Goal: Task Accomplishment & Management: Manage account settings

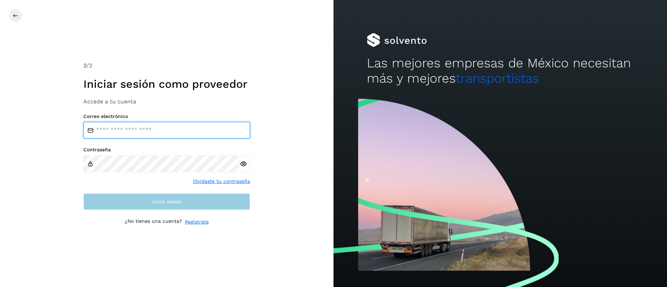
type input "**********"
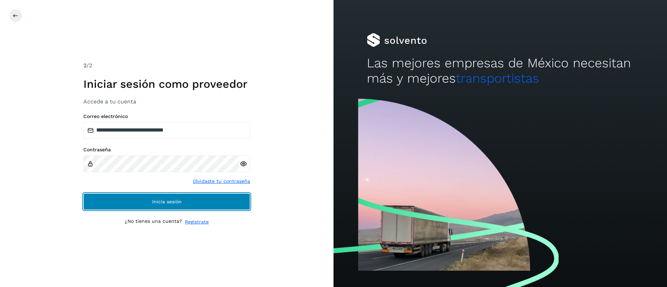
click at [151, 199] on button "Inicia sesión" at bounding box center [166, 202] width 167 height 17
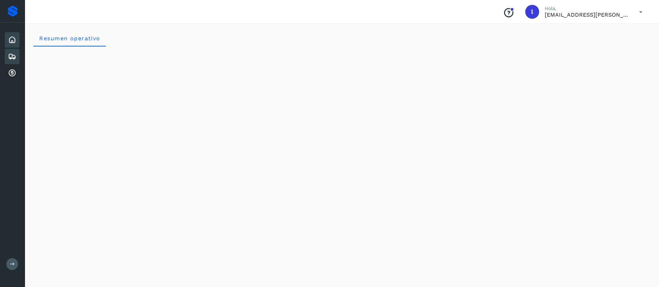
click at [9, 55] on icon at bounding box center [12, 56] width 8 height 8
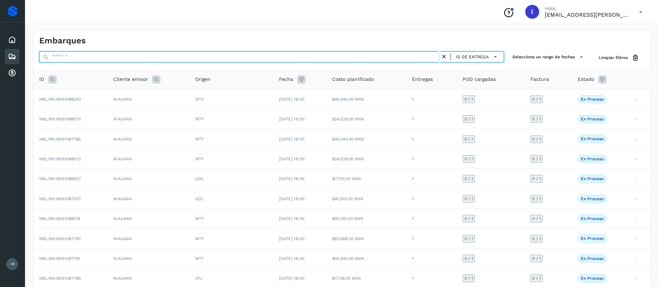
click at [113, 58] on input "text" at bounding box center [239, 56] width 401 height 11
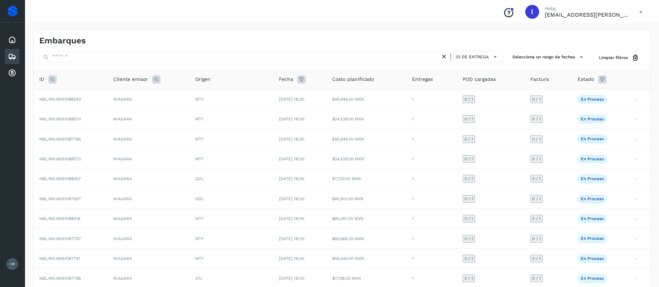
click at [51, 82] on icon at bounding box center [52, 79] width 8 height 8
click at [67, 100] on input "text" at bounding box center [98, 96] width 85 height 11
paste input "**********"
type input "**********"
click at [112, 115] on span "Buscar" at bounding box center [116, 114] width 14 height 6
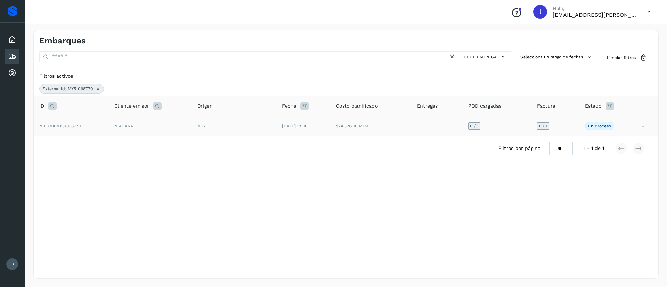
click at [304, 130] on td "[DATE] 18:00" at bounding box center [304, 126] width 54 height 20
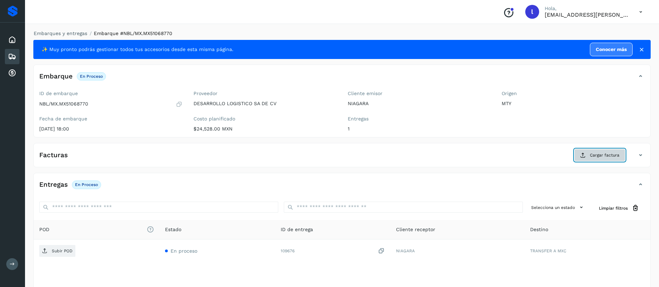
click at [598, 155] on span "Cargar factura" at bounding box center [605, 155] width 30 height 6
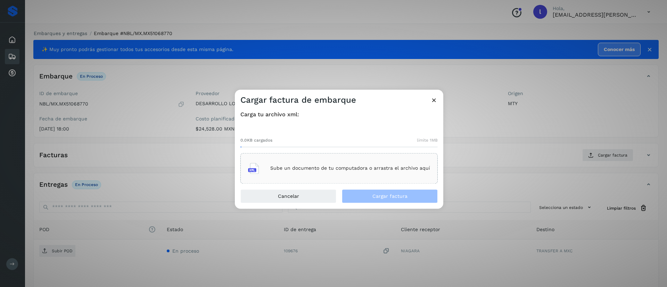
click at [323, 163] on div "Sube un documento de tu computadora o arrastra el archivo aquí" at bounding box center [339, 168] width 182 height 19
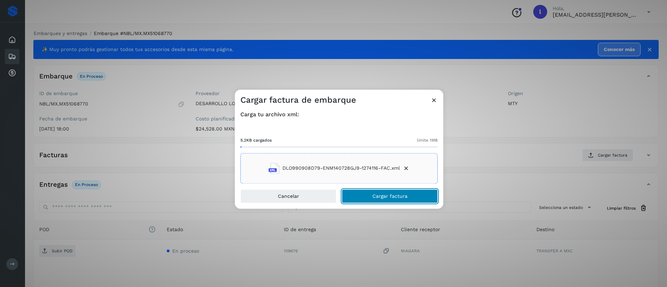
click at [392, 196] on span "Cargar factura" at bounding box center [390, 196] width 35 height 5
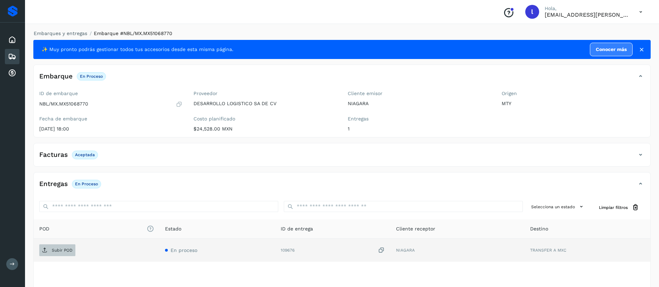
click at [59, 251] on p "Subir POD" at bounding box center [62, 250] width 21 height 5
click at [7, 59] on div "Embarques" at bounding box center [12, 56] width 15 height 15
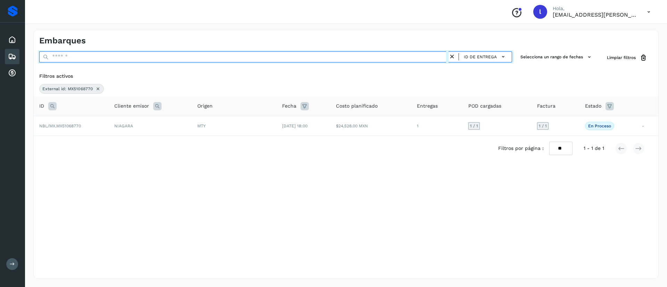
click at [91, 57] on input "text" at bounding box center [243, 56] width 409 height 11
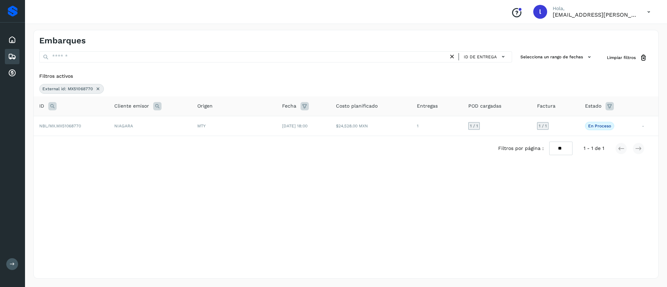
click at [201, 80] on div "Filtros activos" at bounding box center [346, 76] width 614 height 7
click at [97, 88] on icon at bounding box center [98, 89] width 6 height 6
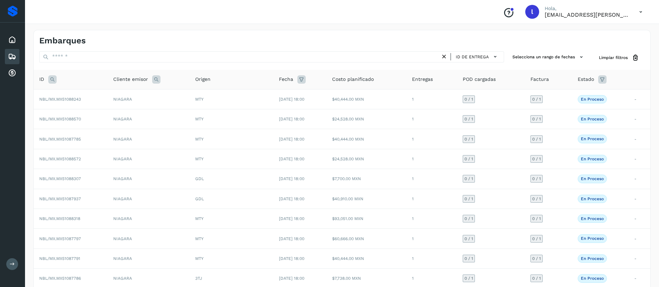
click at [52, 81] on icon at bounding box center [52, 79] width 8 height 8
click at [77, 96] on input "text" at bounding box center [98, 96] width 85 height 11
paste input "**********"
type input "**********"
click at [121, 114] on span "Buscar" at bounding box center [116, 114] width 14 height 6
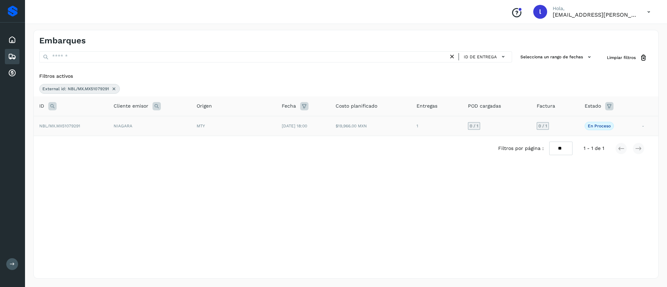
click at [370, 128] on td "$19,966.00 MXN" at bounding box center [370, 126] width 81 height 20
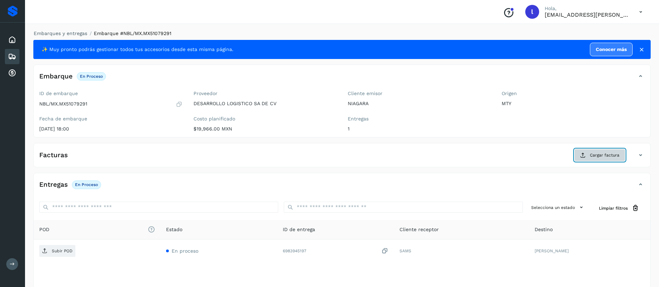
click at [603, 154] on span "Cargar factura" at bounding box center [605, 155] width 30 height 6
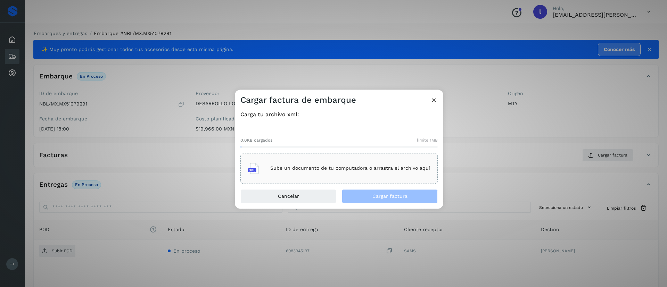
click at [322, 163] on div "Sube un documento de tu computadora o arrastra el archivo aquí" at bounding box center [339, 168] width 182 height 19
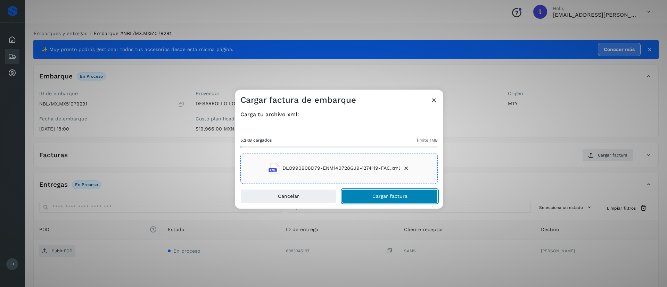
click at [389, 195] on span "Cargar factura" at bounding box center [390, 196] width 35 height 5
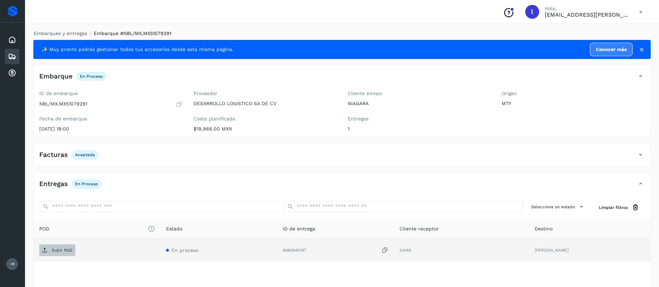
click at [59, 251] on p "Subir POD" at bounding box center [62, 250] width 21 height 5
click at [14, 59] on icon at bounding box center [12, 56] width 8 height 8
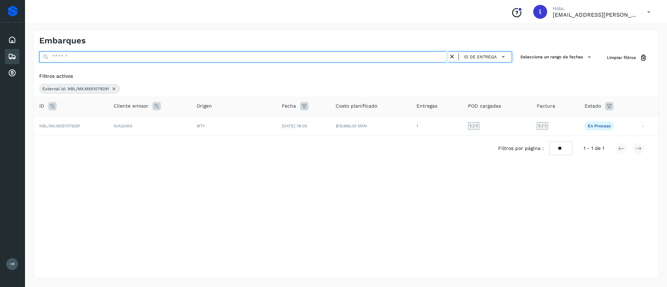
click at [107, 58] on input "text" at bounding box center [243, 56] width 409 height 11
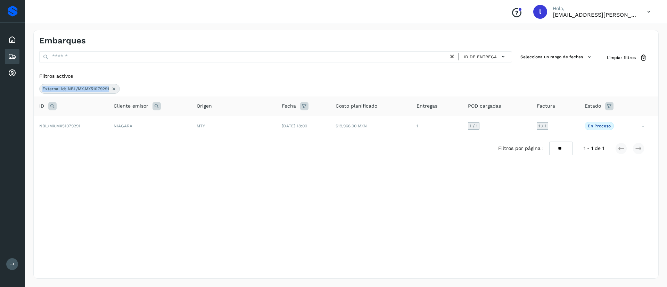
drag, startPoint x: 216, startPoint y: 73, endPoint x: 114, endPoint y: 88, distance: 102.9
click at [114, 88] on div "Filtros activos External id: NBL/MX.MX51079291" at bounding box center [346, 83] width 625 height 27
click at [114, 88] on icon at bounding box center [114, 89] width 6 height 6
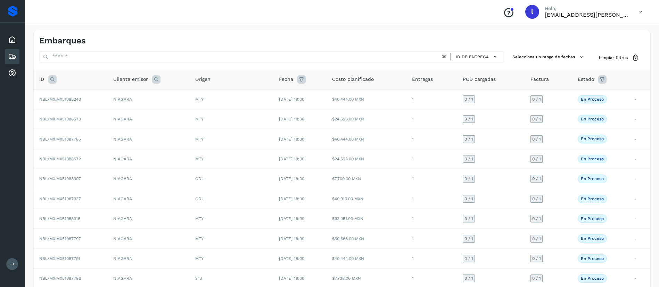
click at [52, 81] on icon at bounding box center [52, 79] width 8 height 8
click at [68, 98] on input "text" at bounding box center [98, 96] width 85 height 11
paste input "**********"
type input "**********"
click at [117, 120] on button "Buscar" at bounding box center [116, 114] width 49 height 13
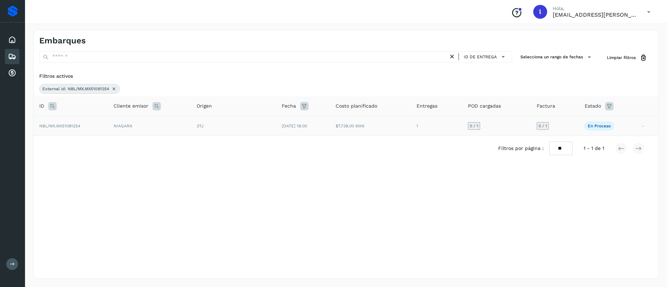
click at [148, 124] on td "NIAGARA" at bounding box center [149, 126] width 83 height 20
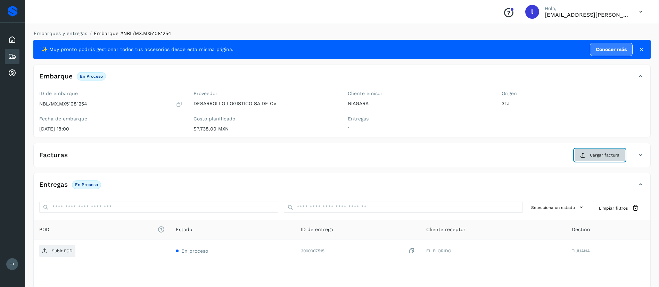
click at [612, 157] on span "Cargar factura" at bounding box center [605, 155] width 30 height 6
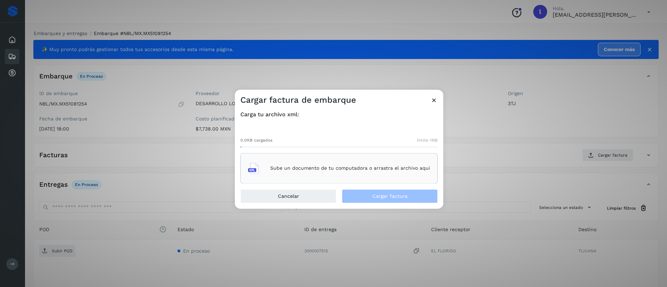
click at [321, 166] on p "Sube un documento de tu computadora o arrastra el archivo aquí" at bounding box center [350, 169] width 160 height 6
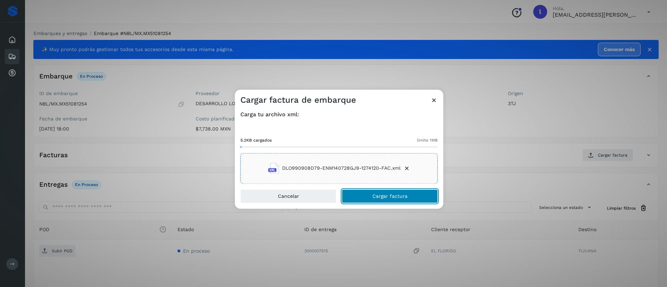
click at [388, 197] on span "Cargar factura" at bounding box center [390, 196] width 35 height 5
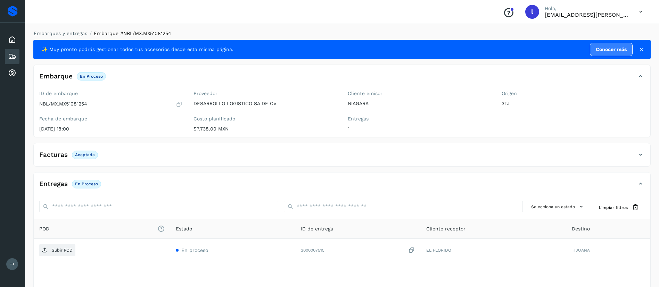
click at [260, 161] on div "Facturas Aceptada" at bounding box center [342, 157] width 617 height 17
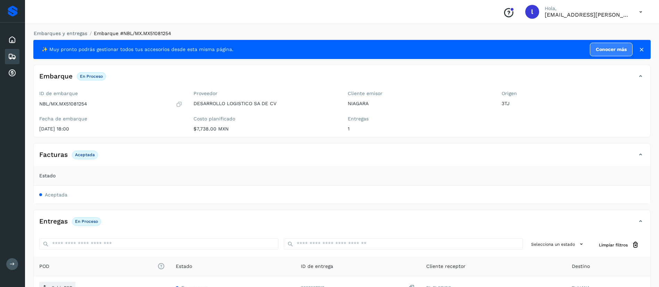
click at [219, 147] on div "Facturas Aceptada Estado Aceptada" at bounding box center [342, 173] width 618 height 61
click at [226, 148] on div "Facturas Aceptada Estado Aceptada" at bounding box center [342, 173] width 618 height 61
click at [229, 155] on div "Facturas Aceptada" at bounding box center [335, 155] width 603 height 12
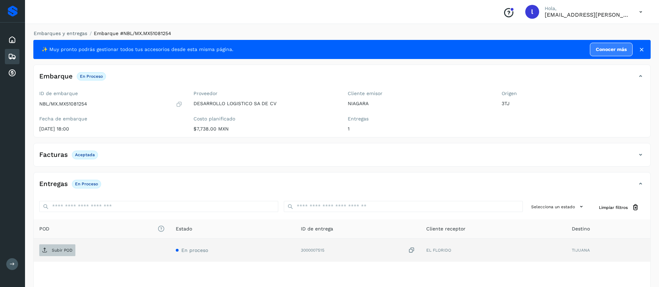
click at [45, 252] on icon at bounding box center [45, 251] width 6 height 6
click at [15, 60] on icon at bounding box center [12, 56] width 8 height 8
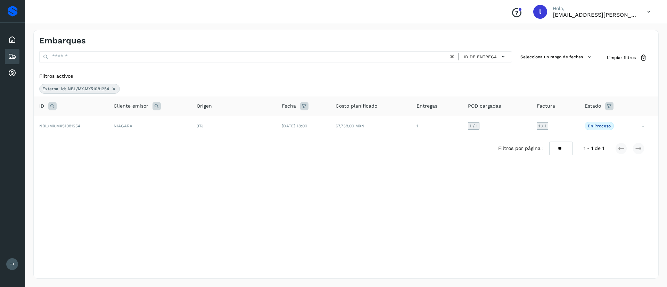
click at [112, 90] on icon at bounding box center [114, 89] width 6 height 6
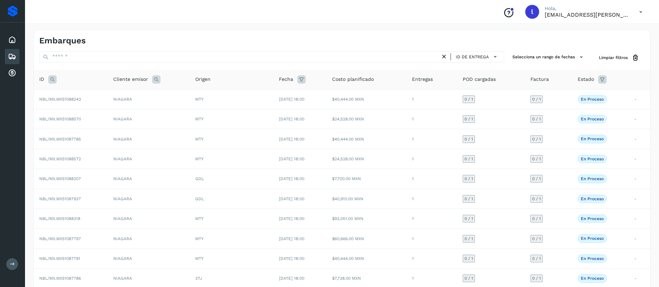
click at [54, 80] on icon at bounding box center [52, 79] width 8 height 8
click at [73, 101] on input "text" at bounding box center [98, 96] width 85 height 11
paste input "**********"
type input "**********"
click at [111, 112] on span "Buscar" at bounding box center [116, 114] width 14 height 6
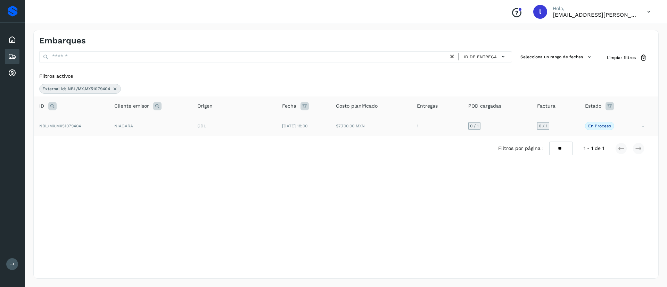
click at [390, 127] on td "$7,700.00 MXN" at bounding box center [371, 126] width 81 height 20
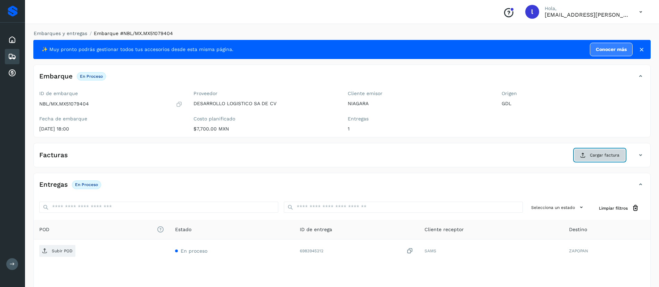
click at [608, 154] on span "Cargar factura" at bounding box center [605, 155] width 30 height 6
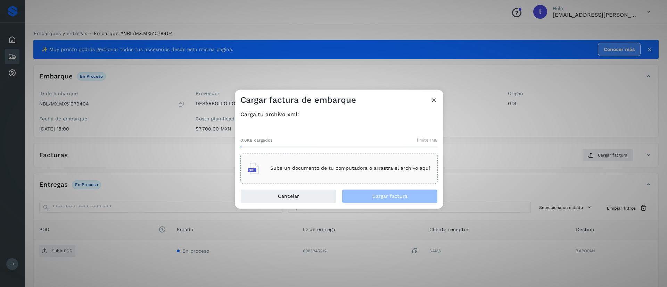
click at [354, 164] on div "Sube un documento de tu computadora o arrastra el archivo aquí" at bounding box center [339, 168] width 182 height 19
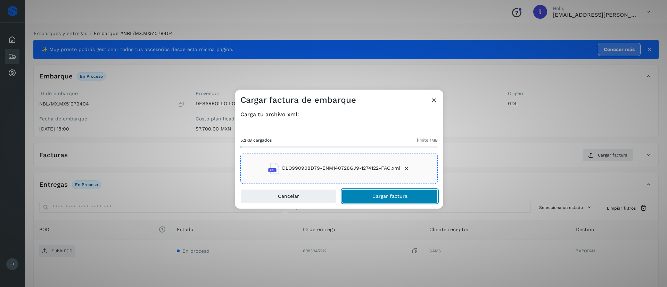
click at [382, 192] on button "Cargar factura" at bounding box center [390, 196] width 96 height 14
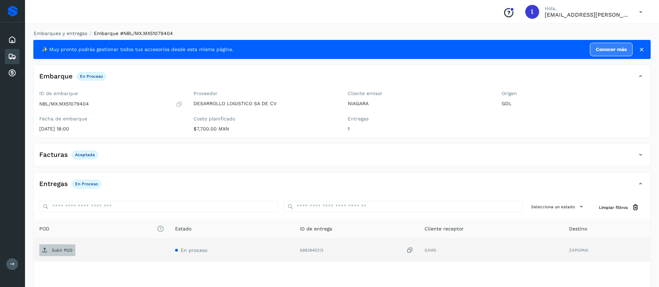
click at [59, 248] on p "Subir POD" at bounding box center [62, 250] width 21 height 5
click at [13, 55] on icon at bounding box center [12, 56] width 8 height 8
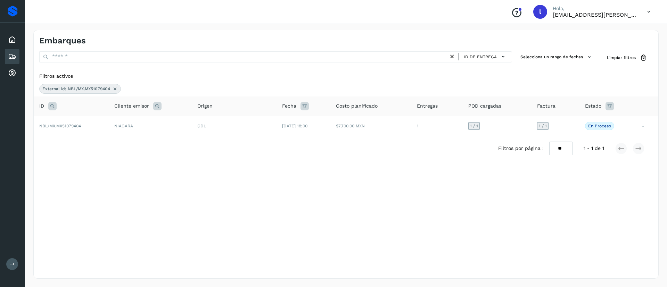
click at [114, 89] on icon at bounding box center [115, 89] width 6 height 6
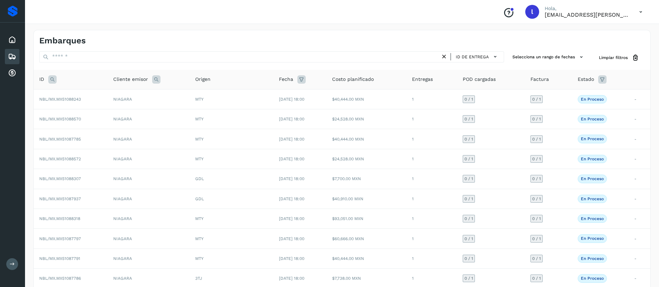
click at [48, 80] on icon at bounding box center [52, 79] width 8 height 8
click at [68, 96] on input "text" at bounding box center [98, 96] width 85 height 11
paste input "**********"
type input "**********"
click at [122, 113] on span "Buscar" at bounding box center [116, 114] width 14 height 6
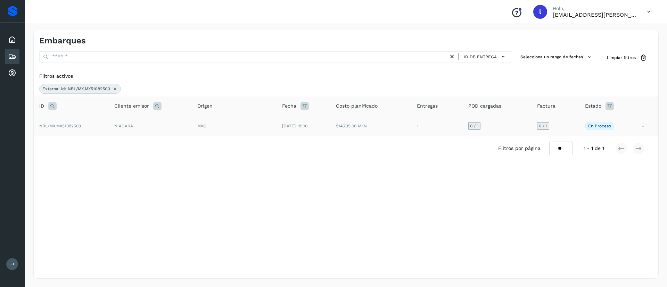
click at [172, 131] on td "NIAGARA" at bounding box center [150, 126] width 83 height 20
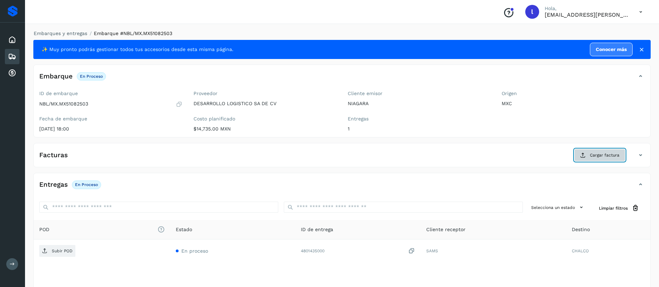
click at [592, 150] on button "Cargar factura" at bounding box center [600, 155] width 51 height 13
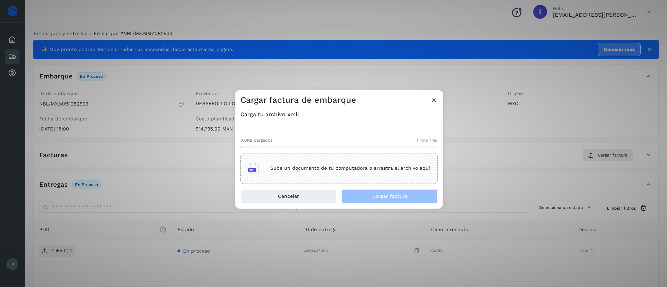
click at [350, 157] on div "Sube un documento de tu computadora o arrastra el archivo aquí" at bounding box center [339, 168] width 197 height 31
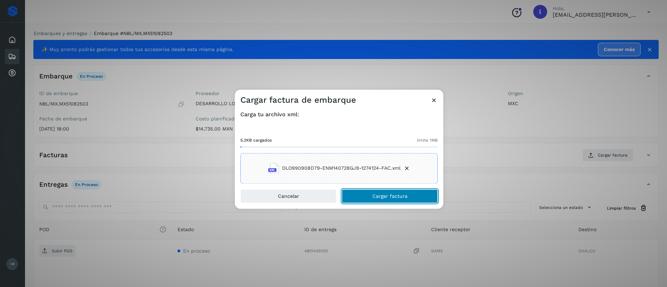
click at [379, 195] on span "Cargar factura" at bounding box center [390, 196] width 35 height 5
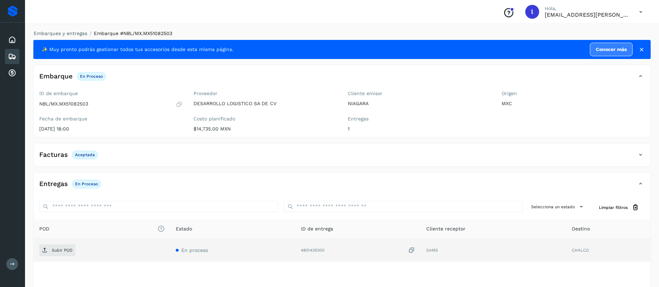
click at [52, 244] on td "Subir POD" at bounding box center [102, 250] width 137 height 23
click at [55, 250] on p "Subir POD" at bounding box center [62, 250] width 21 height 5
click at [12, 58] on icon at bounding box center [12, 56] width 8 height 8
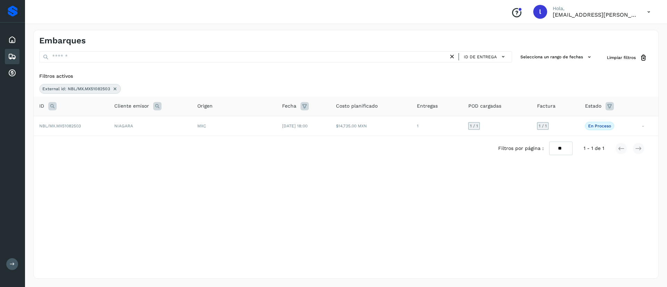
click at [113, 87] on icon at bounding box center [115, 89] width 6 height 6
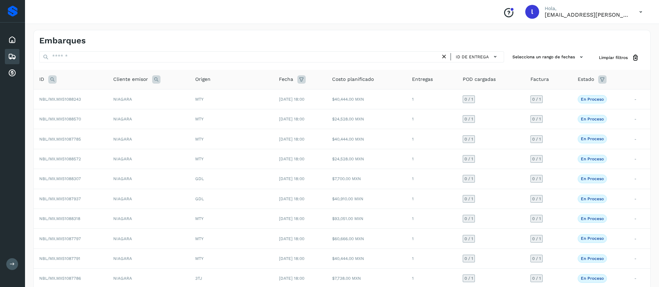
click at [51, 77] on icon at bounding box center [52, 79] width 8 height 8
click at [81, 92] on input "text" at bounding box center [98, 96] width 85 height 11
paste input "**********"
type input "**********"
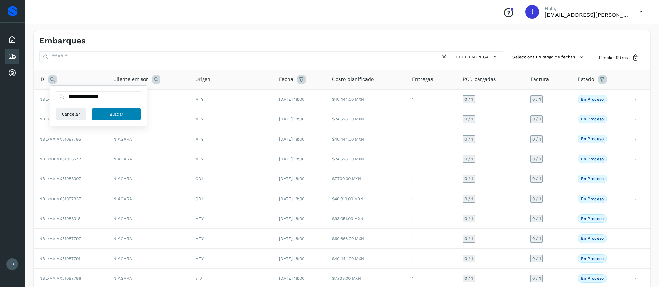
click at [110, 120] on button "Buscar" at bounding box center [116, 114] width 49 height 13
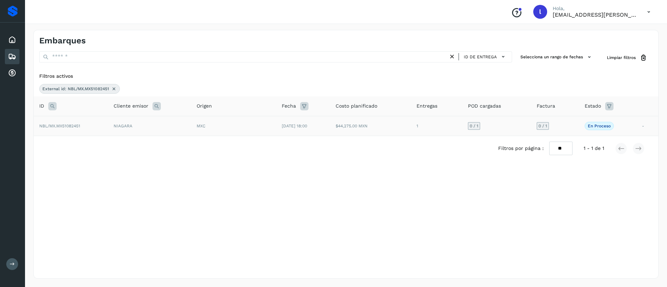
click at [290, 123] on td "[DATE] 18:00" at bounding box center [303, 126] width 54 height 20
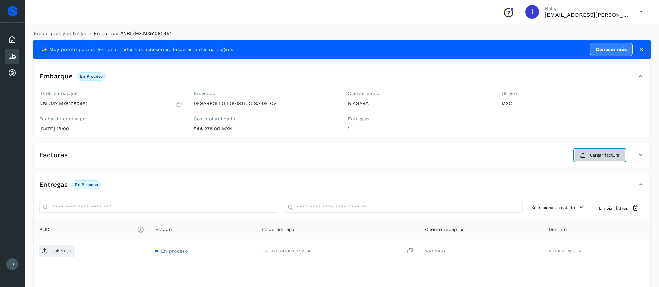
click at [606, 156] on span "Cargar factura" at bounding box center [605, 155] width 30 height 6
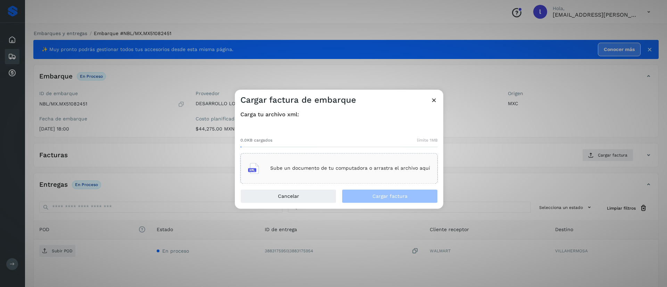
click at [339, 160] on div "Sube un documento de tu computadora o arrastra el archivo aquí" at bounding box center [339, 168] width 182 height 19
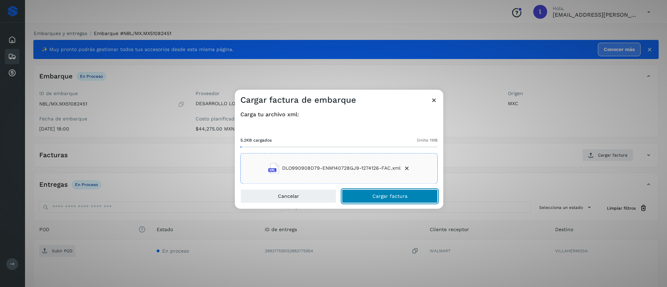
click at [376, 194] on span "Cargar factura" at bounding box center [390, 196] width 35 height 5
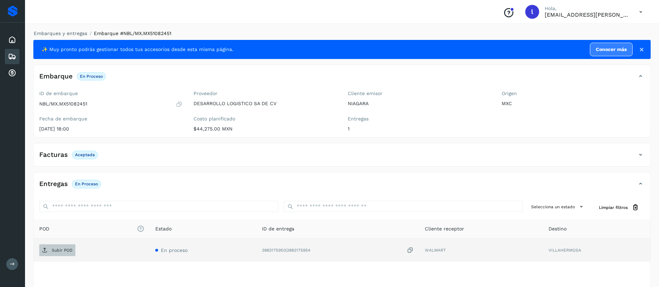
click at [46, 246] on span "Subir POD" at bounding box center [57, 250] width 36 height 11
click at [17, 54] on div "Embarques" at bounding box center [12, 56] width 15 height 15
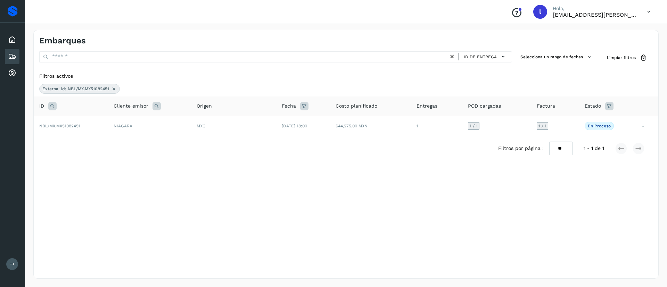
click at [112, 89] on icon at bounding box center [114, 89] width 6 height 6
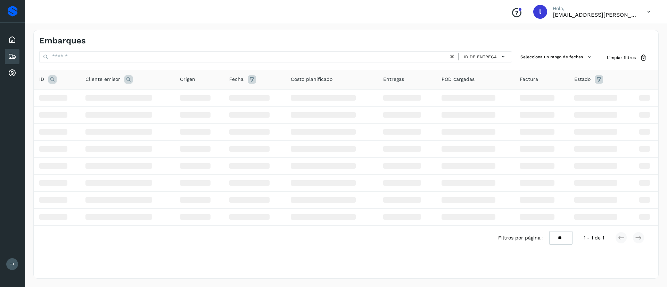
click at [48, 79] on icon at bounding box center [52, 79] width 8 height 8
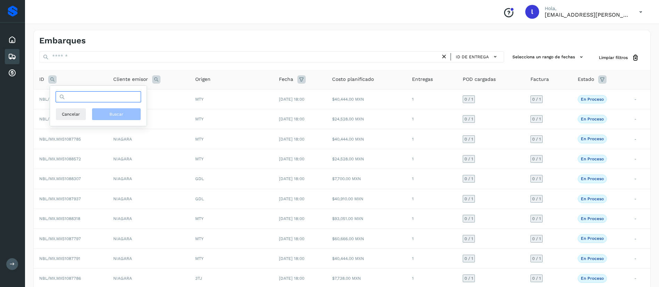
click at [74, 95] on input "text" at bounding box center [98, 96] width 85 height 11
paste input "**********"
type input "**********"
click at [119, 114] on span "Buscar" at bounding box center [116, 114] width 14 height 6
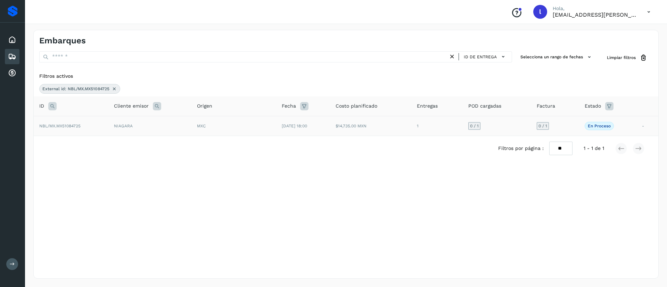
click at [188, 123] on td "NIAGARA" at bounding box center [149, 126] width 83 height 20
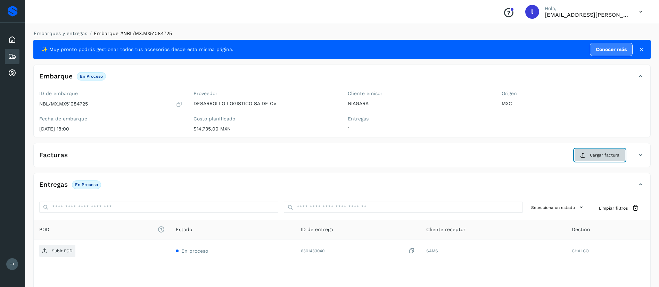
click at [593, 152] on span "Cargar factura" at bounding box center [605, 155] width 30 height 6
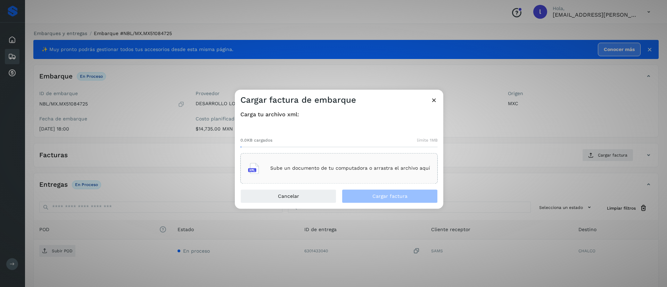
click at [312, 159] on div "Sube un documento de tu computadora o arrastra el archivo aquí" at bounding box center [339, 168] width 182 height 19
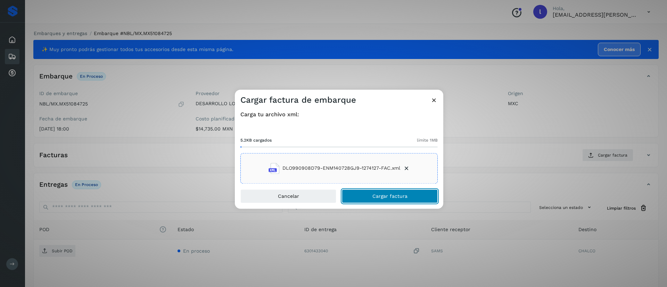
click at [370, 190] on button "Cargar factura" at bounding box center [390, 196] width 96 height 14
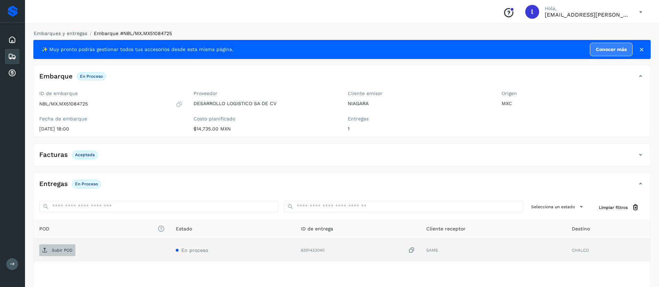
click at [52, 246] on span "Subir POD" at bounding box center [57, 250] width 36 height 11
click at [61, 251] on p "Subir POD" at bounding box center [62, 250] width 21 height 5
click at [10, 53] on icon at bounding box center [12, 56] width 8 height 8
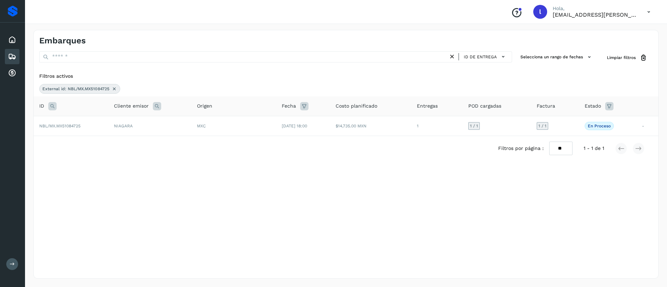
click at [114, 90] on icon at bounding box center [115, 89] width 6 height 6
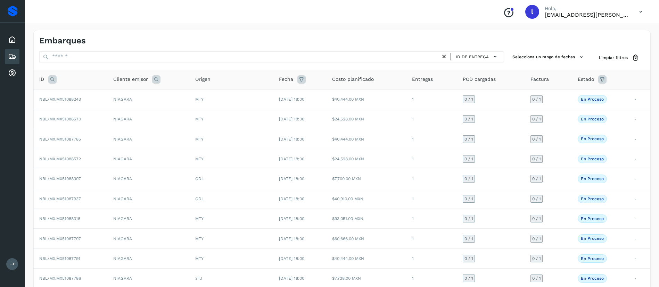
click at [52, 81] on icon at bounding box center [52, 79] width 8 height 8
click at [85, 100] on input "text" at bounding box center [98, 96] width 85 height 11
paste input "**********"
type input "**********"
click at [113, 112] on span "Buscar" at bounding box center [116, 114] width 14 height 6
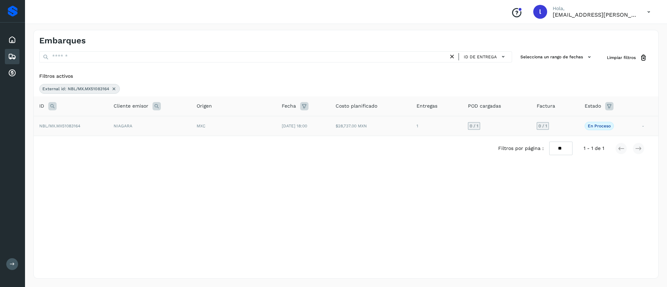
click at [307, 124] on span "[DATE] 18:00" at bounding box center [294, 126] width 25 height 5
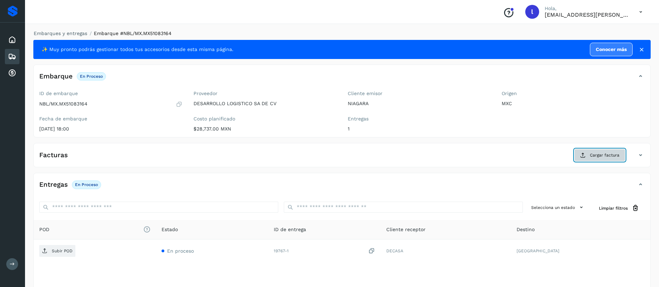
click at [600, 153] on span "Cargar factura" at bounding box center [605, 155] width 30 height 6
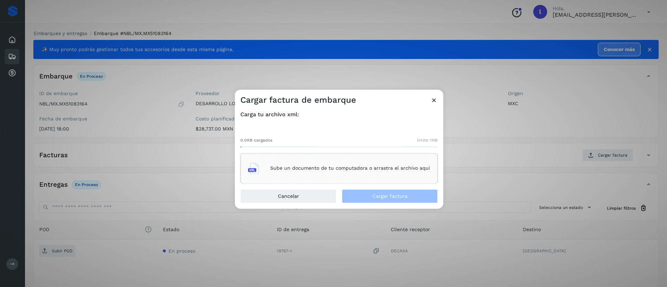
click at [316, 166] on p "Sube un documento de tu computadora o arrastra el archivo aquí" at bounding box center [350, 169] width 160 height 6
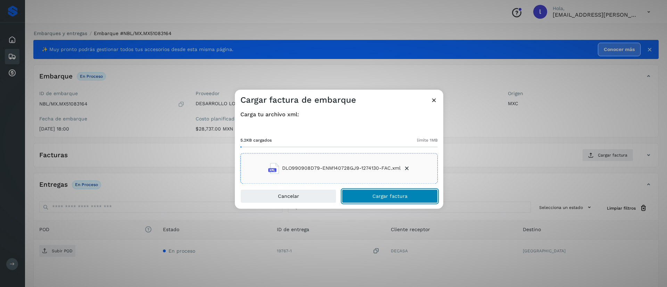
click at [370, 196] on button "Cargar factura" at bounding box center [390, 196] width 96 height 14
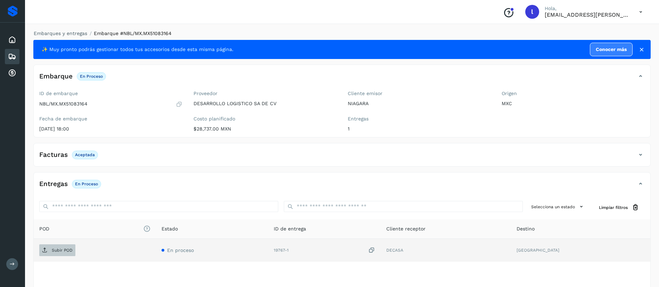
click at [51, 247] on span "Subir POD" at bounding box center [57, 250] width 36 height 11
click at [10, 53] on icon at bounding box center [12, 56] width 8 height 8
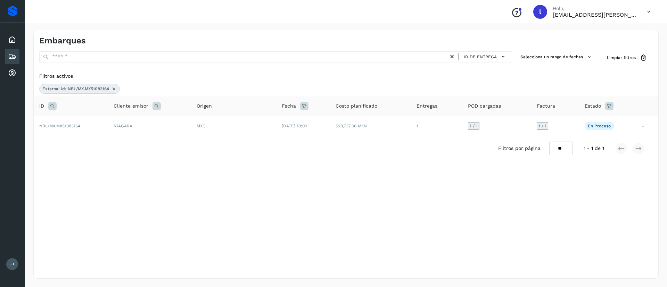
click at [113, 90] on icon at bounding box center [114, 89] width 6 height 6
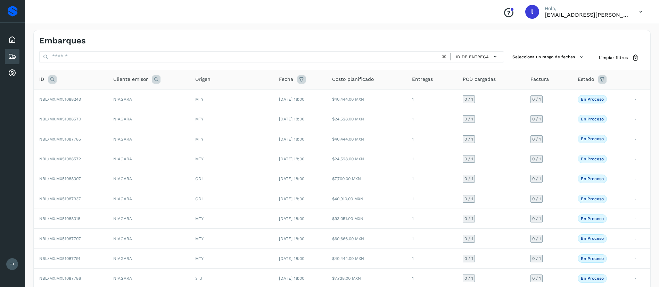
click at [53, 76] on icon at bounding box center [52, 79] width 8 height 8
click at [86, 96] on input "text" at bounding box center [98, 96] width 85 height 11
paste input "**********"
type input "**********"
click at [108, 116] on button "Buscar" at bounding box center [116, 114] width 49 height 13
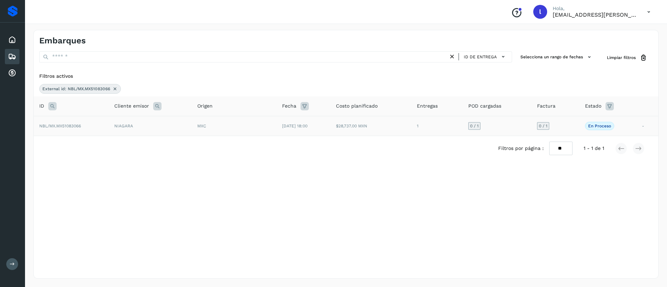
click at [236, 128] on div "MXC" at bounding box center [234, 126] width 74 height 6
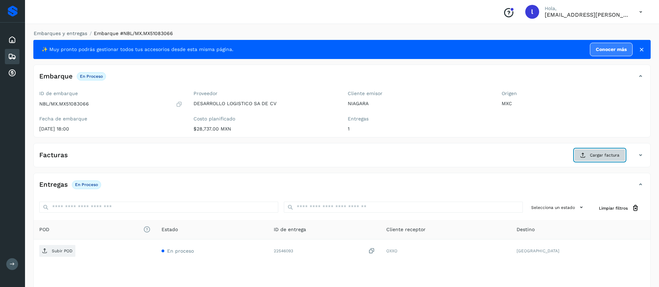
click at [592, 160] on button "Cargar factura" at bounding box center [600, 155] width 51 height 13
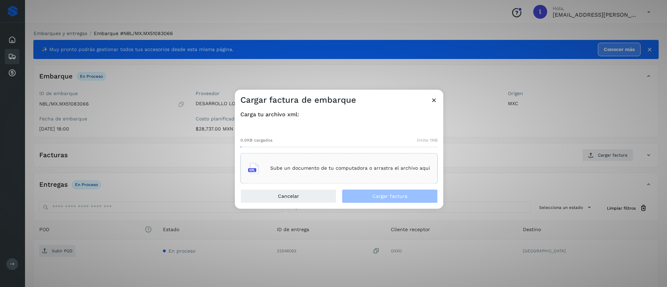
click at [317, 164] on div "Sube un documento de tu computadora o arrastra el archivo aquí" at bounding box center [339, 168] width 182 height 19
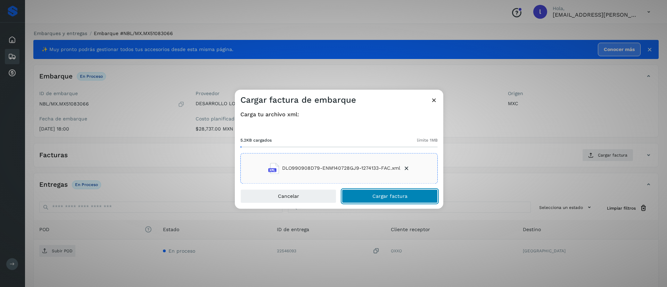
click at [382, 195] on span "Cargar factura" at bounding box center [390, 196] width 35 height 5
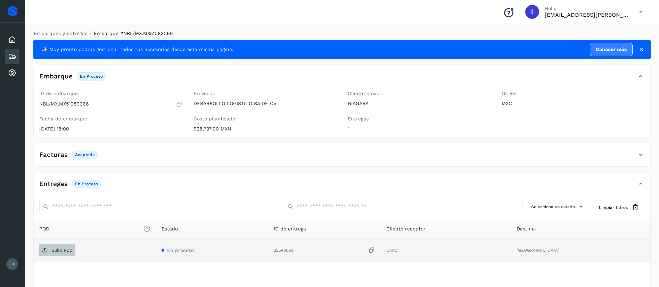
click at [62, 245] on button "Subir POD" at bounding box center [57, 251] width 36 height 12
click at [15, 57] on icon at bounding box center [12, 56] width 8 height 8
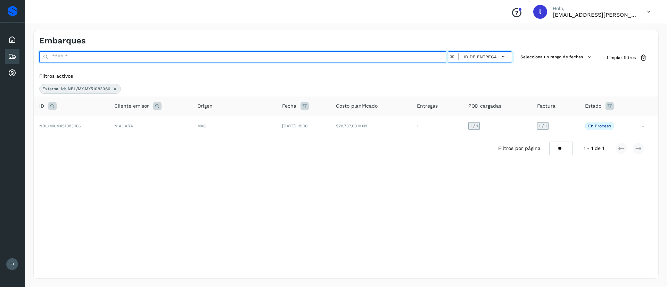
click at [131, 58] on input "text" at bounding box center [243, 56] width 409 height 11
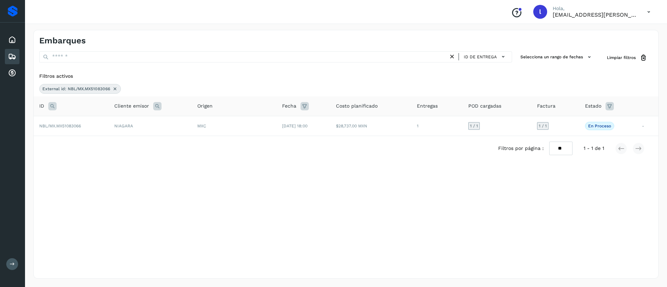
click at [229, 82] on div "Filtros activos External id: NBL/MX.MX51083066" at bounding box center [346, 83] width 625 height 27
click at [115, 89] on icon at bounding box center [115, 89] width 6 height 6
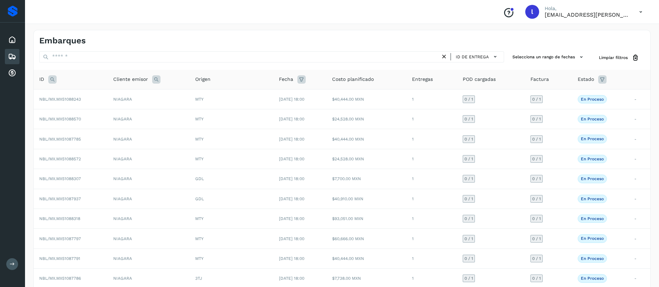
click at [50, 79] on icon at bounding box center [52, 79] width 8 height 8
click at [89, 93] on input "text" at bounding box center [98, 96] width 85 height 11
paste input "**********"
type input "**********"
click at [119, 113] on span "Buscar" at bounding box center [116, 114] width 14 height 6
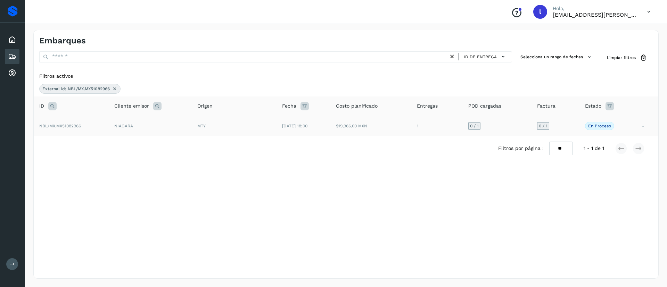
click at [369, 121] on td "$19,966.00 MXN" at bounding box center [371, 126] width 81 height 20
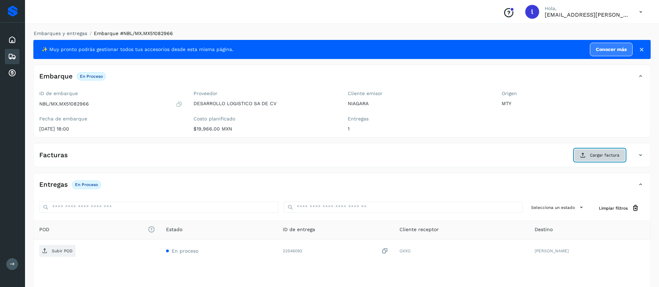
click at [600, 154] on span "Cargar factura" at bounding box center [605, 155] width 30 height 6
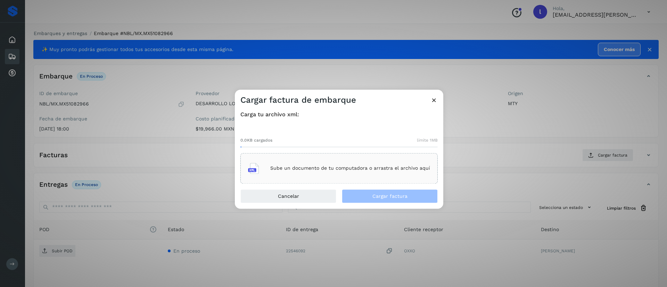
click at [333, 160] on div "Sube un documento de tu computadora o arrastra el archivo aquí" at bounding box center [339, 168] width 182 height 19
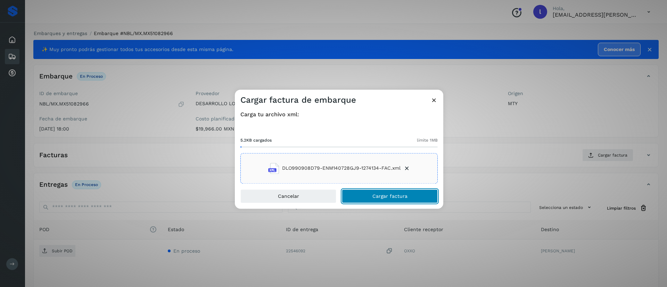
click at [378, 197] on span "Cargar factura" at bounding box center [390, 196] width 35 height 5
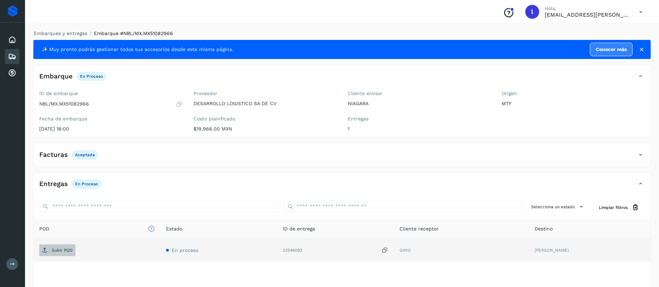
click at [50, 251] on span "Subir POD" at bounding box center [57, 250] width 36 height 11
click at [11, 58] on icon at bounding box center [12, 56] width 8 height 8
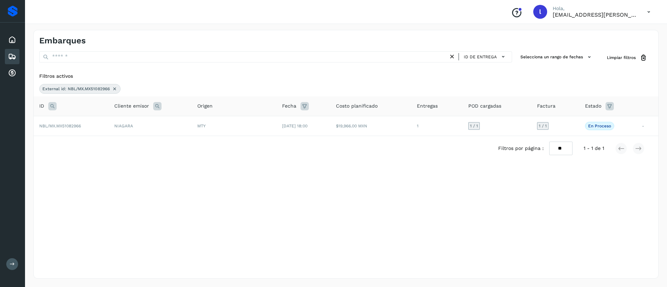
click at [115, 88] on icon at bounding box center [115, 89] width 6 height 6
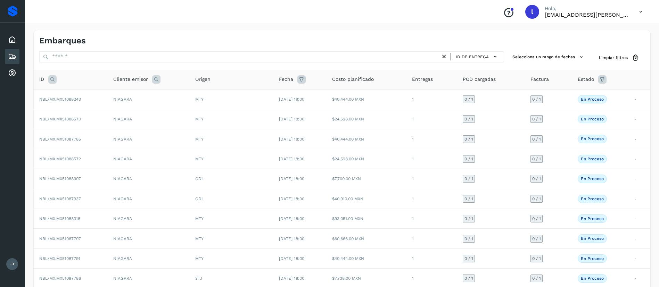
click at [51, 81] on icon at bounding box center [52, 79] width 8 height 8
click at [87, 92] on input "text" at bounding box center [98, 96] width 85 height 11
paste input "**********"
type input "**********"
click at [111, 115] on span "Buscar" at bounding box center [116, 114] width 14 height 6
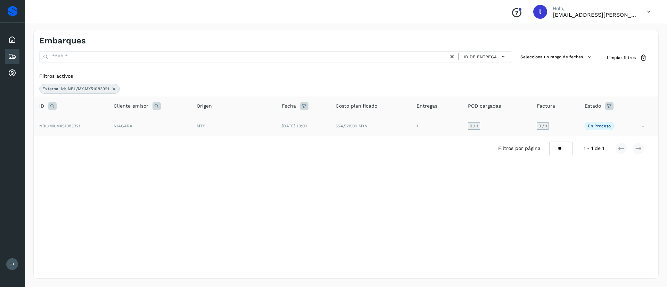
click at [350, 132] on td "$24,528.00 MXN" at bounding box center [370, 126] width 81 height 20
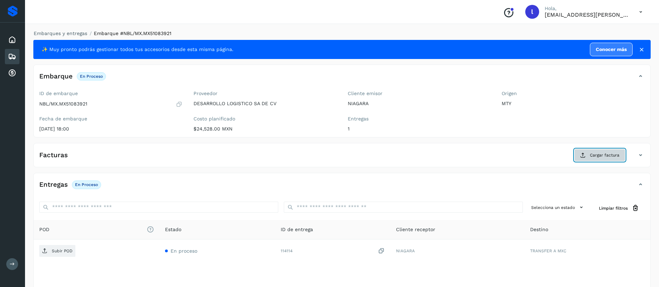
click at [584, 155] on icon at bounding box center [583, 156] width 6 height 6
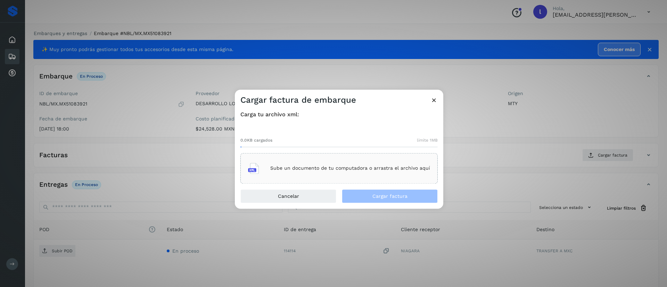
click at [308, 173] on div "Sube un documento de tu computadora o arrastra el archivo aquí" at bounding box center [339, 168] width 182 height 19
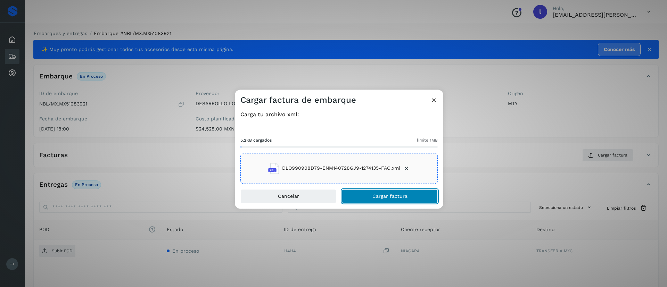
click at [389, 195] on span "Cargar factura" at bounding box center [390, 196] width 35 height 5
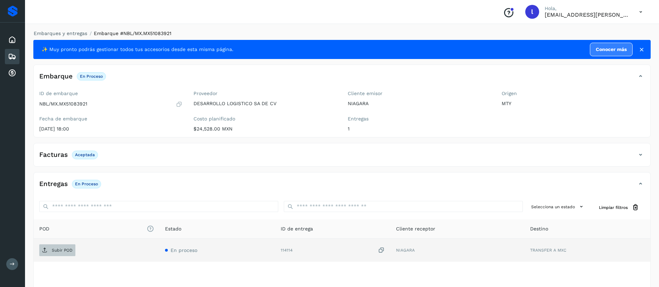
click at [45, 254] on span "Subir POD" at bounding box center [57, 250] width 36 height 11
click at [11, 54] on icon at bounding box center [12, 56] width 8 height 8
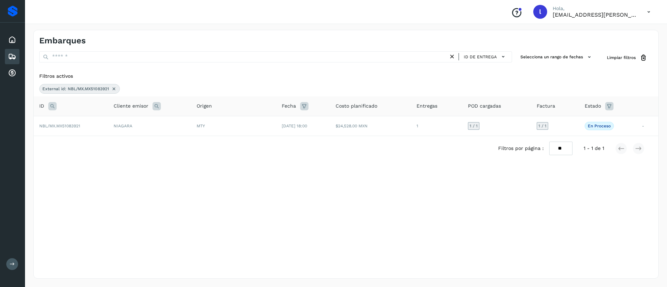
click at [114, 89] on icon at bounding box center [114, 89] width 6 height 6
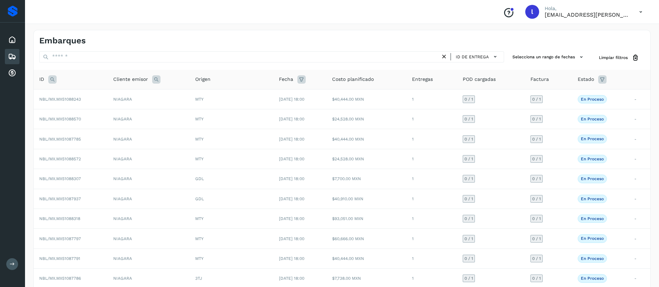
click at [54, 76] on icon at bounding box center [52, 79] width 8 height 8
click at [75, 93] on input "text" at bounding box center [98, 96] width 85 height 11
paste input "**********"
type input "**********"
click at [117, 111] on span "Buscar" at bounding box center [116, 114] width 14 height 6
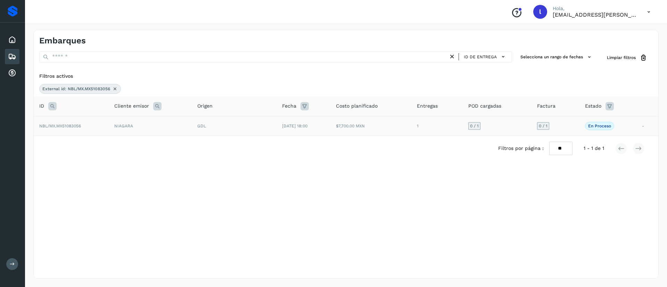
click at [341, 128] on td "$7,700.00 MXN" at bounding box center [371, 126] width 81 height 20
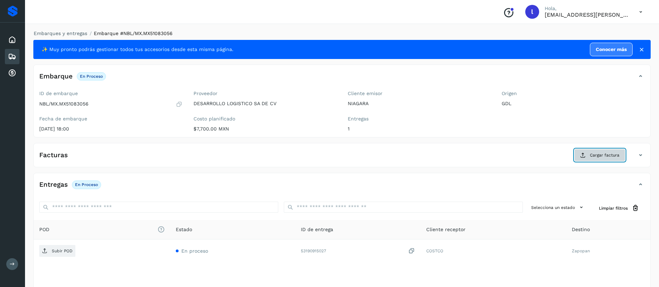
click at [601, 158] on span "Cargar factura" at bounding box center [605, 155] width 30 height 6
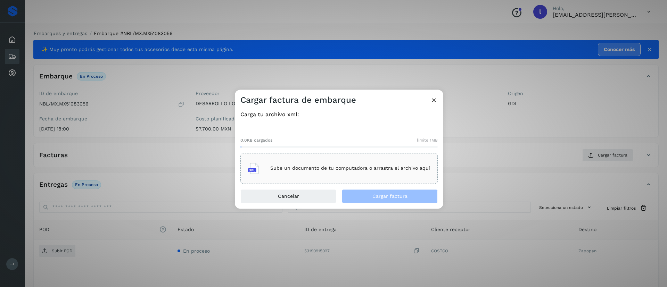
click at [337, 160] on div "Sube un documento de tu computadora o arrastra el archivo aquí" at bounding box center [339, 168] width 182 height 19
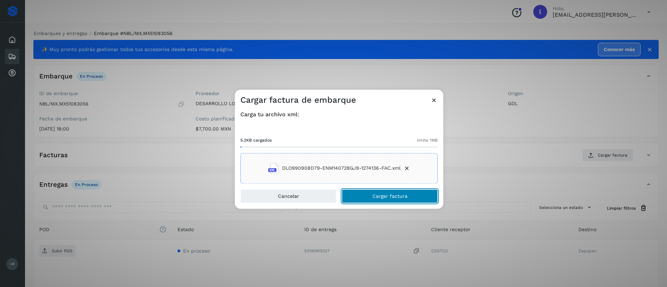
click at [373, 192] on button "Cargar factura" at bounding box center [390, 196] width 96 height 14
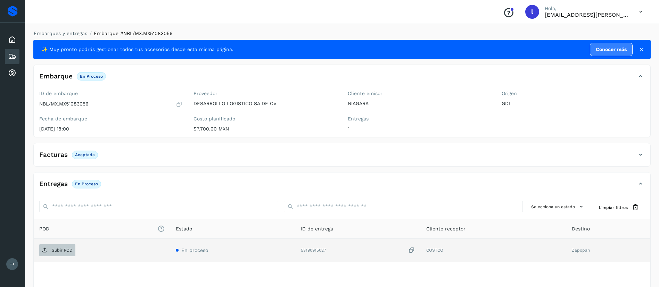
click at [60, 248] on p "Subir POD" at bounding box center [62, 250] width 21 height 5
click at [7, 58] on div "Embarques" at bounding box center [12, 56] width 15 height 15
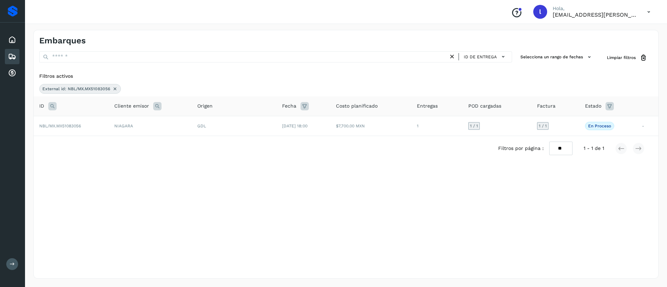
click at [115, 91] on icon at bounding box center [115, 89] width 6 height 6
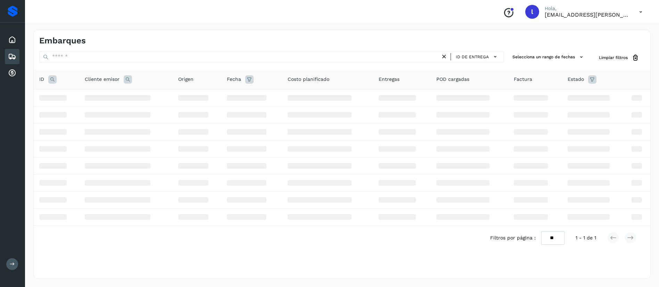
click at [53, 82] on icon at bounding box center [52, 79] width 8 height 8
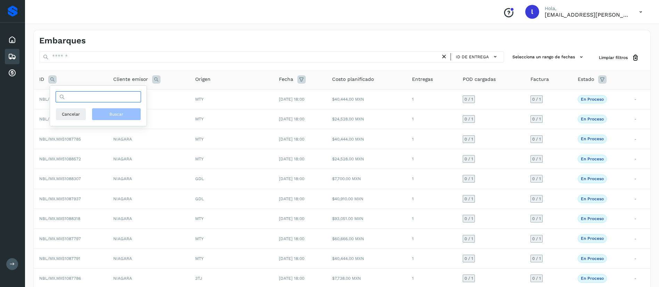
click at [78, 98] on input "text" at bounding box center [98, 96] width 85 height 11
paste input "**********"
type input "**********"
click at [116, 116] on span "Buscar" at bounding box center [116, 114] width 14 height 6
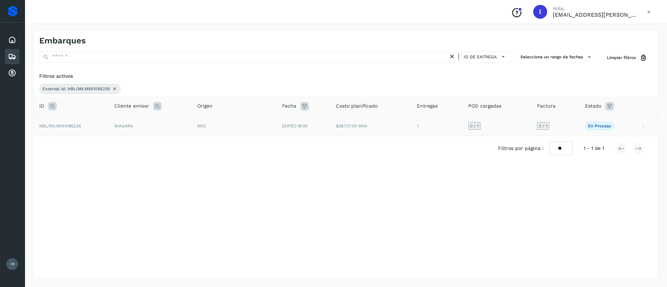
click at [303, 122] on td "[DATE] 18:00" at bounding box center [304, 126] width 54 height 20
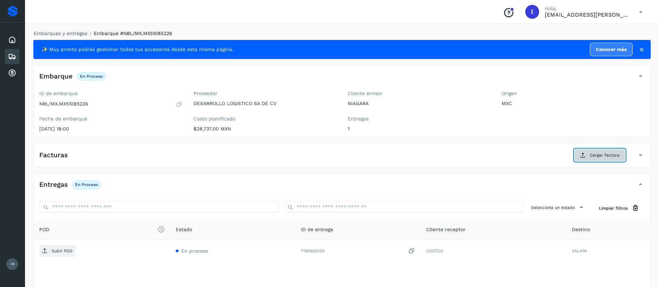
click at [610, 160] on button "Cargar factura" at bounding box center [600, 155] width 51 height 13
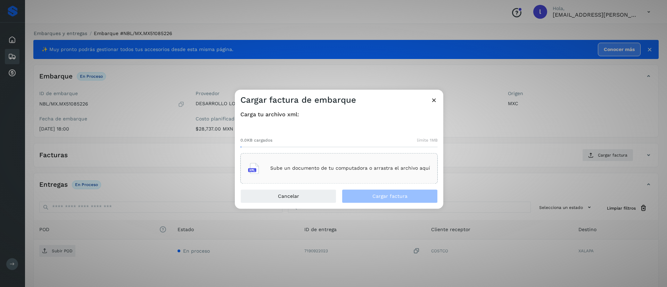
click at [308, 168] on p "Sube un documento de tu computadora o arrastra el archivo aquí" at bounding box center [350, 169] width 160 height 6
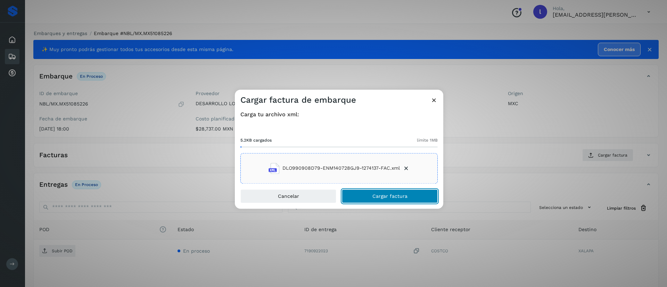
click at [377, 198] on span "Cargar factura" at bounding box center [390, 196] width 35 height 5
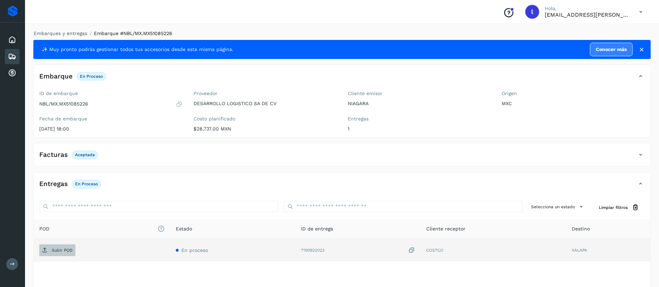
click at [55, 251] on p "Subir POD" at bounding box center [62, 250] width 21 height 5
click at [9, 58] on icon at bounding box center [12, 56] width 8 height 8
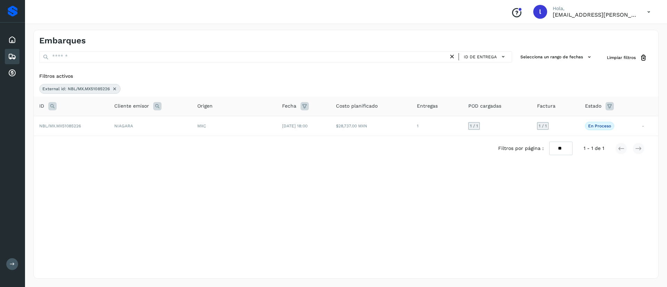
click at [114, 90] on icon at bounding box center [115, 89] width 6 height 6
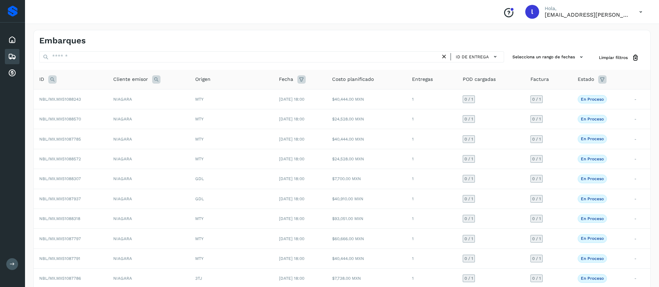
click at [51, 78] on icon at bounding box center [52, 79] width 8 height 8
click at [78, 94] on input "text" at bounding box center [98, 96] width 85 height 11
paste input "**********"
type input "**********"
click at [116, 113] on span "Buscar" at bounding box center [116, 114] width 14 height 6
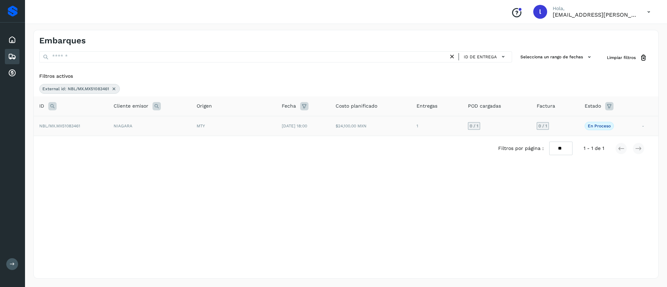
click at [254, 129] on div "MTY" at bounding box center [234, 126] width 74 height 6
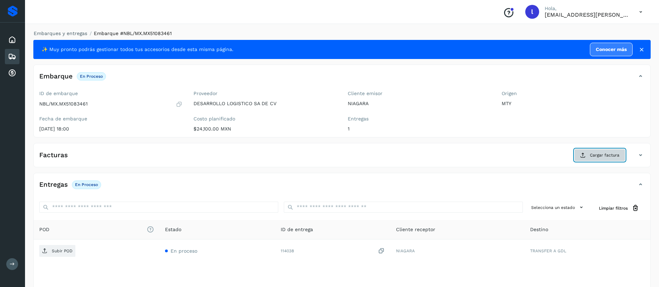
click at [602, 152] on span "Cargar factura" at bounding box center [605, 155] width 30 height 6
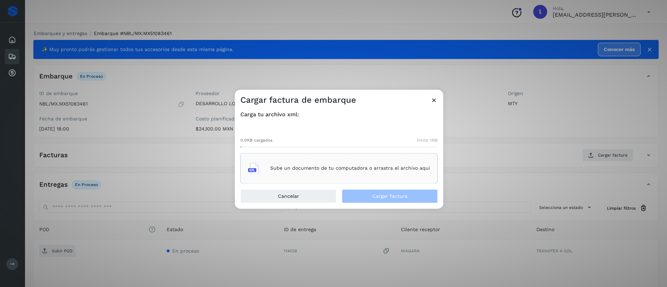
click at [312, 169] on p "Sube un documento de tu computadora o arrastra el archivo aquí" at bounding box center [350, 169] width 160 height 6
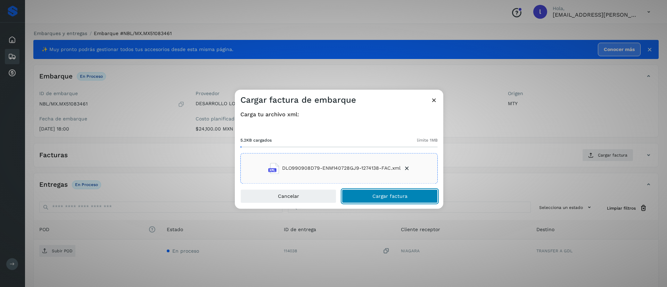
click at [371, 192] on button "Cargar factura" at bounding box center [390, 196] width 96 height 14
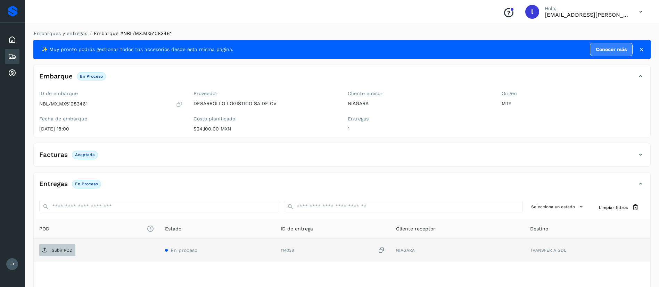
click at [54, 250] on p "Subir POD" at bounding box center [62, 250] width 21 height 5
click at [17, 53] on div "Embarques" at bounding box center [12, 56] width 15 height 15
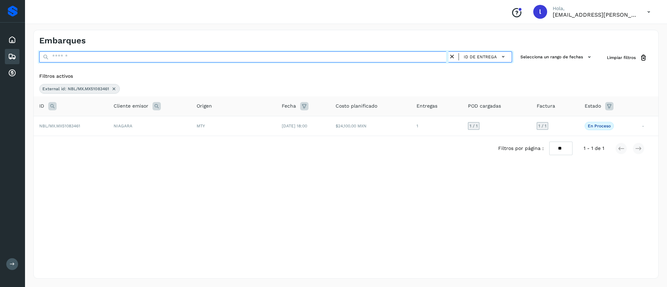
click at [91, 61] on input "text" at bounding box center [243, 56] width 409 height 11
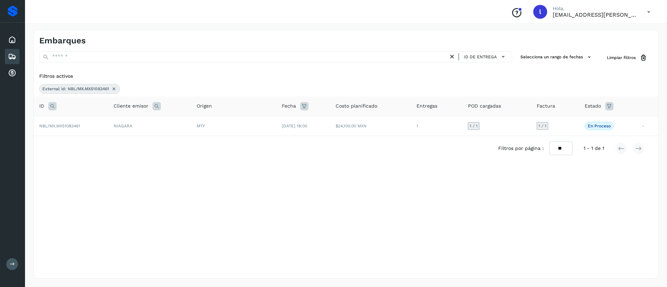
click at [81, 76] on div "Filtros activos" at bounding box center [346, 76] width 614 height 7
click at [115, 88] on icon at bounding box center [114, 89] width 6 height 6
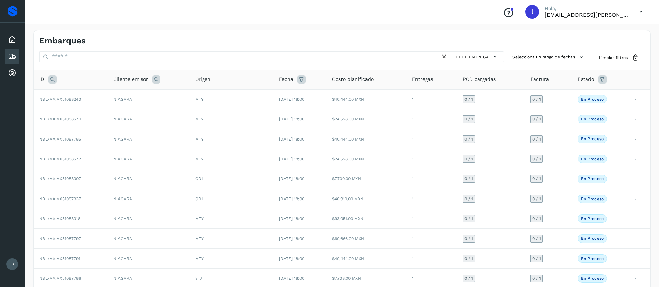
click at [52, 80] on icon at bounding box center [52, 79] width 8 height 8
click at [74, 97] on input "text" at bounding box center [98, 96] width 85 height 11
paste input "**********"
type input "**********"
click at [114, 114] on span "Buscar" at bounding box center [116, 114] width 14 height 6
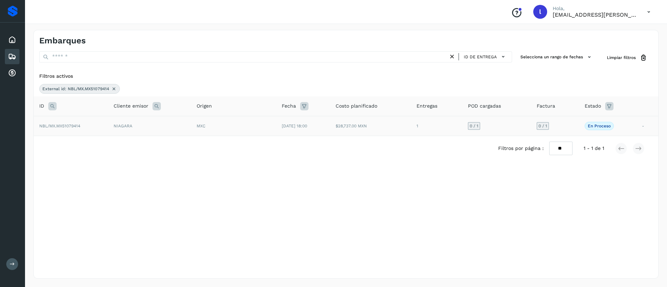
click at [217, 126] on div "MXC" at bounding box center [234, 126] width 74 height 6
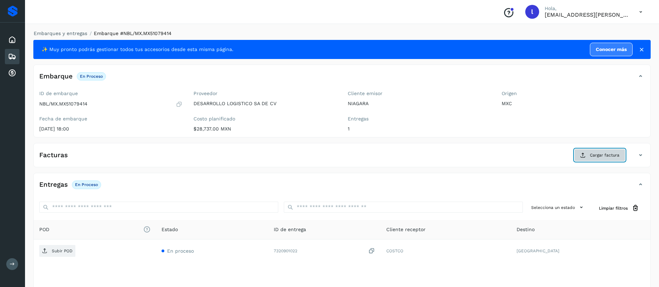
click at [597, 157] on span "Cargar factura" at bounding box center [605, 155] width 30 height 6
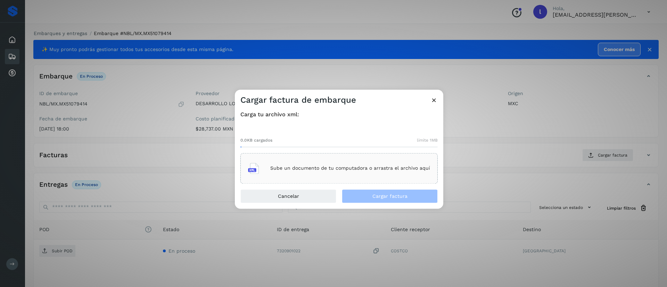
click at [353, 164] on div "Sube un documento de tu computadora o arrastra el archivo aquí" at bounding box center [339, 168] width 182 height 19
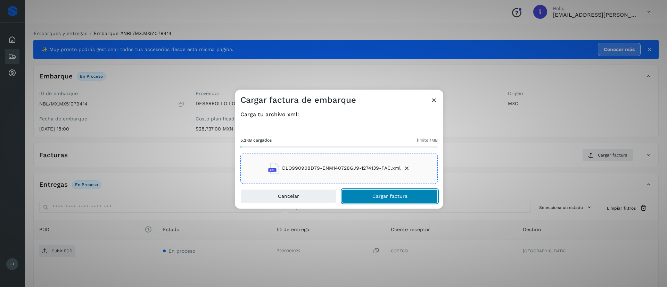
click at [377, 193] on button "Cargar factura" at bounding box center [390, 196] width 96 height 14
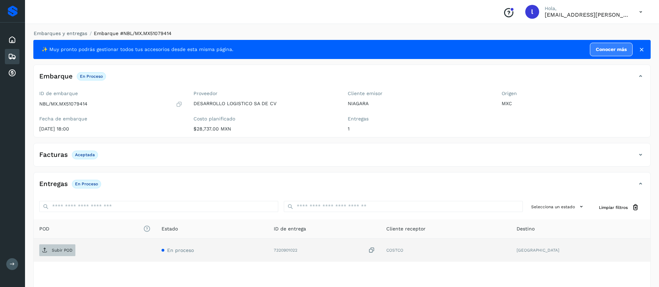
click at [49, 252] on span "Subir POD" at bounding box center [57, 250] width 36 height 11
click at [11, 50] on div "Embarques" at bounding box center [12, 56] width 15 height 15
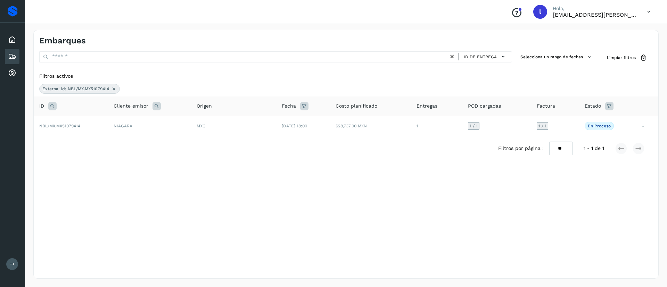
click at [116, 88] on icon at bounding box center [114, 89] width 6 height 6
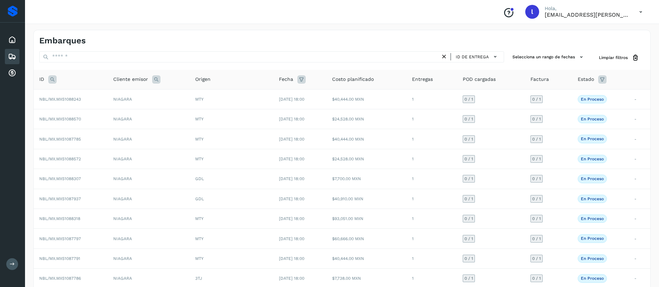
click at [49, 80] on icon at bounding box center [52, 79] width 8 height 8
click at [83, 92] on input "text" at bounding box center [98, 96] width 85 height 11
paste input "**********"
type input "**********"
click at [120, 110] on button "Buscar" at bounding box center [116, 114] width 49 height 13
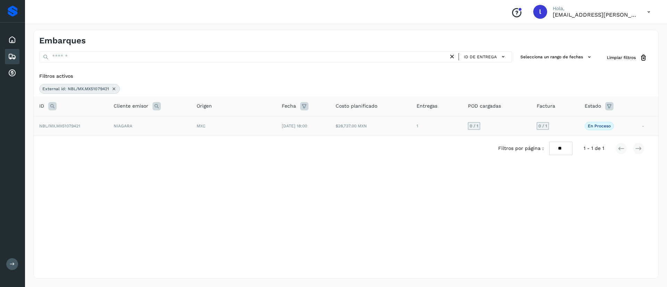
click at [219, 124] on div "MXC" at bounding box center [234, 126] width 74 height 6
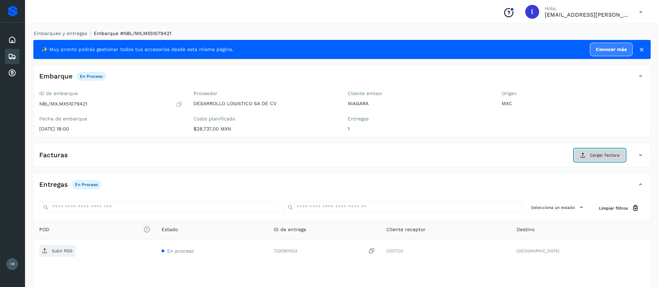
click at [608, 155] on span "Cargar factura" at bounding box center [605, 155] width 30 height 6
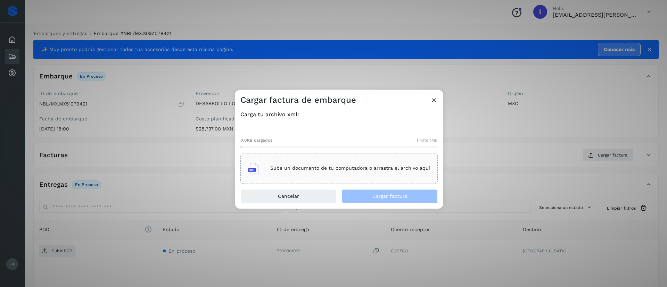
click at [329, 160] on div "Sube un documento de tu computadora o arrastra el archivo aquí" at bounding box center [339, 168] width 182 height 19
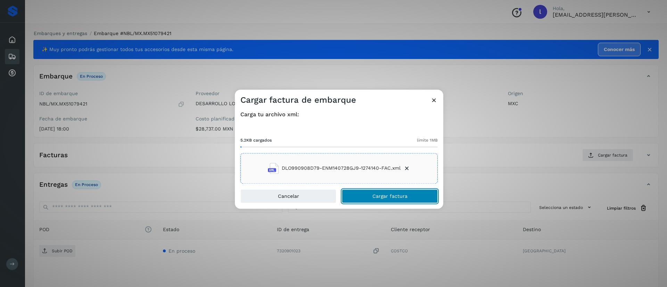
click at [375, 193] on button "Cargar factura" at bounding box center [390, 196] width 96 height 14
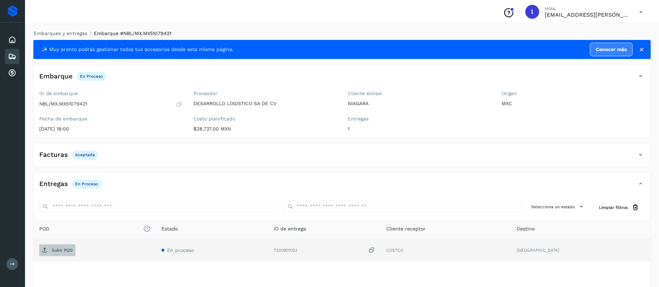
click at [46, 247] on span "Subir POD" at bounding box center [57, 250] width 36 height 11
click at [5, 56] on div "Embarques" at bounding box center [12, 56] width 15 height 15
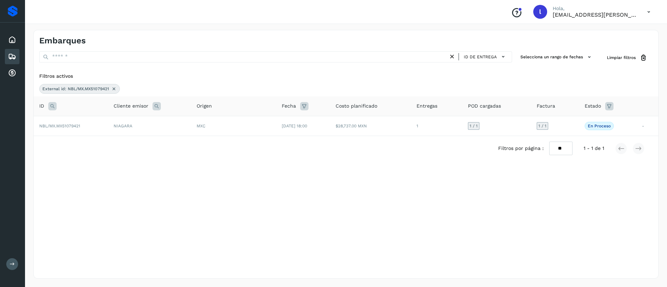
click at [113, 88] on icon at bounding box center [114, 89] width 6 height 6
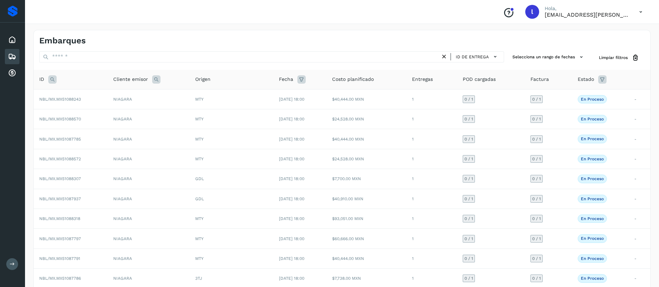
click at [57, 80] on icon at bounding box center [52, 79] width 8 height 8
click at [71, 102] on input "text" at bounding box center [98, 96] width 85 height 11
paste input "**********"
type input "**********"
click at [128, 112] on button "Buscar" at bounding box center [116, 114] width 49 height 13
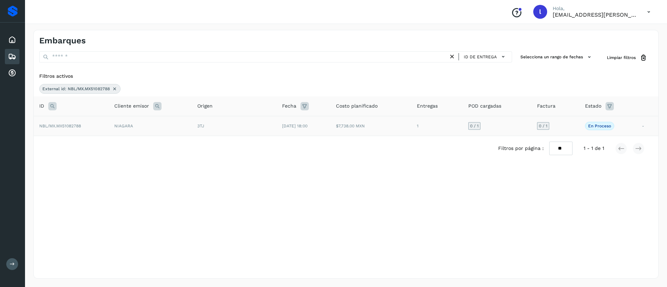
click at [287, 126] on span "[DATE] 18:00" at bounding box center [294, 126] width 25 height 5
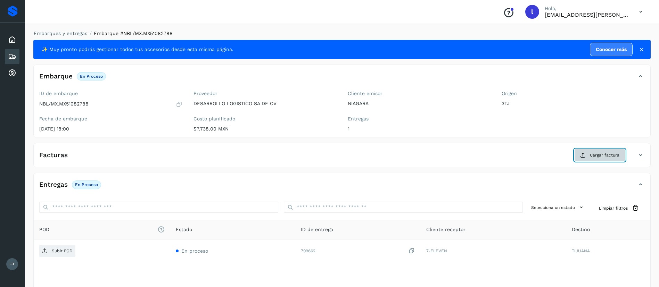
click at [586, 161] on button "Cargar factura" at bounding box center [600, 155] width 51 height 13
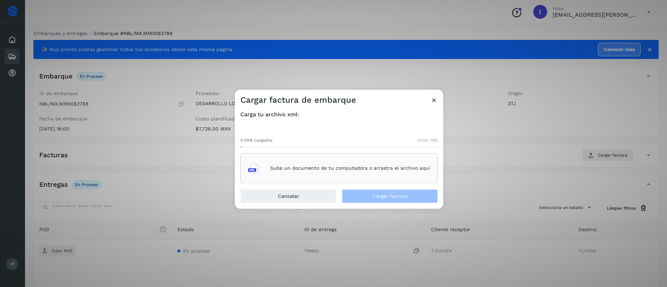
click at [364, 166] on p "Sube un documento de tu computadora o arrastra el archivo aquí" at bounding box center [350, 169] width 160 height 6
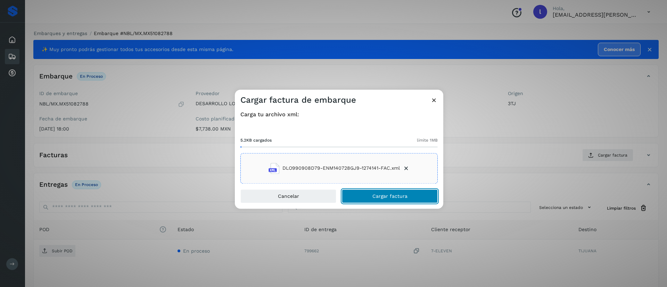
click at [370, 191] on button "Cargar factura" at bounding box center [390, 196] width 96 height 14
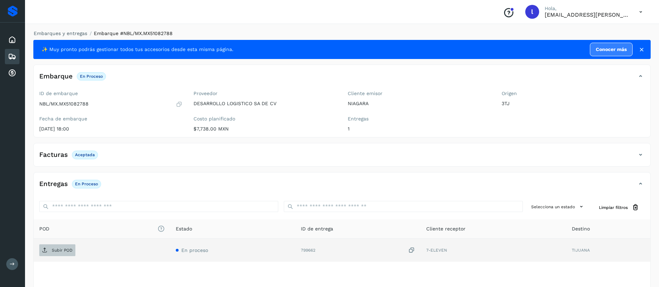
click at [42, 254] on span "Subir POD" at bounding box center [57, 250] width 36 height 11
click at [15, 53] on icon at bounding box center [12, 56] width 8 height 8
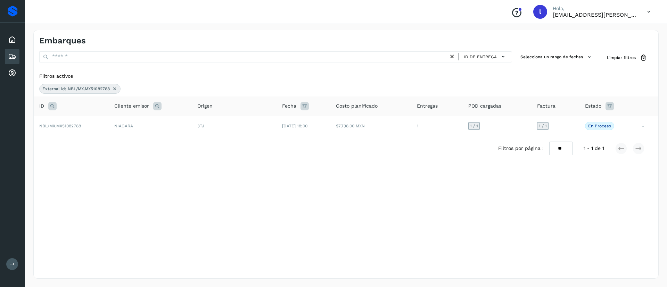
click at [113, 89] on icon at bounding box center [115, 89] width 6 height 6
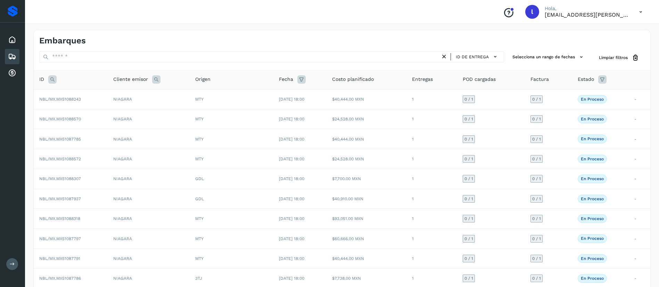
click at [54, 81] on icon at bounding box center [52, 79] width 8 height 8
click at [78, 99] on input "text" at bounding box center [98, 96] width 85 height 11
paste input "**********"
type input "**********"
click at [119, 112] on span "Buscar" at bounding box center [116, 114] width 14 height 6
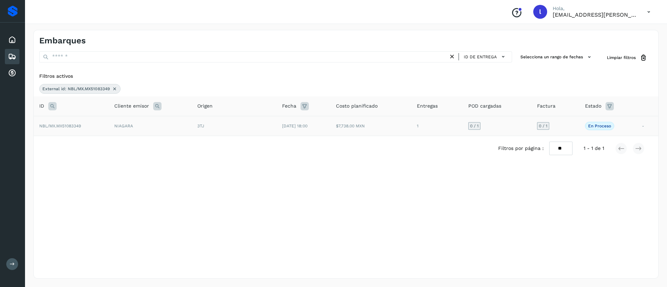
click at [344, 124] on td "$7,738.00 MXN" at bounding box center [371, 126] width 81 height 20
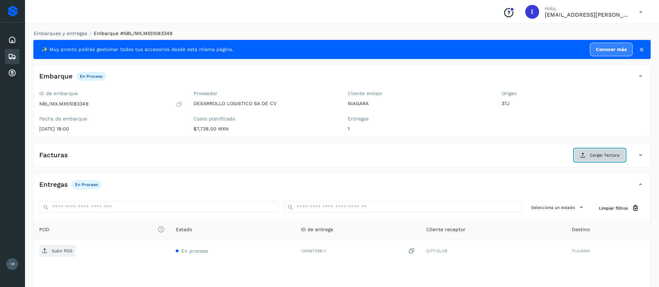
click at [597, 155] on span "Cargar factura" at bounding box center [605, 155] width 30 height 6
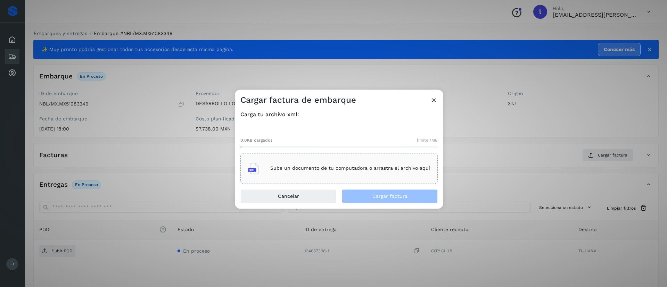
click at [308, 174] on div "Sube un documento de tu computadora o arrastra el archivo aquí" at bounding box center [339, 168] width 182 height 19
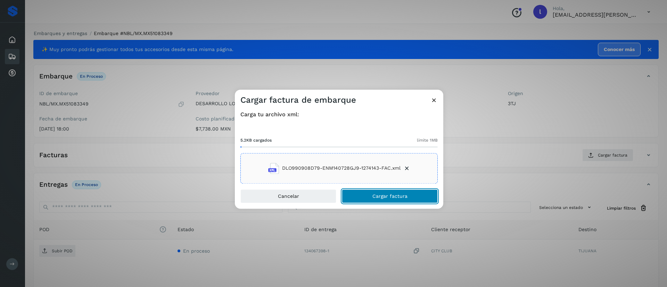
click at [376, 196] on span "Cargar factura" at bounding box center [390, 196] width 35 height 5
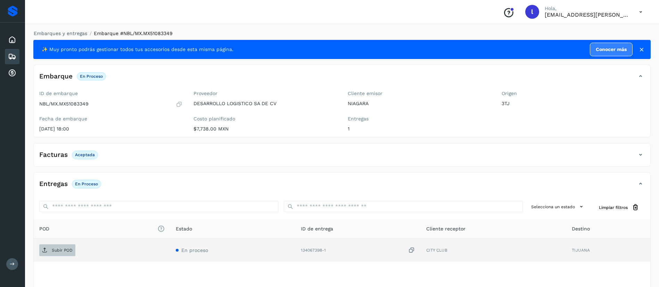
click at [61, 250] on p "Subir POD" at bounding box center [62, 250] width 21 height 5
click at [7, 52] on div "Embarques" at bounding box center [12, 56] width 15 height 15
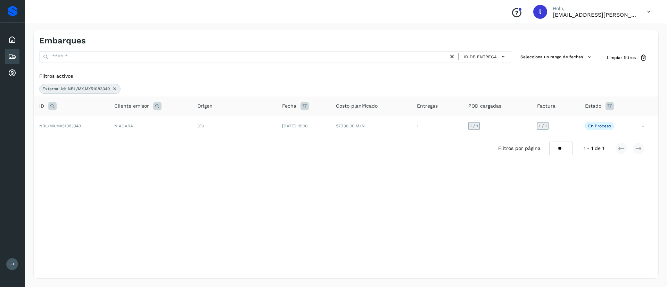
click at [115, 89] on icon at bounding box center [115, 89] width 6 height 6
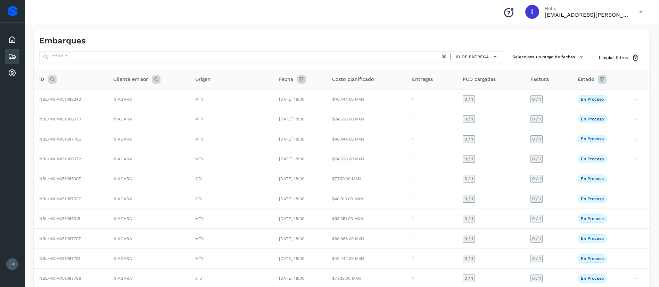
click at [53, 84] on th "ID" at bounding box center [71, 80] width 74 height 20
click at [53, 80] on icon at bounding box center [52, 79] width 8 height 8
click at [81, 98] on input "text" at bounding box center [98, 96] width 85 height 11
paste input "**********"
type input "**********"
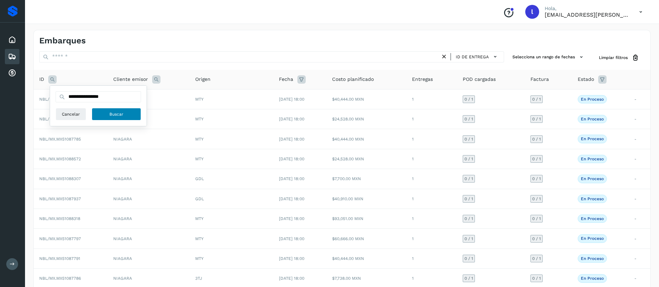
click at [117, 112] on span "Buscar" at bounding box center [116, 114] width 14 height 6
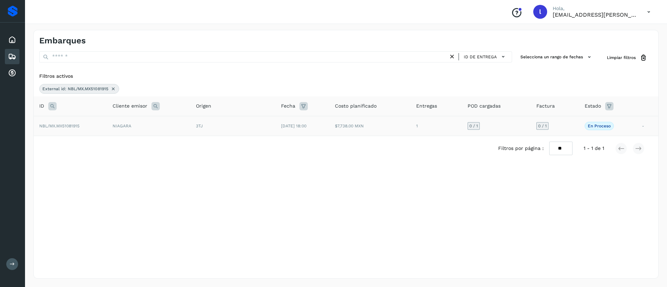
click at [187, 124] on td "NIAGARA" at bounding box center [148, 126] width 83 height 20
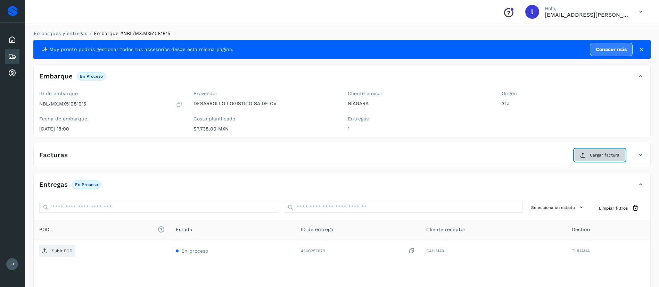
click at [591, 156] on span "Cargar factura" at bounding box center [605, 155] width 30 height 6
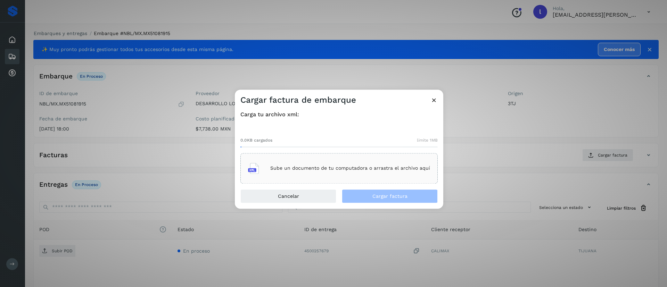
click at [325, 164] on div "Sube un documento de tu computadora o arrastra el archivo aquí" at bounding box center [339, 168] width 182 height 19
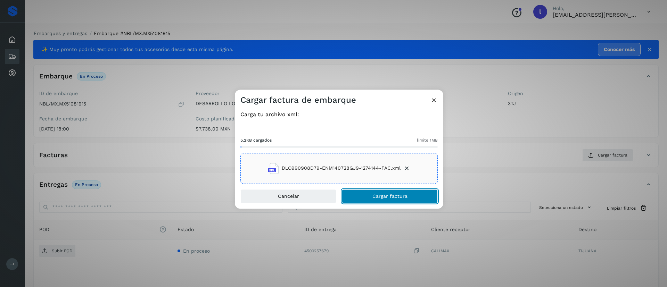
click at [385, 196] on span "Cargar factura" at bounding box center [390, 196] width 35 height 5
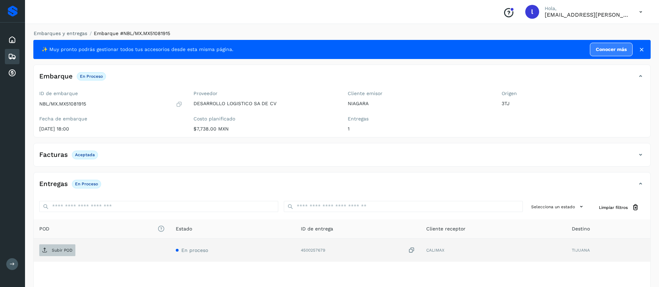
click at [56, 249] on p "Subir POD" at bounding box center [62, 250] width 21 height 5
click at [9, 52] on icon at bounding box center [12, 56] width 8 height 8
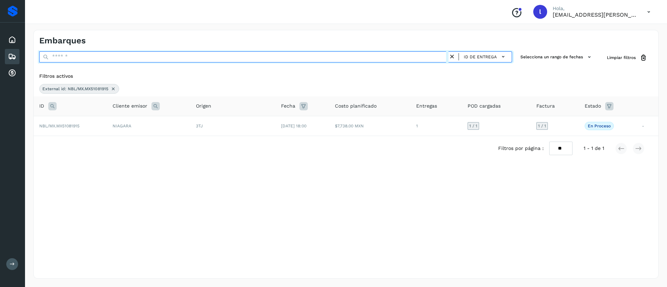
click at [97, 58] on input "text" at bounding box center [243, 56] width 409 height 11
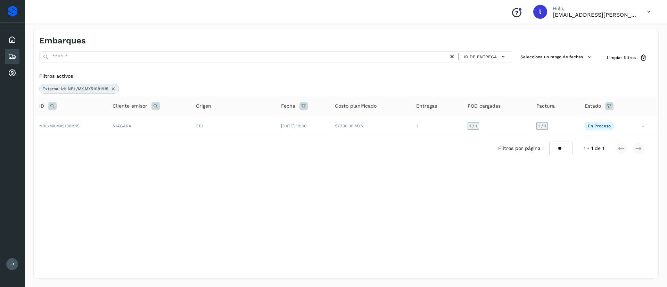
click at [85, 69] on div "ID de entrega Selecciona un rango de fechas Selects date range for when the loa…" at bounding box center [346, 111] width 625 height 121
click at [112, 88] on icon at bounding box center [114, 89] width 6 height 6
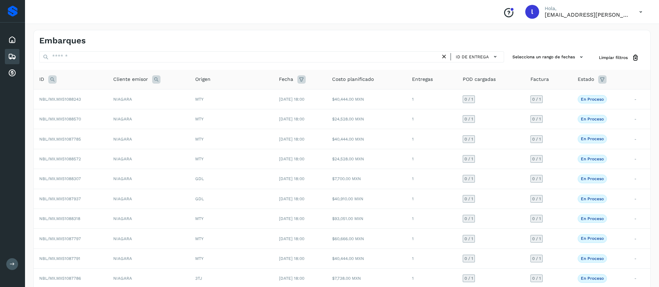
click at [50, 79] on icon at bounding box center [52, 79] width 8 height 8
click at [70, 95] on input "text" at bounding box center [98, 96] width 85 height 11
paste input "**********"
type input "**********"
click at [114, 117] on span "Buscar" at bounding box center [116, 114] width 14 height 6
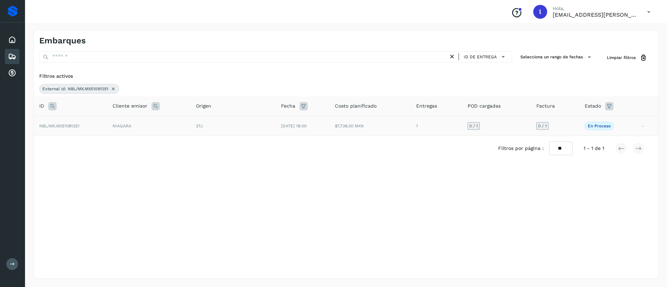
click at [301, 131] on td "[DATE] 18:00" at bounding box center [303, 126] width 54 height 20
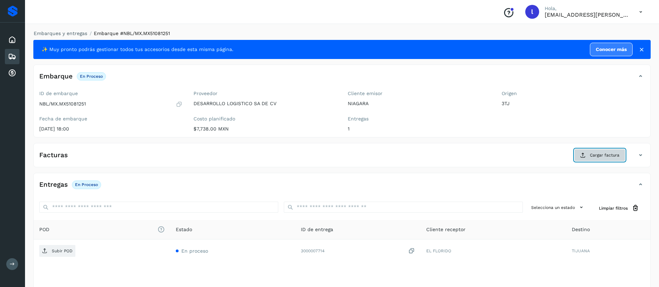
click at [597, 155] on span "Cargar factura" at bounding box center [605, 155] width 30 height 6
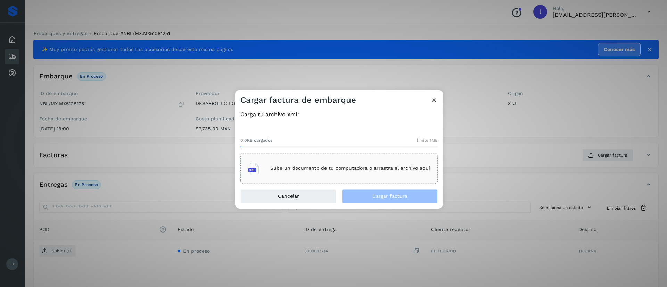
click at [312, 159] on div "Sube un documento de tu computadora o arrastra el archivo aquí" at bounding box center [339, 168] width 182 height 19
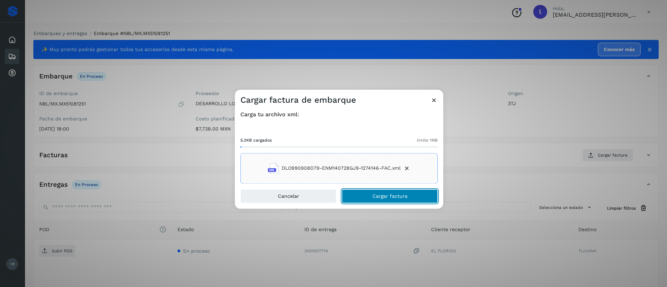
click at [382, 194] on span "Cargar factura" at bounding box center [390, 196] width 35 height 5
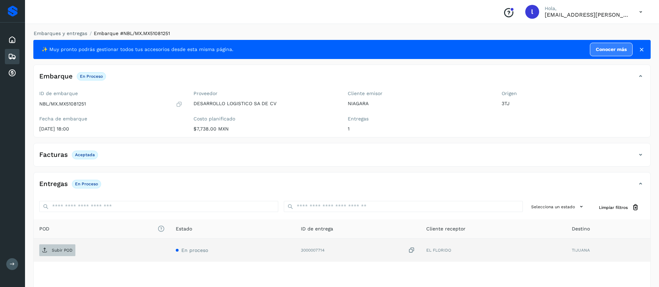
click at [48, 248] on span "Subir POD" at bounding box center [57, 250] width 36 height 11
click at [7, 58] on div "Embarques" at bounding box center [12, 56] width 15 height 15
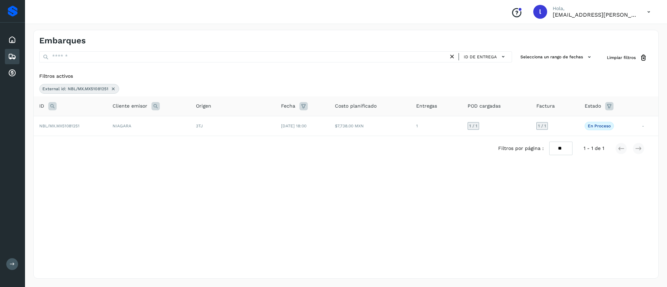
click at [112, 89] on icon at bounding box center [114, 89] width 6 height 6
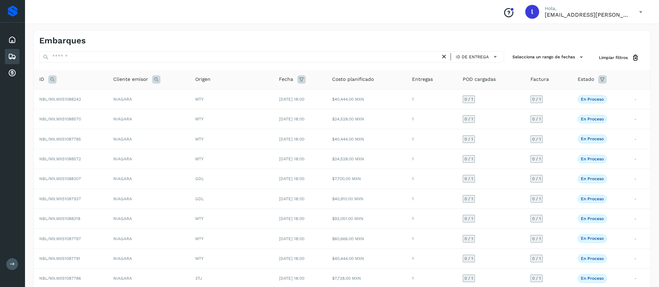
click at [55, 82] on icon at bounding box center [52, 79] width 8 height 8
click at [66, 93] on input "text" at bounding box center [98, 96] width 85 height 11
paste input "**********"
type input "**********"
click at [120, 110] on button "Buscar" at bounding box center [116, 114] width 49 height 13
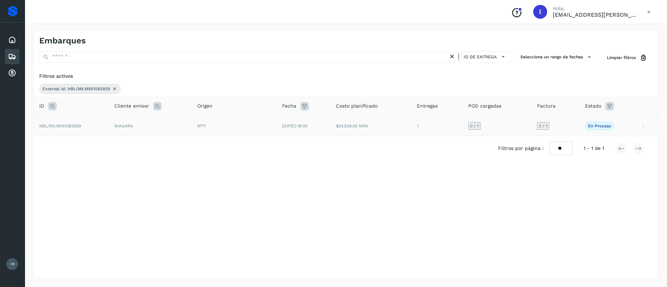
click at [231, 118] on td "MTY" at bounding box center [234, 126] width 85 height 20
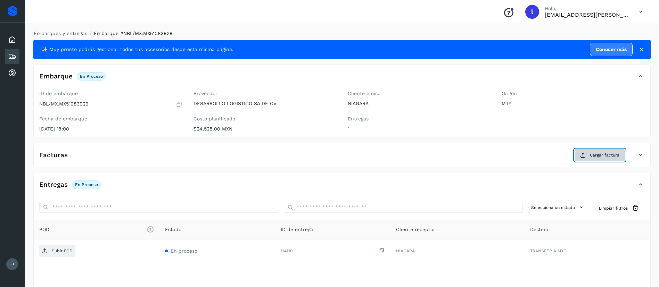
click at [588, 160] on button "Cargar factura" at bounding box center [600, 155] width 51 height 13
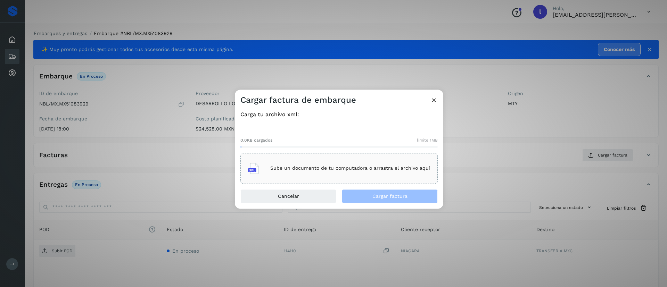
click at [280, 177] on div "Sube un documento de tu computadora o arrastra el archivo aquí" at bounding box center [339, 168] width 182 height 19
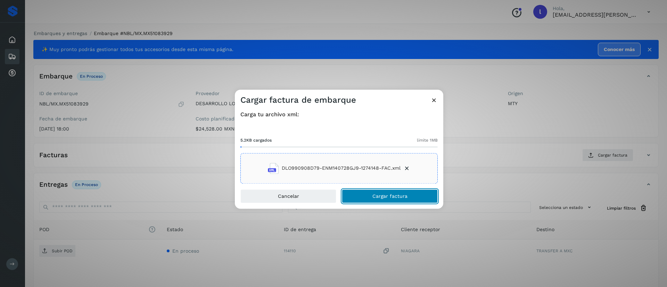
click at [382, 195] on span "Cargar factura" at bounding box center [390, 196] width 35 height 5
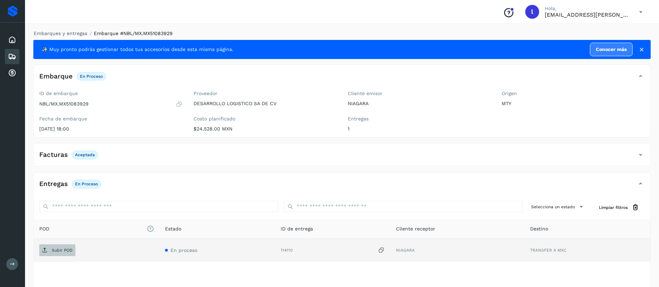
click at [55, 250] on p "Subir POD" at bounding box center [62, 250] width 21 height 5
click at [8, 51] on div "Embarques" at bounding box center [12, 56] width 15 height 15
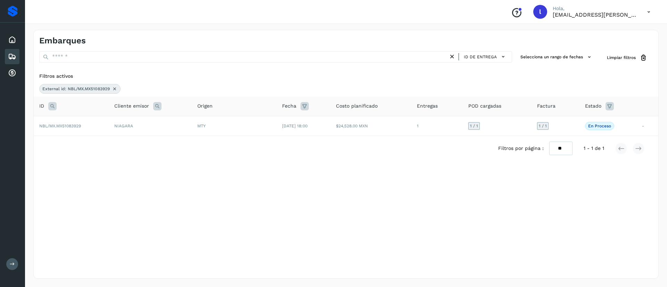
click at [114, 91] on icon at bounding box center [115, 89] width 6 height 6
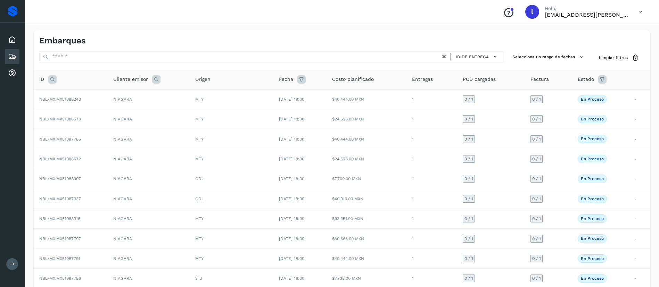
click at [50, 79] on icon at bounding box center [52, 79] width 8 height 8
click at [75, 96] on input "text" at bounding box center [98, 96] width 85 height 11
paste input "**********"
type input "**********"
click at [114, 112] on span "Buscar" at bounding box center [116, 114] width 14 height 6
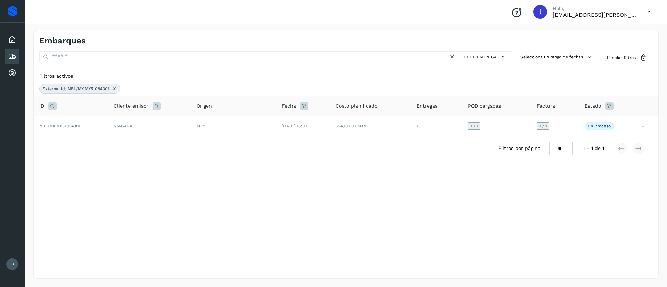
click at [238, 120] on td "MTY" at bounding box center [233, 126] width 85 height 20
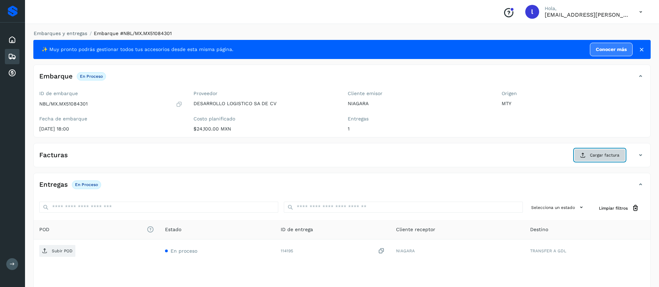
click at [589, 156] on button "Cargar factura" at bounding box center [600, 155] width 51 height 13
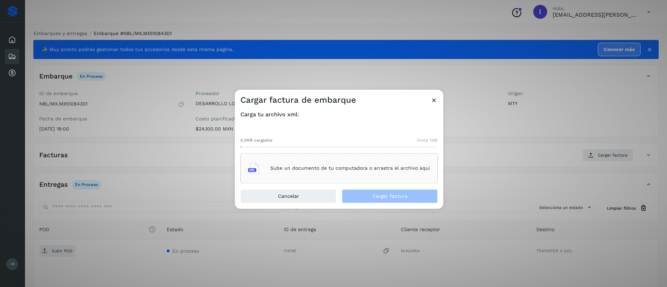
click at [329, 168] on p "Sube un documento de tu computadora o arrastra el archivo aquí" at bounding box center [350, 169] width 160 height 6
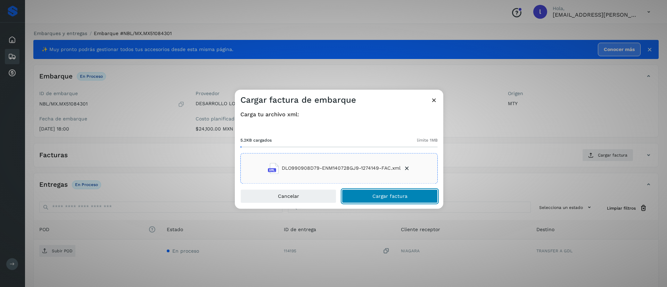
click at [379, 194] on span "Cargar factura" at bounding box center [390, 196] width 35 height 5
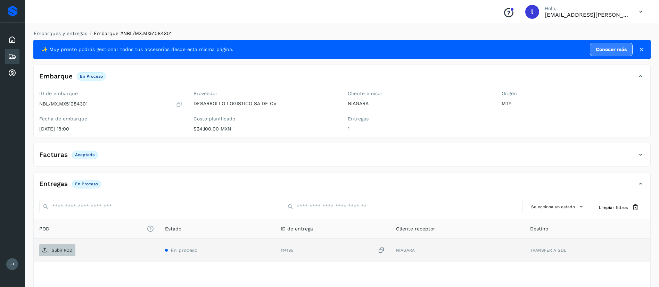
click at [55, 251] on p "Subir POD" at bounding box center [62, 250] width 21 height 5
click at [11, 51] on div "Embarques" at bounding box center [12, 56] width 15 height 15
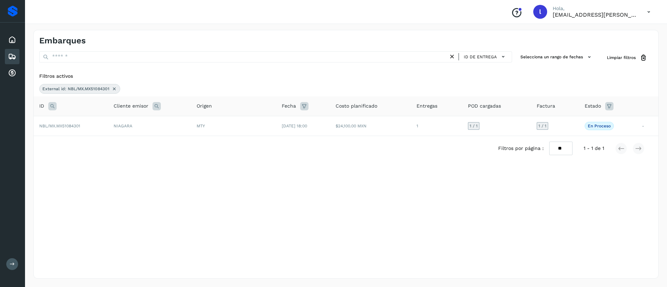
click at [113, 88] on icon at bounding box center [115, 89] width 6 height 6
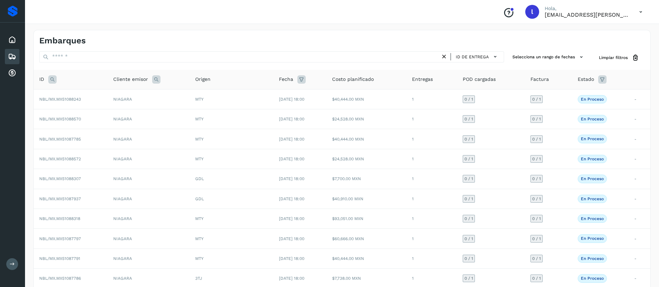
click at [51, 79] on icon at bounding box center [52, 79] width 8 height 8
click at [76, 96] on input "text" at bounding box center [98, 96] width 85 height 11
paste input "**********"
type input "**********"
click at [116, 119] on button "Buscar" at bounding box center [116, 114] width 49 height 13
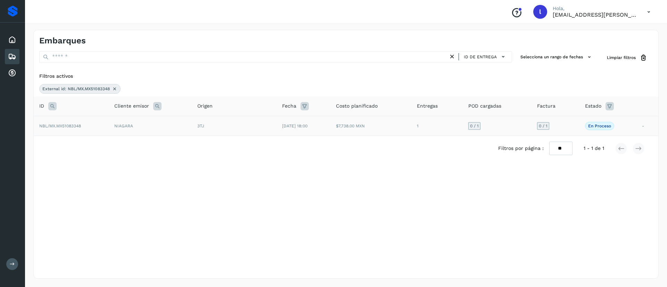
click at [305, 117] on td "[DATE] 18:00" at bounding box center [304, 126] width 54 height 20
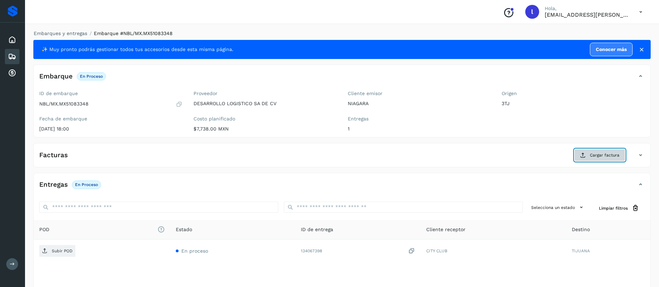
click at [598, 154] on span "Cargar factura" at bounding box center [605, 155] width 30 height 6
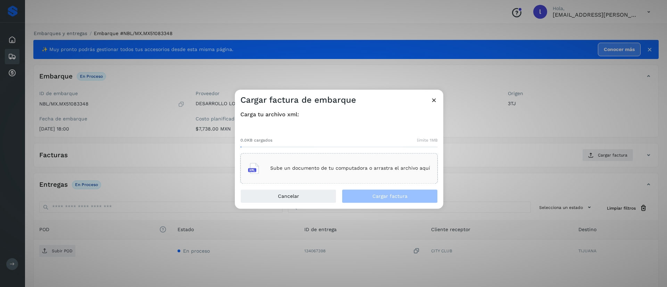
click at [321, 163] on div "Sube un documento de tu computadora o arrastra el archivo aquí" at bounding box center [339, 168] width 182 height 19
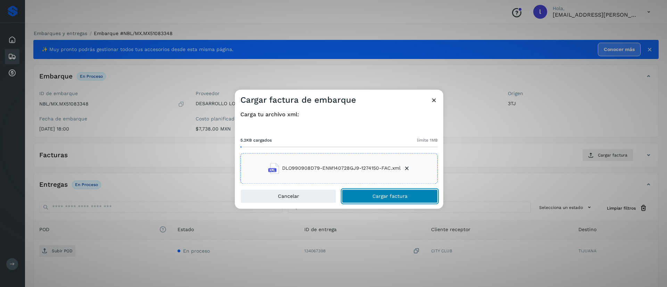
click at [372, 194] on button "Cargar factura" at bounding box center [390, 196] width 96 height 14
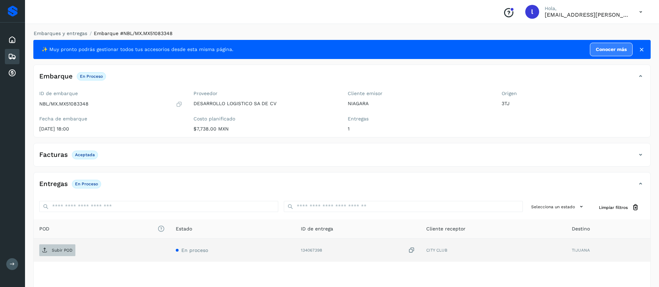
click at [51, 251] on span "Subir POD" at bounding box center [57, 250] width 36 height 11
click at [11, 57] on icon at bounding box center [12, 56] width 8 height 8
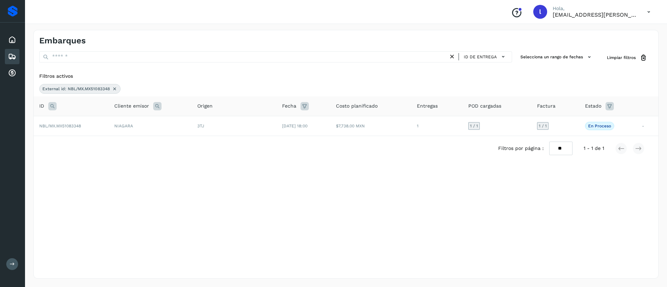
click at [116, 89] on icon at bounding box center [115, 89] width 6 height 6
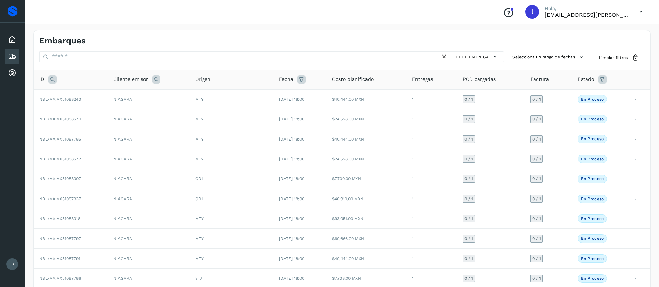
click at [51, 78] on icon at bounding box center [52, 79] width 8 height 8
click at [74, 92] on input "text" at bounding box center [98, 96] width 85 height 11
paste input "**********"
type input "**********"
click at [118, 111] on button "Buscar" at bounding box center [116, 114] width 49 height 13
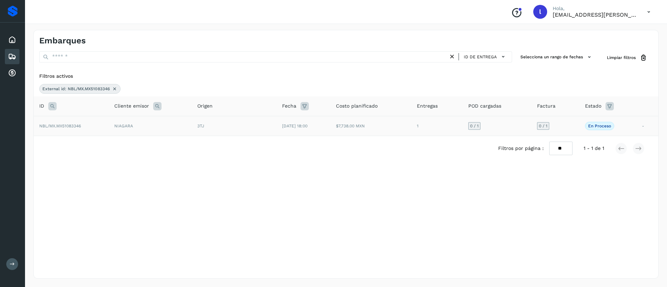
click at [285, 123] on td "[DATE] 18:00" at bounding box center [304, 126] width 54 height 20
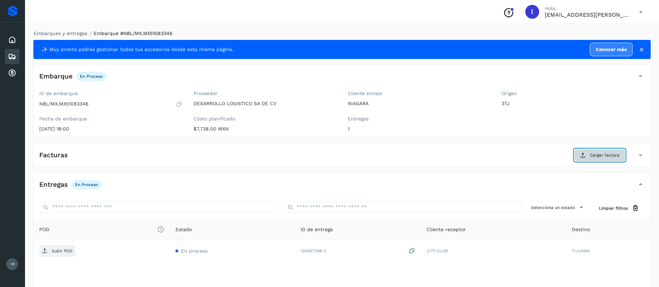
click at [593, 158] on span "Cargar factura" at bounding box center [605, 155] width 30 height 6
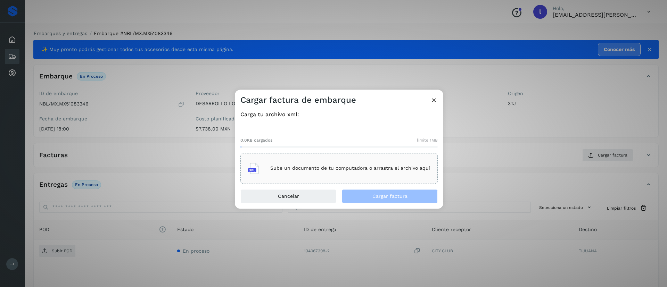
click at [321, 166] on p "Sube un documento de tu computadora o arrastra el archivo aquí" at bounding box center [350, 169] width 160 height 6
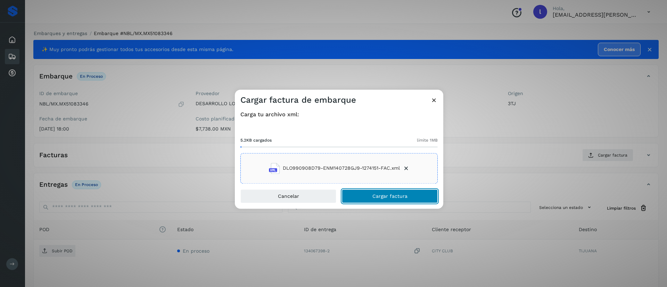
click at [396, 196] on span "Cargar factura" at bounding box center [390, 196] width 35 height 5
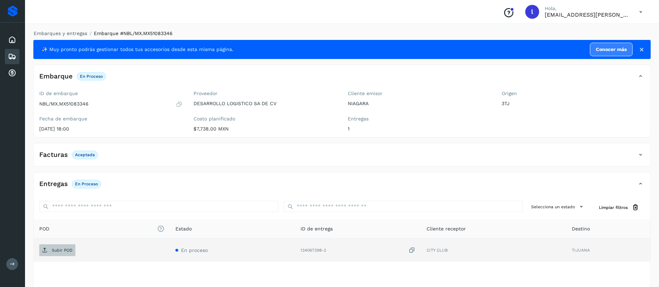
click at [51, 252] on span "Subir POD" at bounding box center [57, 250] width 36 height 11
click at [11, 52] on icon at bounding box center [12, 56] width 8 height 8
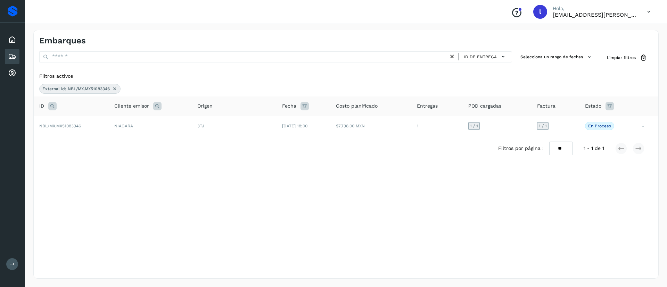
click at [116, 87] on icon at bounding box center [115, 89] width 6 height 6
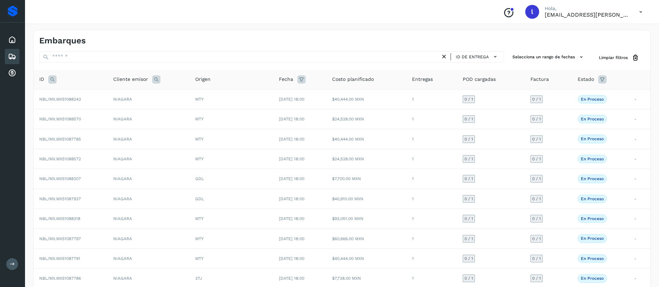
click at [52, 81] on icon at bounding box center [52, 79] width 8 height 8
click at [91, 94] on input "text" at bounding box center [98, 96] width 85 height 11
paste input "**********"
type input "**********"
click at [111, 116] on span "Buscar" at bounding box center [116, 114] width 14 height 6
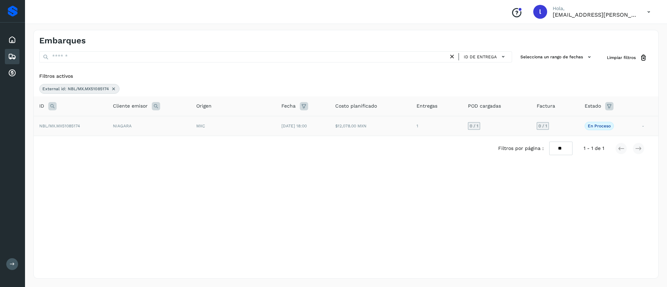
click at [262, 128] on div "MXC" at bounding box center [233, 126] width 74 height 6
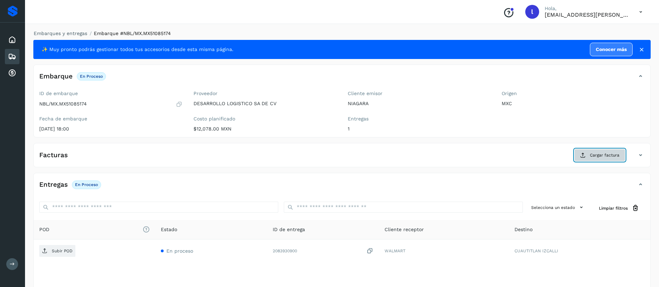
click at [578, 154] on button "Cargar factura" at bounding box center [600, 155] width 51 height 13
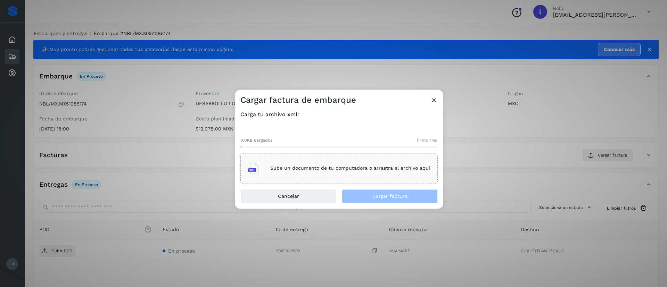
click at [328, 171] on p "Sube un documento de tu computadora o arrastra el archivo aquí" at bounding box center [350, 169] width 160 height 6
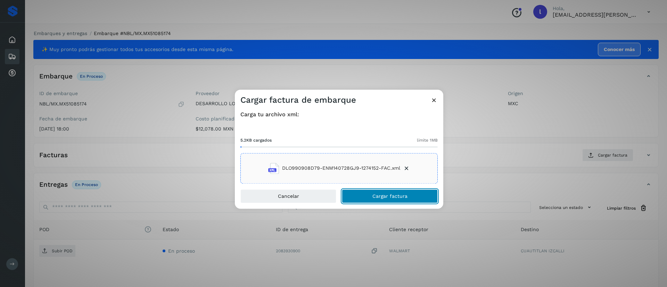
click at [374, 197] on span "Cargar factura" at bounding box center [390, 196] width 35 height 5
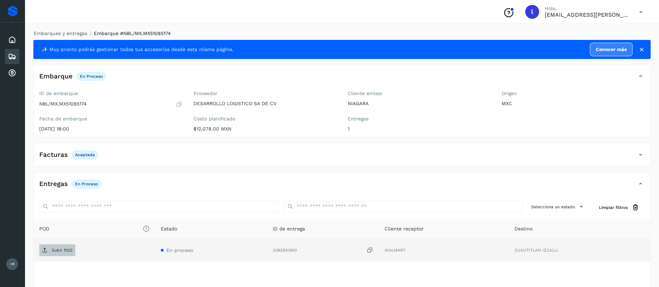
click at [55, 247] on span "Subir POD" at bounding box center [57, 250] width 36 height 11
click at [9, 55] on icon at bounding box center [12, 56] width 8 height 8
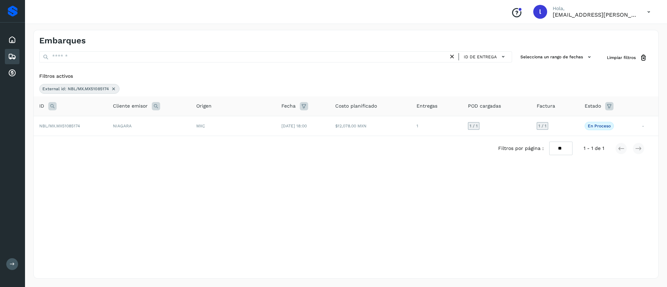
click at [114, 88] on icon at bounding box center [114, 89] width 6 height 6
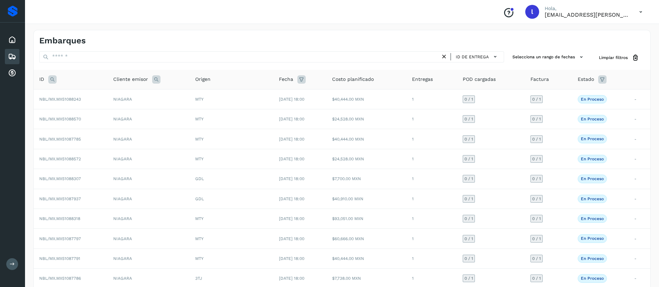
click at [51, 81] on icon at bounding box center [52, 79] width 8 height 8
click at [67, 95] on input "text" at bounding box center [98, 96] width 85 height 11
paste input "**********"
type input "**********"
click at [112, 115] on span "Buscar" at bounding box center [116, 114] width 14 height 6
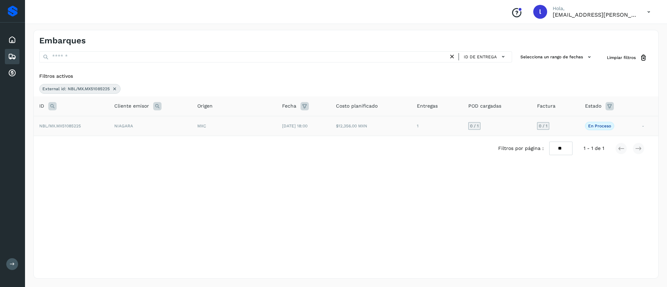
click at [216, 120] on td "MXC" at bounding box center [234, 126] width 85 height 20
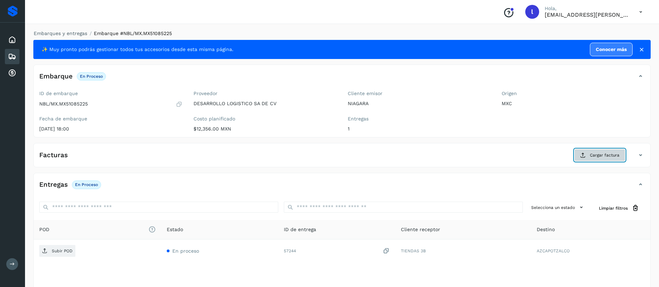
click at [594, 160] on button "Cargar factura" at bounding box center [600, 155] width 51 height 13
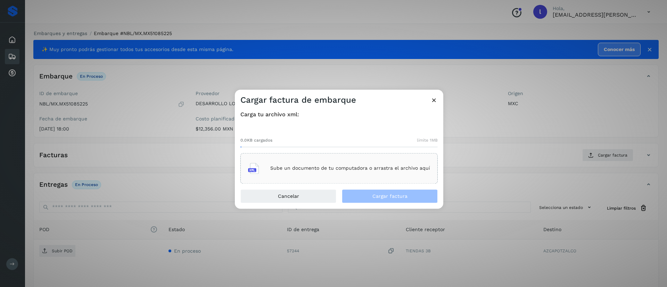
click at [284, 158] on div "Sube un documento de tu computadora o arrastra el archivo aquí" at bounding box center [339, 168] width 197 height 31
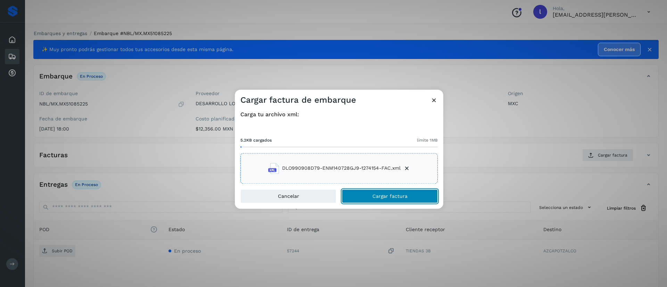
click at [369, 191] on button "Cargar factura" at bounding box center [390, 196] width 96 height 14
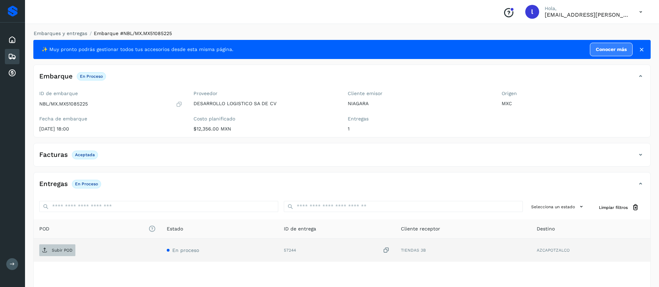
click at [58, 248] on p "Subir POD" at bounding box center [62, 250] width 21 height 5
click at [14, 57] on icon at bounding box center [12, 56] width 8 height 8
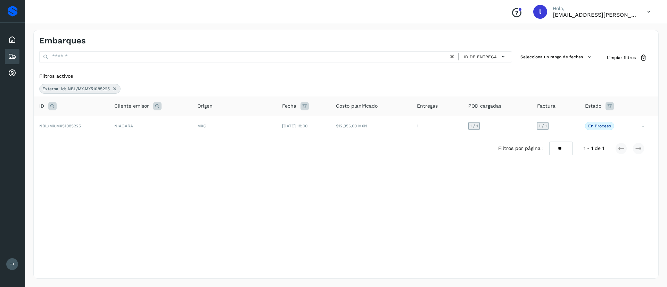
click at [115, 88] on icon at bounding box center [115, 89] width 6 height 6
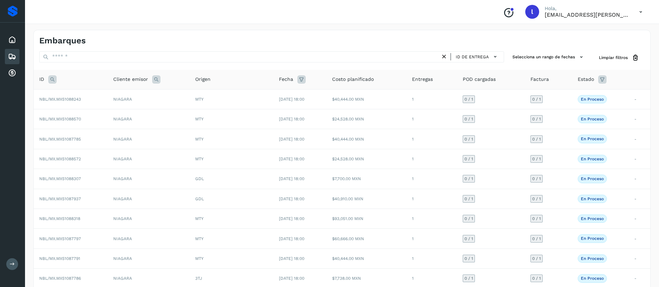
click at [53, 79] on icon at bounding box center [52, 79] width 8 height 8
click at [80, 95] on input "text" at bounding box center [98, 96] width 85 height 11
paste input "**********"
type input "**********"
click at [116, 118] on button "Buscar" at bounding box center [116, 114] width 49 height 13
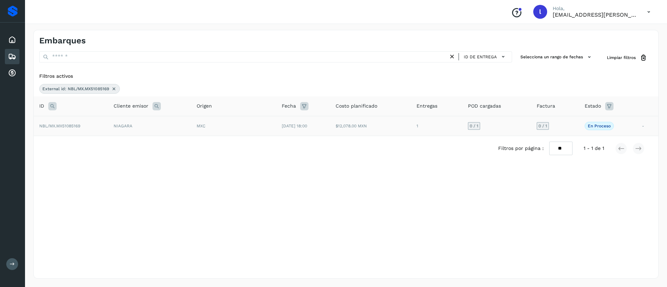
click at [316, 123] on td "[DATE] 18:00" at bounding box center [303, 126] width 54 height 20
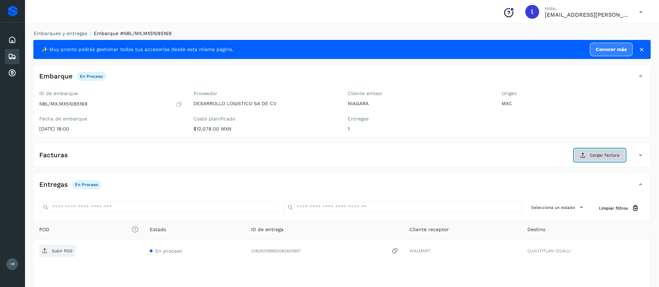
click at [598, 155] on span "Cargar factura" at bounding box center [605, 155] width 30 height 6
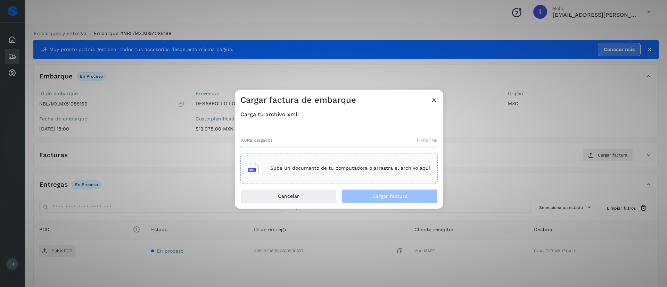
click at [310, 167] on p "Sube un documento de tu computadora o arrastra el archivo aquí" at bounding box center [350, 169] width 160 height 6
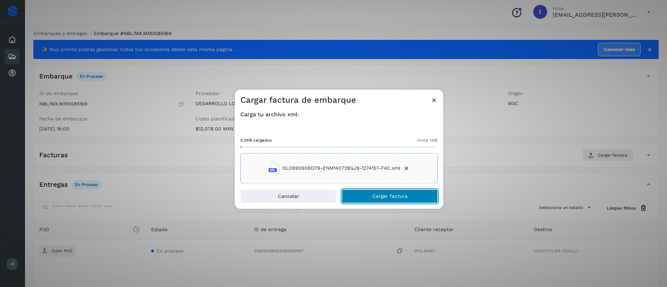
click at [363, 196] on button "Cargar factura" at bounding box center [390, 196] width 96 height 14
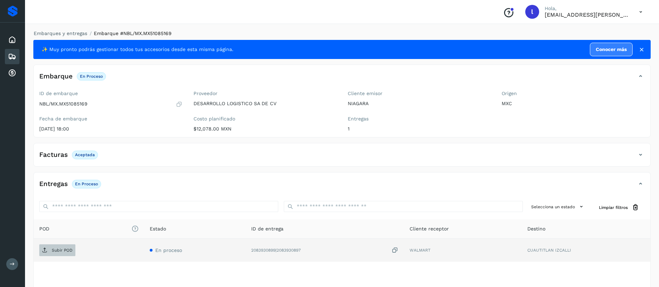
click at [53, 249] on p "Subir POD" at bounding box center [62, 250] width 21 height 5
click at [12, 54] on icon at bounding box center [12, 56] width 8 height 8
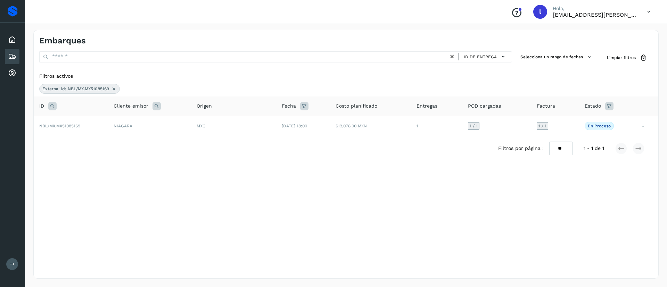
click at [114, 88] on icon at bounding box center [114, 89] width 6 height 6
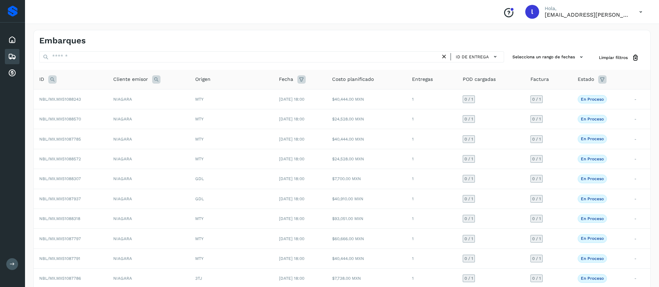
click at [51, 77] on icon at bounding box center [52, 79] width 8 height 8
click at [71, 95] on input "text" at bounding box center [98, 96] width 85 height 11
paste input "**********"
type input "**********"
click at [117, 112] on span "Buscar" at bounding box center [116, 114] width 14 height 6
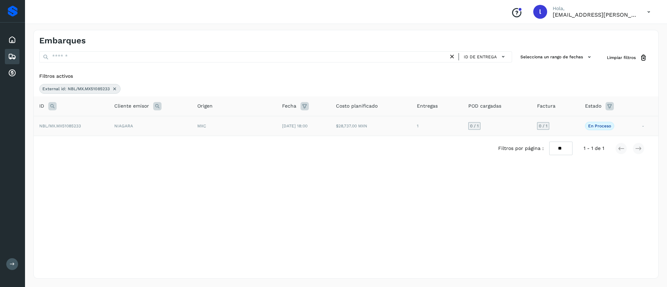
click at [288, 129] on td "[DATE] 18:00" at bounding box center [304, 126] width 54 height 20
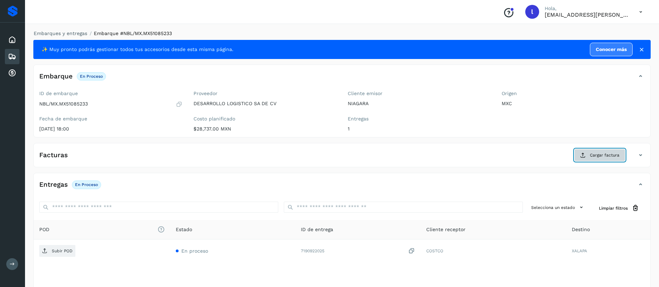
click at [597, 152] on span "Cargar factura" at bounding box center [605, 155] width 30 height 6
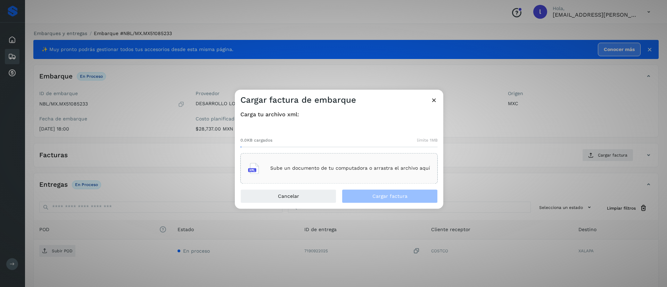
click at [344, 164] on div "Sube un documento de tu computadora o arrastra el archivo aquí" at bounding box center [339, 168] width 182 height 19
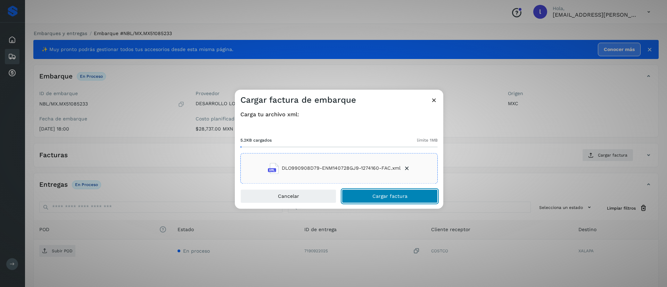
click at [370, 192] on button "Cargar factura" at bounding box center [390, 196] width 96 height 14
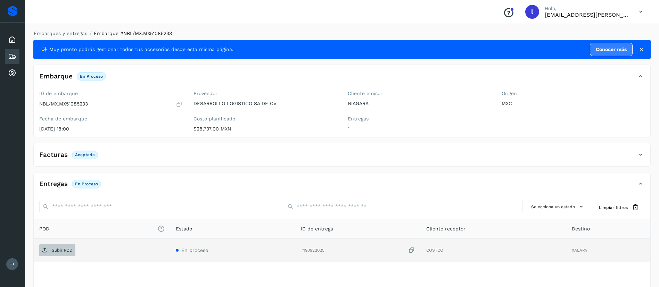
click at [53, 250] on p "Subir POD" at bounding box center [62, 250] width 21 height 5
click at [13, 60] on icon at bounding box center [12, 56] width 8 height 8
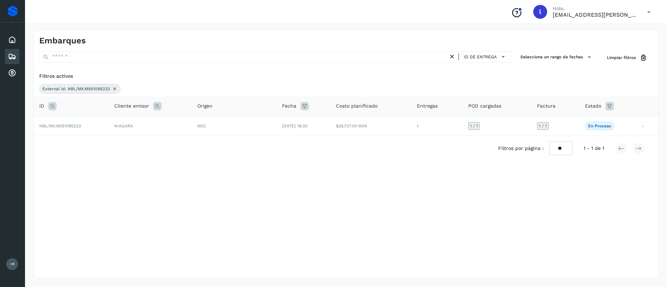
click at [115, 89] on icon at bounding box center [115, 89] width 6 height 6
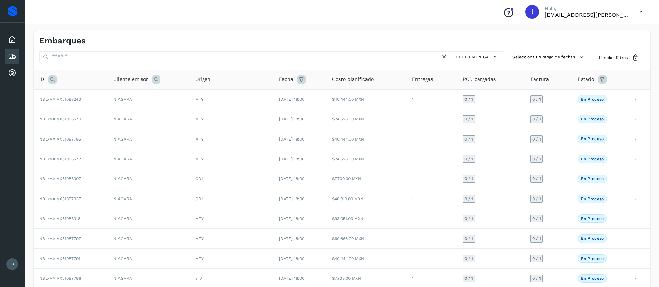
click at [49, 80] on icon at bounding box center [52, 79] width 8 height 8
click at [81, 94] on input "text" at bounding box center [98, 96] width 85 height 11
paste input "**********"
type input "**********"
click at [115, 113] on span "Buscar" at bounding box center [116, 114] width 14 height 6
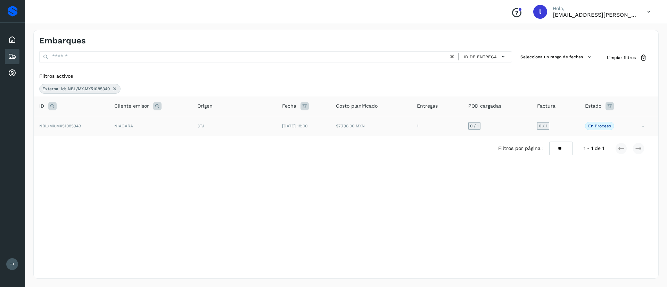
click at [347, 135] on td "$7,738.00 MXN" at bounding box center [371, 126] width 81 height 20
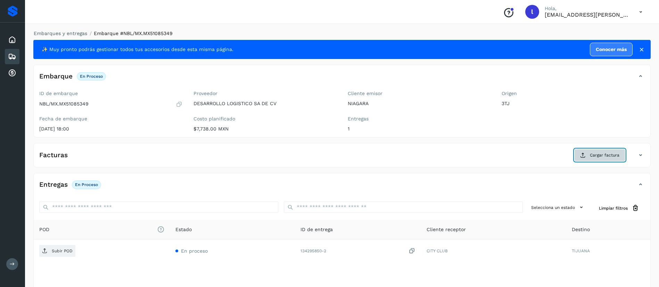
click at [600, 150] on button "Cargar factura" at bounding box center [600, 155] width 51 height 13
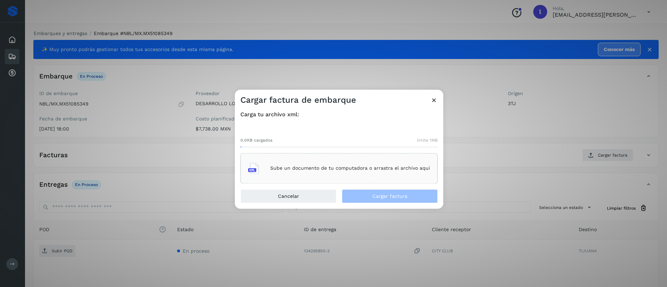
click at [345, 159] on div "Sube un documento de tu computadora o arrastra el archivo aquí" at bounding box center [339, 168] width 182 height 19
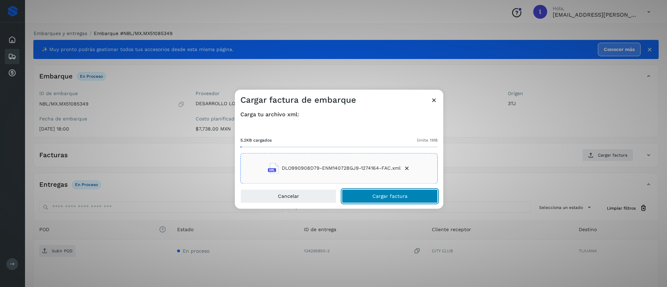
click at [368, 195] on button "Cargar factura" at bounding box center [390, 196] width 96 height 14
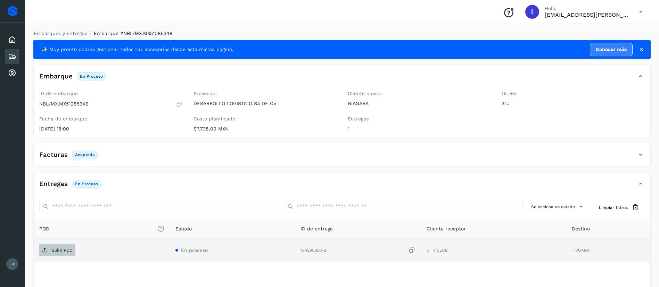
click at [61, 254] on span "Subir POD" at bounding box center [57, 250] width 36 height 11
click at [16, 63] on div "Embarques" at bounding box center [12, 56] width 15 height 15
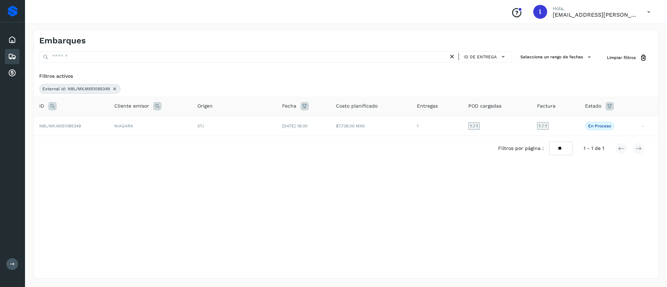
click at [115, 90] on icon at bounding box center [115, 89] width 6 height 6
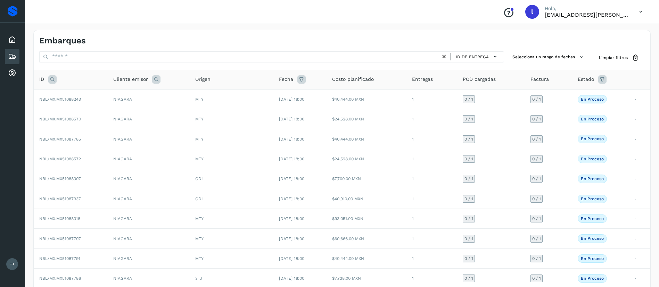
click at [50, 79] on icon at bounding box center [52, 79] width 8 height 8
click at [70, 101] on input "text" at bounding box center [98, 96] width 85 height 11
paste input "**********"
type input "**********"
click at [122, 118] on button "Buscar" at bounding box center [116, 114] width 49 height 13
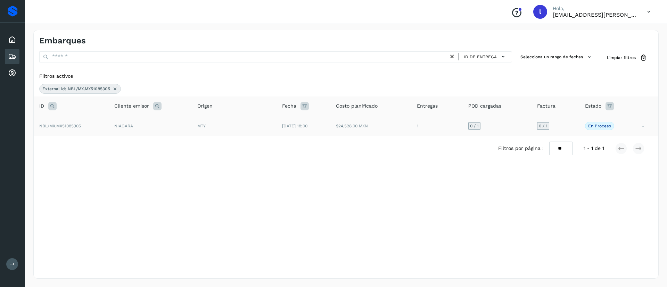
click at [277, 124] on td "[DATE] 18:00" at bounding box center [304, 126] width 54 height 20
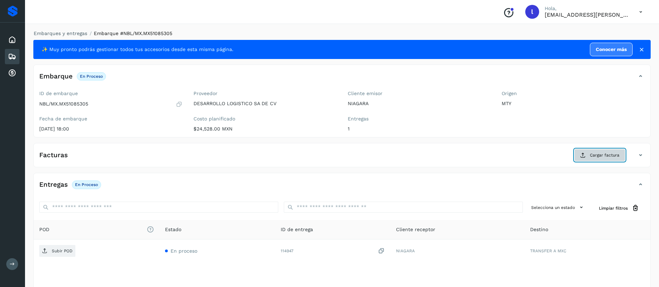
click at [612, 158] on span "Cargar factura" at bounding box center [605, 155] width 30 height 6
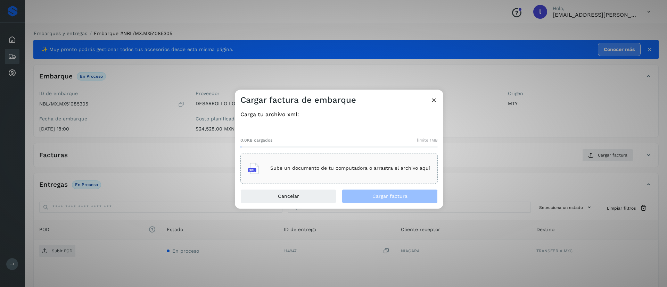
click at [297, 162] on div "Sube un documento de tu computadora o arrastra el archivo aquí" at bounding box center [339, 168] width 182 height 19
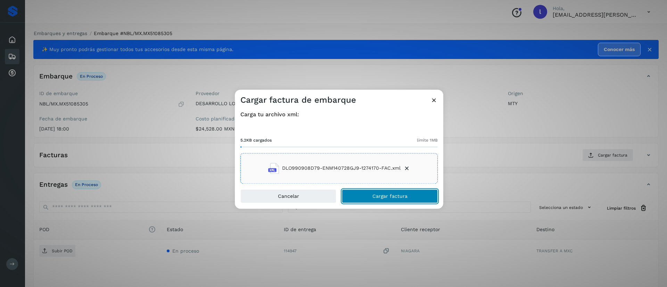
click at [376, 195] on span "Cargar factura" at bounding box center [390, 196] width 35 height 5
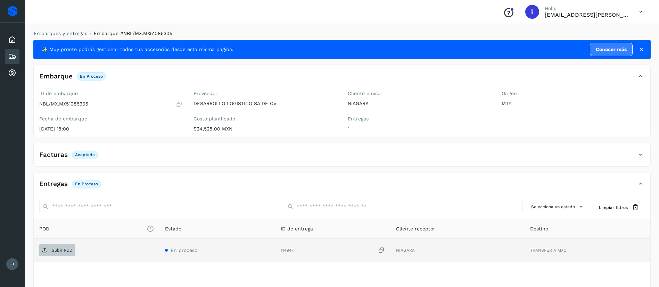
click at [59, 254] on span "Subir POD" at bounding box center [57, 250] width 36 height 11
click at [10, 51] on div "Embarques" at bounding box center [12, 56] width 15 height 15
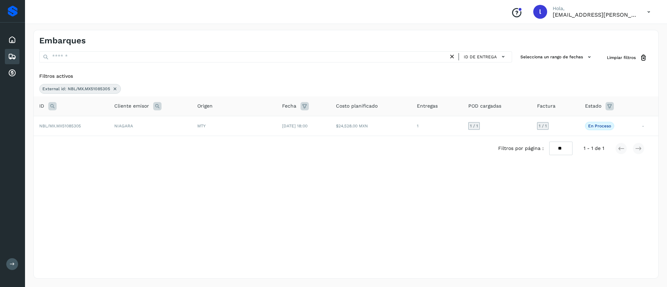
click at [113, 89] on icon at bounding box center [115, 89] width 6 height 6
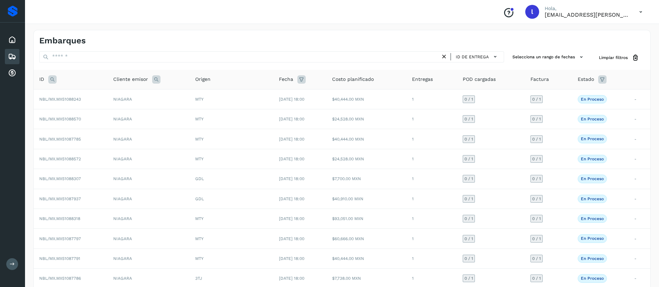
click at [53, 78] on icon at bounding box center [52, 79] width 8 height 8
click at [77, 95] on input "text" at bounding box center [98, 96] width 85 height 11
paste input "**********"
type input "**********"
click at [122, 112] on span "Buscar" at bounding box center [116, 114] width 14 height 6
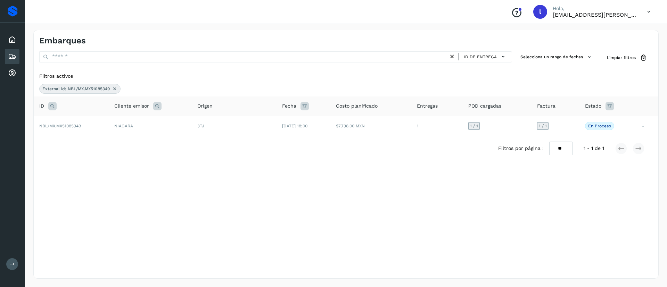
click at [54, 106] on icon at bounding box center [52, 106] width 8 height 8
drag, startPoint x: 133, startPoint y: 124, endPoint x: 34, endPoint y: 122, distance: 98.7
click at [34, 122] on table "**********" at bounding box center [346, 117] width 625 height 40
paste input "text"
type input "**********"
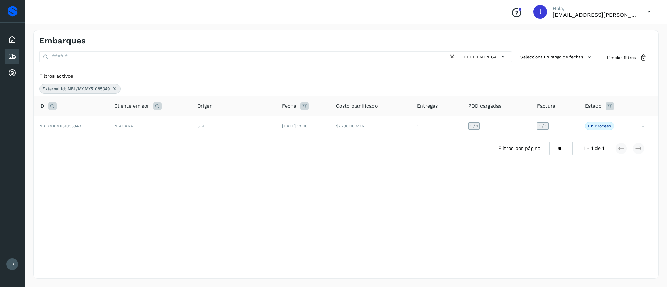
click at [55, 109] on icon at bounding box center [52, 106] width 8 height 8
drag, startPoint x: 123, startPoint y: 127, endPoint x: 67, endPoint y: 125, distance: 56.0
click at [67, 125] on input "**********" at bounding box center [98, 123] width 85 height 11
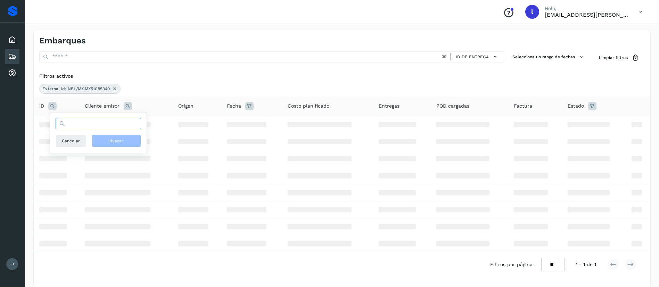
paste input "**********"
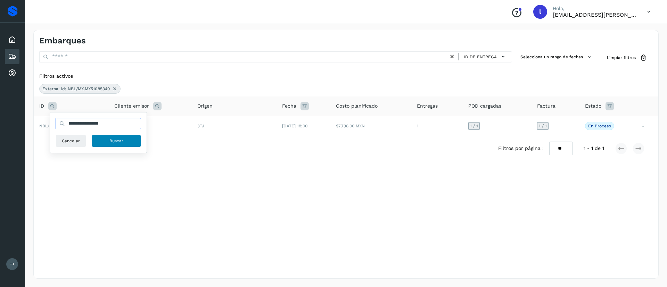
type input "**********"
click at [108, 146] on button "Buscar" at bounding box center [116, 141] width 49 height 13
click at [277, 124] on td "[DATE] 18:00" at bounding box center [304, 126] width 54 height 20
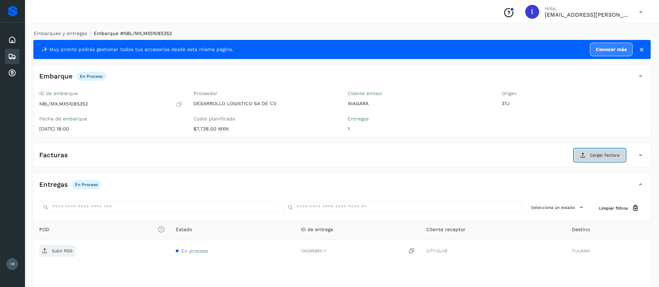
click at [593, 155] on span "Cargar factura" at bounding box center [605, 155] width 30 height 6
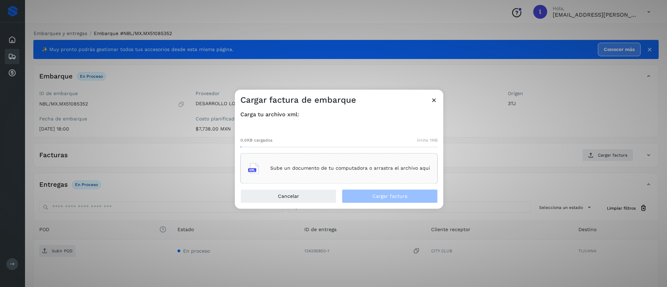
click at [338, 163] on div "Sube un documento de tu computadora o arrastra el archivo aquí" at bounding box center [339, 168] width 182 height 19
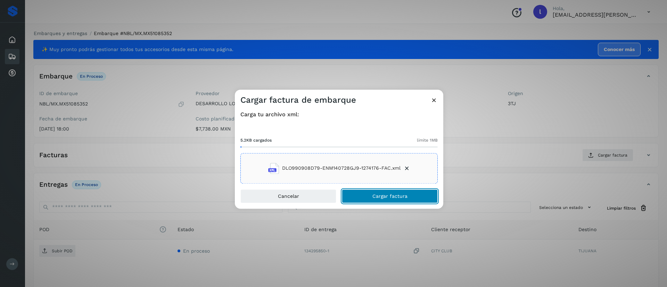
click at [367, 196] on button "Cargar factura" at bounding box center [390, 196] width 96 height 14
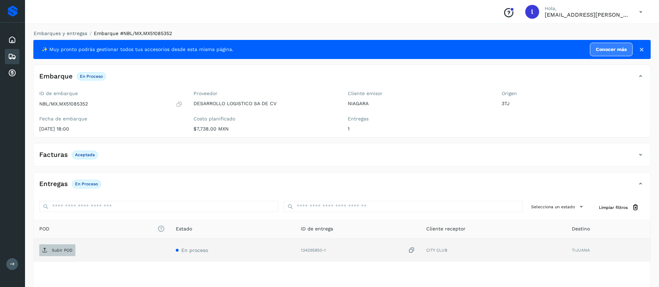
click at [59, 250] on p "Subir POD" at bounding box center [62, 250] width 21 height 5
click at [13, 57] on icon at bounding box center [12, 56] width 8 height 8
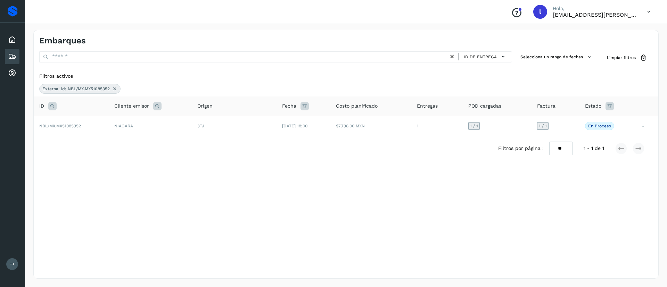
click at [115, 87] on icon at bounding box center [115, 89] width 6 height 6
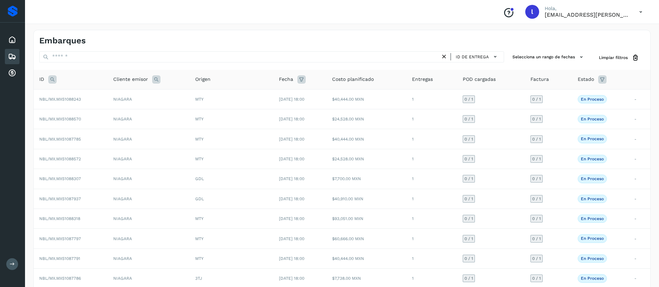
click at [54, 76] on icon at bounding box center [52, 79] width 8 height 8
click at [70, 96] on input "text" at bounding box center [98, 96] width 85 height 11
paste input "**********"
type input "**********"
click at [113, 112] on span "Buscar" at bounding box center [116, 114] width 14 height 6
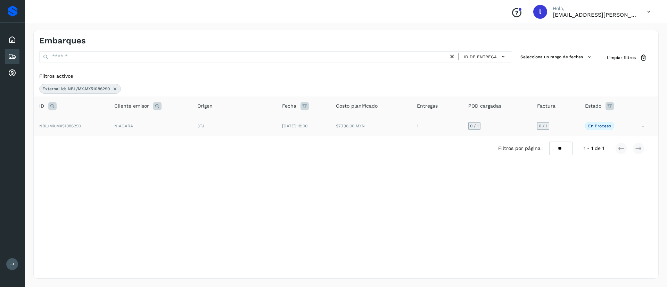
click at [377, 133] on td "$7,738.00 MXN" at bounding box center [371, 126] width 81 height 20
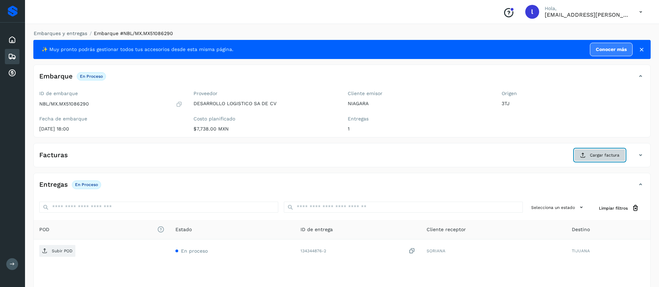
click at [607, 154] on span "Cargar factura" at bounding box center [605, 155] width 30 height 6
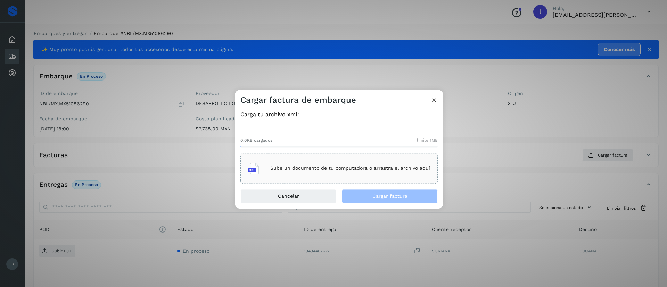
click at [354, 166] on p "Sube un documento de tu computadora o arrastra el archivo aquí" at bounding box center [350, 169] width 160 height 6
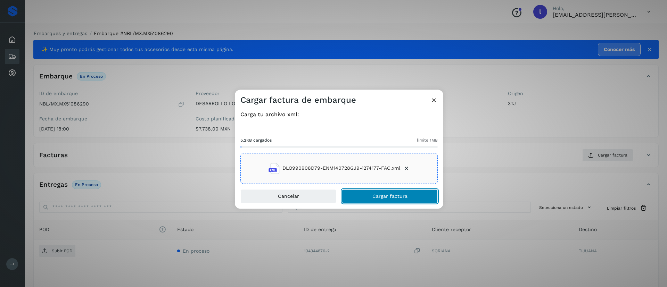
click at [373, 191] on button "Cargar factura" at bounding box center [390, 196] width 96 height 14
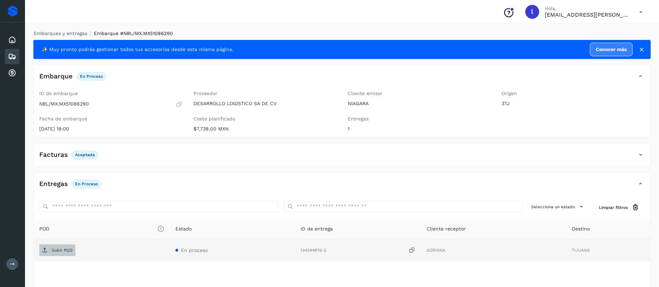
click at [53, 253] on span "Subir POD" at bounding box center [57, 250] width 36 height 11
click at [5, 55] on div "Embarques" at bounding box center [12, 56] width 15 height 15
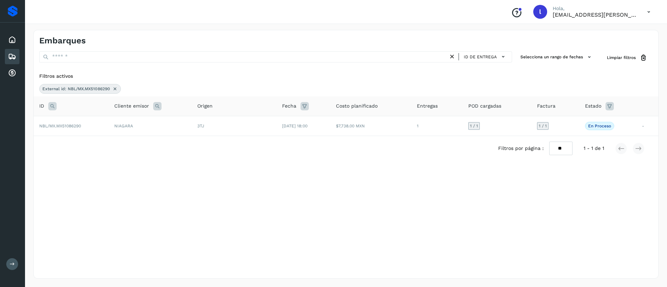
click at [115, 90] on icon at bounding box center [115, 89] width 6 height 6
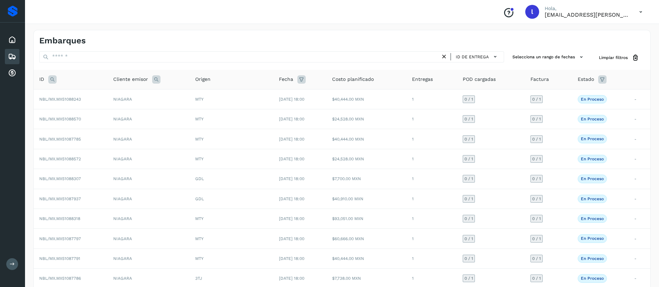
click at [49, 79] on icon at bounding box center [52, 79] width 8 height 8
click at [70, 100] on input "text" at bounding box center [98, 96] width 85 height 11
paste input "**********"
type input "**********"
click at [109, 112] on span "Buscar" at bounding box center [116, 114] width 14 height 6
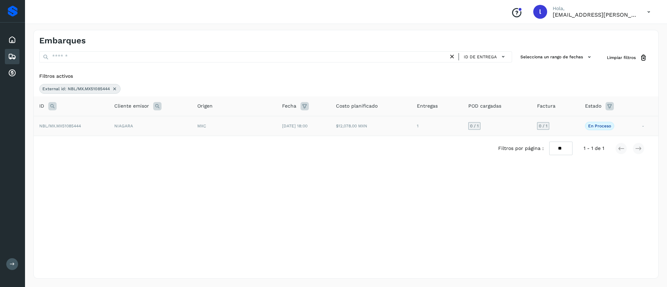
click at [348, 132] on td "$12,078.00 MXN" at bounding box center [371, 126] width 81 height 20
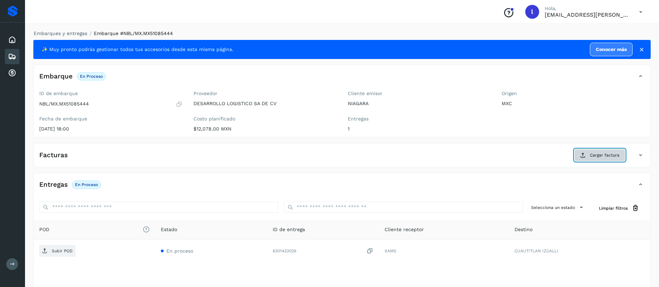
click at [600, 158] on span "Cargar factura" at bounding box center [605, 155] width 30 height 6
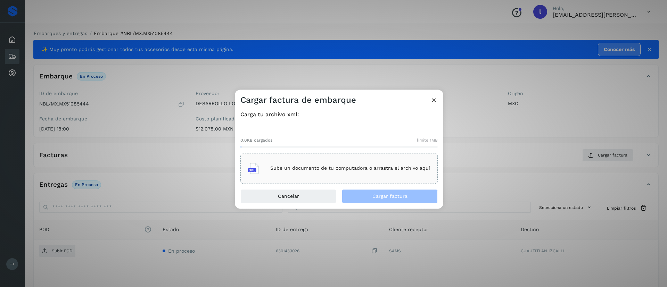
click at [352, 173] on div "Sube un documento de tu computadora o arrastra el archivo aquí" at bounding box center [339, 168] width 182 height 19
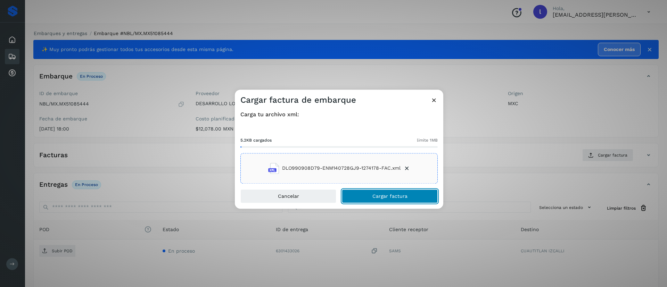
click at [372, 198] on button "Cargar factura" at bounding box center [390, 196] width 96 height 14
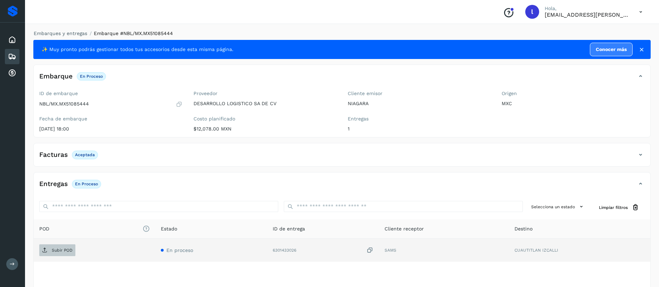
click at [56, 247] on span "Subir POD" at bounding box center [57, 250] width 36 height 11
click at [60, 248] on p "Subir POD" at bounding box center [62, 250] width 21 height 5
click at [14, 55] on icon at bounding box center [12, 56] width 8 height 8
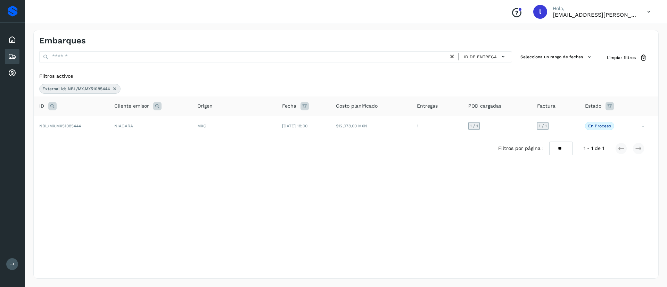
click at [116, 87] on icon at bounding box center [115, 89] width 6 height 6
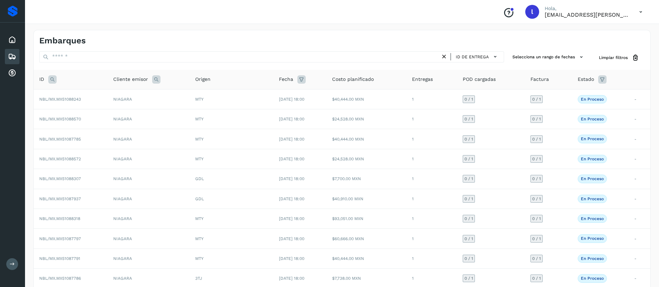
click at [54, 78] on icon at bounding box center [52, 79] width 8 height 8
click at [81, 99] on input "text" at bounding box center [98, 96] width 85 height 11
paste input "**********"
type input "**********"
click at [116, 113] on span "Buscar" at bounding box center [116, 114] width 14 height 6
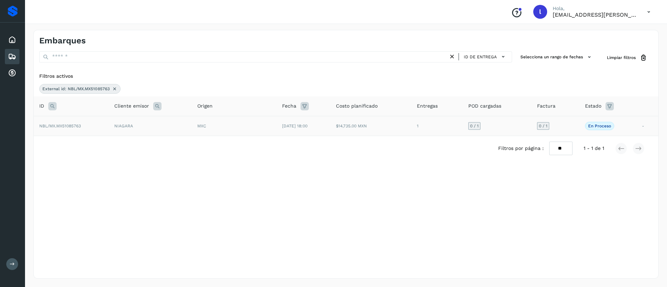
click at [396, 125] on td "$14,735.00 MXN" at bounding box center [371, 126] width 81 height 20
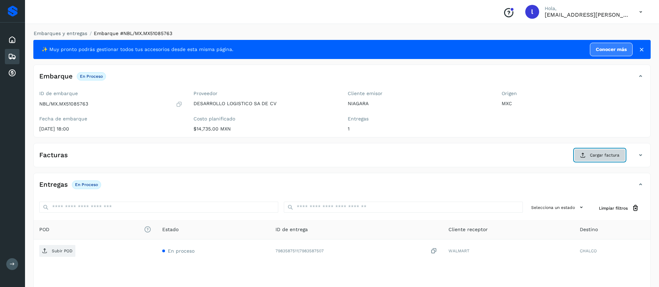
click at [594, 153] on span "Cargar factura" at bounding box center [605, 155] width 30 height 6
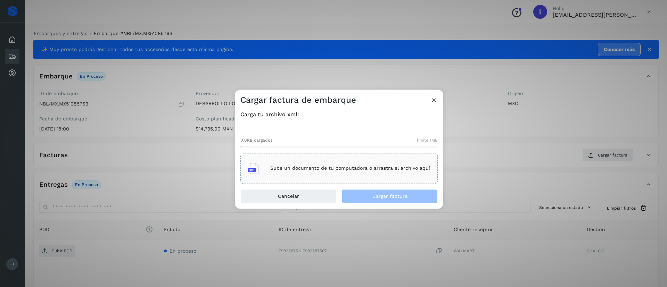
click at [328, 168] on p "Sube un documento de tu computadora o arrastra el archivo aquí" at bounding box center [350, 169] width 160 height 6
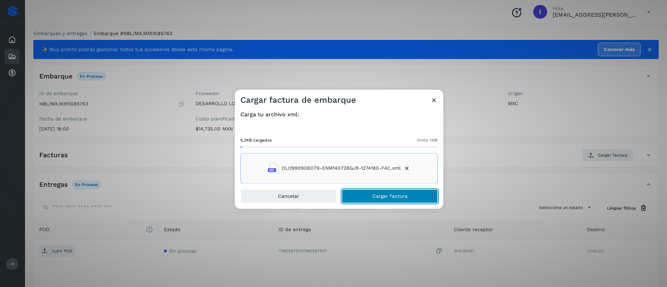
click at [384, 197] on span "Cargar factura" at bounding box center [390, 196] width 35 height 5
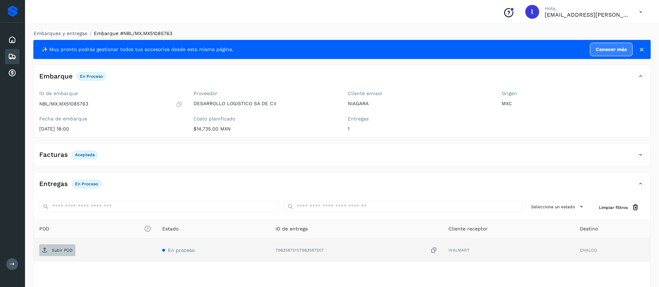
click at [50, 246] on span "Subir POD" at bounding box center [57, 250] width 36 height 11
click at [60, 251] on p "Subir POD" at bounding box center [62, 250] width 21 height 5
click at [15, 61] on div "Embarques" at bounding box center [12, 56] width 15 height 15
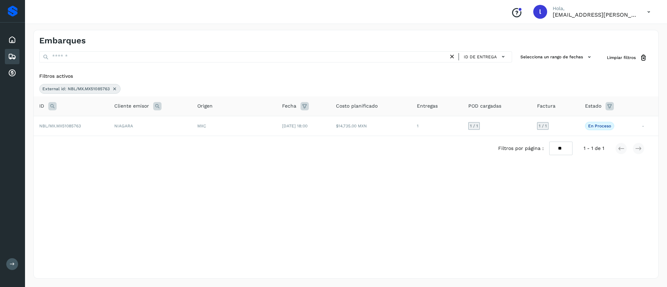
click at [116, 90] on icon at bounding box center [115, 89] width 6 height 6
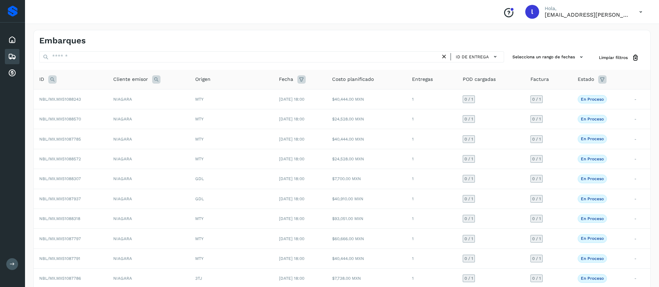
click at [48, 81] on div "ID" at bounding box center [70, 79] width 63 height 8
click at [54, 78] on icon at bounding box center [52, 79] width 8 height 8
click at [83, 95] on input "text" at bounding box center [98, 96] width 85 height 11
paste input "**********"
type input "**********"
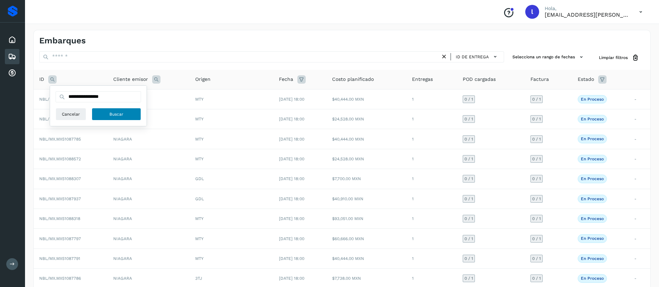
click at [115, 114] on span "Buscar" at bounding box center [116, 114] width 14 height 6
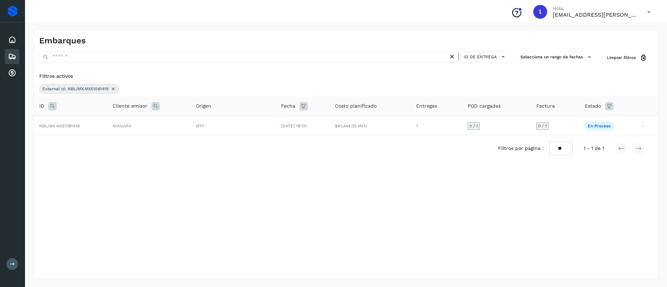
click at [301, 112] on th "Fecha" at bounding box center [303, 107] width 54 height 20
click at [323, 131] on td "[DATE] 18:00" at bounding box center [303, 126] width 54 height 20
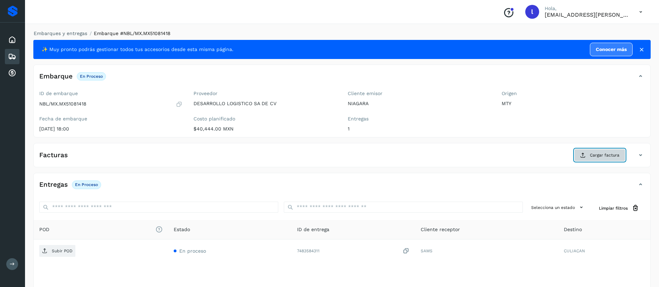
click at [601, 153] on span "Cargar factura" at bounding box center [605, 155] width 30 height 6
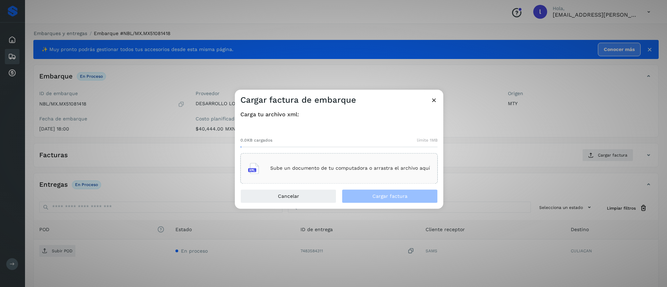
click at [276, 165] on div "Sube un documento de tu computadora o arrastra el archivo aquí" at bounding box center [339, 168] width 182 height 19
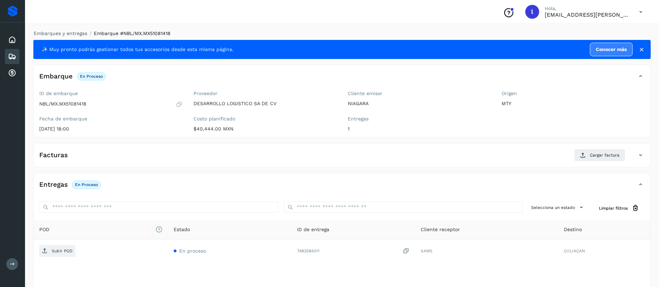
click at [17, 60] on div "Embarques" at bounding box center [12, 56] width 15 height 15
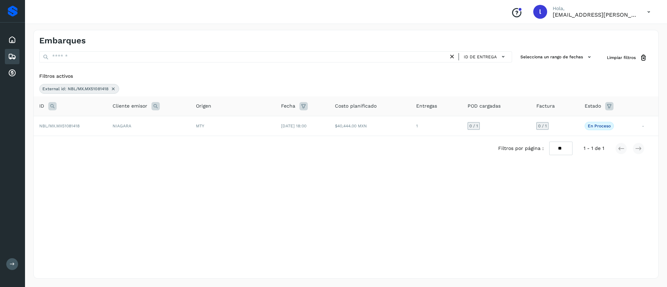
click at [113, 89] on icon at bounding box center [114, 89] width 6 height 6
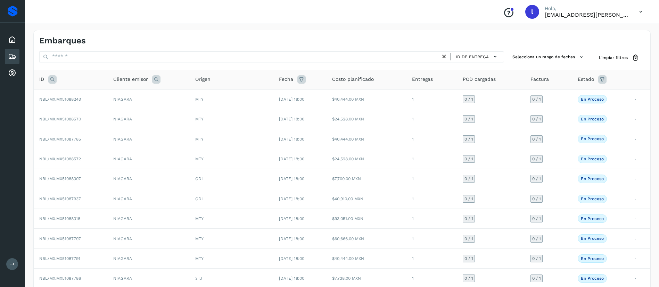
click at [52, 76] on icon at bounding box center [52, 79] width 8 height 8
click at [100, 96] on input "text" at bounding box center [98, 96] width 85 height 11
paste input "**********"
type input "**********"
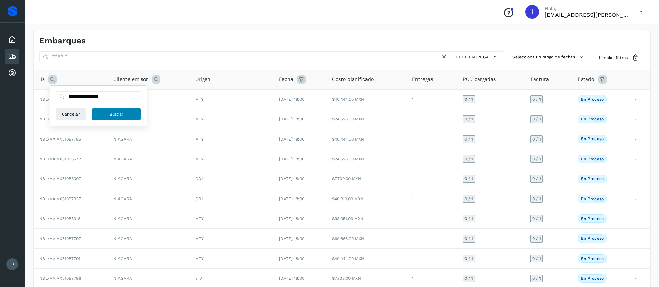
click at [116, 115] on span "Buscar" at bounding box center [116, 114] width 14 height 6
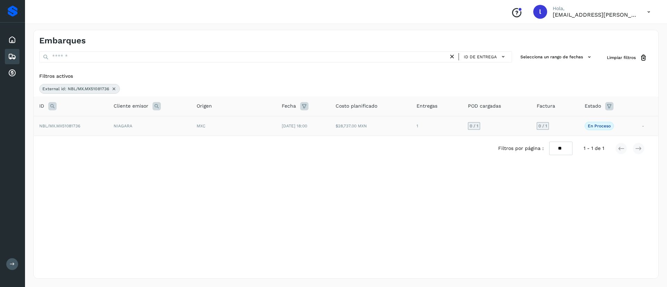
click at [276, 135] on td "[DATE] 18:00" at bounding box center [303, 126] width 54 height 20
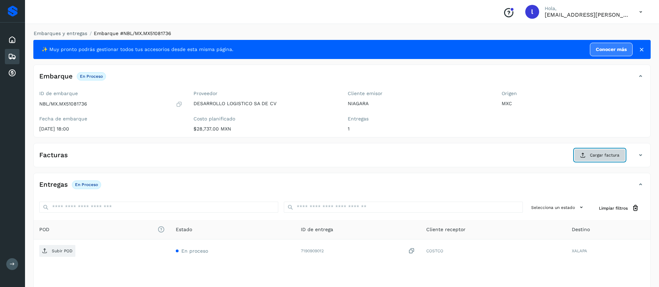
click at [590, 154] on span "Cargar factura" at bounding box center [605, 155] width 30 height 6
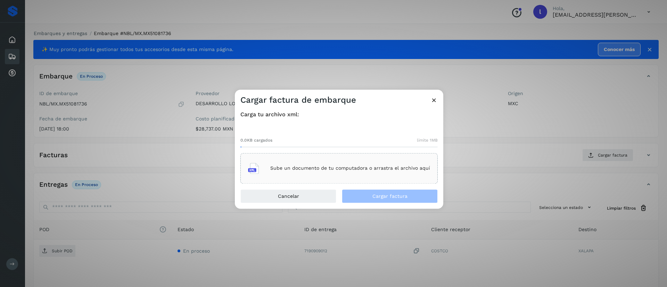
click at [304, 163] on div "Sube un documento de tu computadora o arrastra el archivo aquí" at bounding box center [339, 168] width 182 height 19
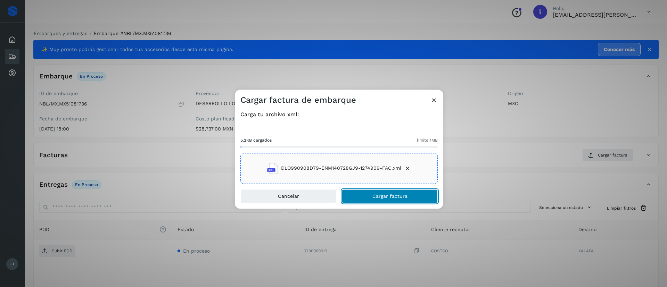
click at [372, 199] on button "Cargar factura" at bounding box center [390, 196] width 96 height 14
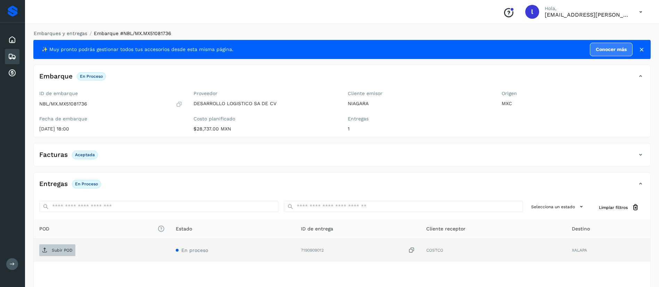
click at [49, 247] on span "Subir POD" at bounding box center [57, 250] width 36 height 11
click at [52, 252] on p "PDF" at bounding box center [56, 250] width 8 height 5
click at [80, 249] on icon at bounding box center [80, 250] width 6 height 6
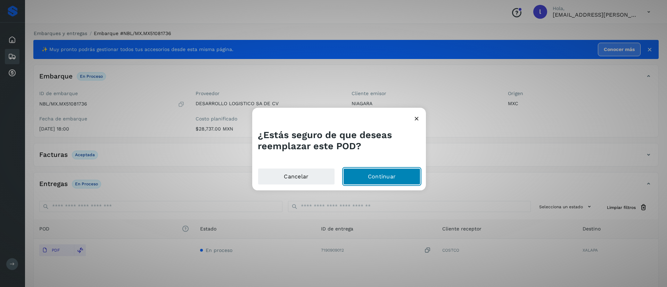
click at [377, 172] on button "Continuar" at bounding box center [381, 177] width 77 height 17
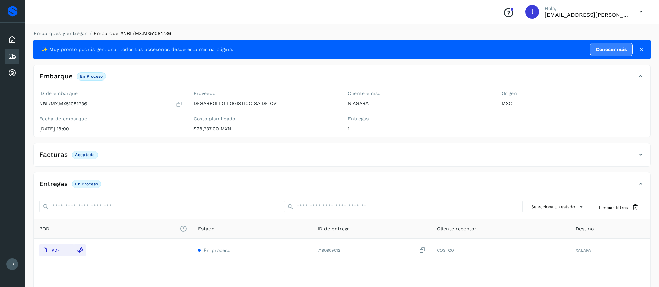
click at [12, 56] on icon at bounding box center [12, 56] width 8 height 8
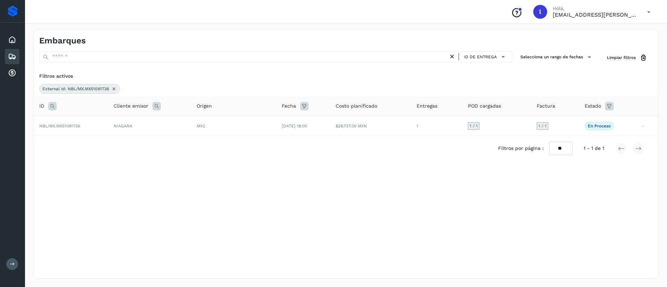
click at [113, 89] on icon at bounding box center [114, 89] width 6 height 6
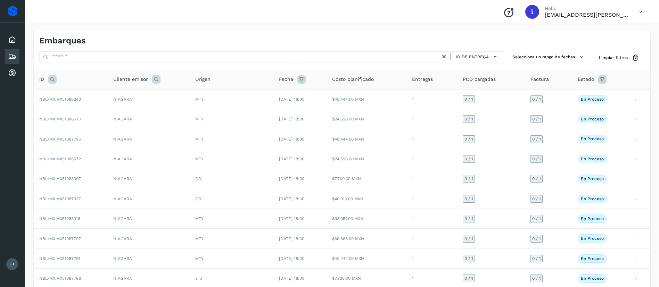
click at [51, 76] on icon at bounding box center [52, 79] width 8 height 8
click at [78, 97] on input "text" at bounding box center [98, 96] width 85 height 11
paste input "**********"
type input "**********"
click at [119, 118] on button "Buscar" at bounding box center [116, 114] width 49 height 13
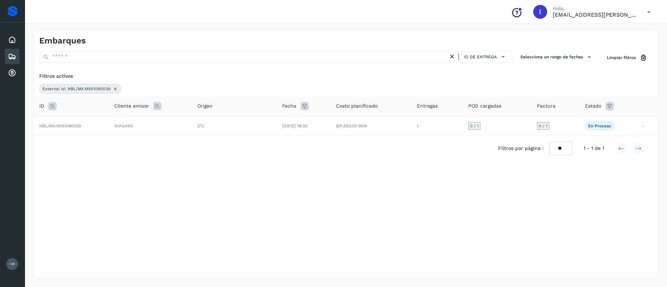
click at [413, 137] on div "Filtros por página : ** ** ** 1 - 1 de 1" at bounding box center [346, 148] width 625 height 25
click at [376, 129] on td "$31,550.00 MXN" at bounding box center [371, 126] width 81 height 20
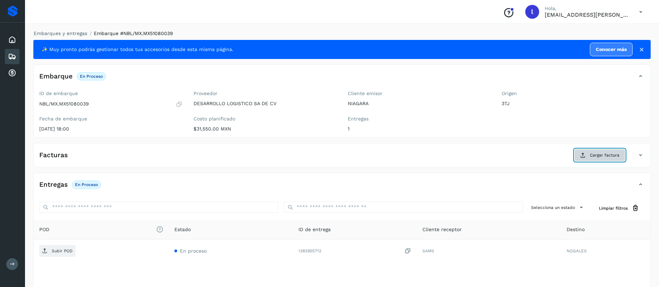
click at [579, 152] on button "Cargar factura" at bounding box center [600, 155] width 51 height 13
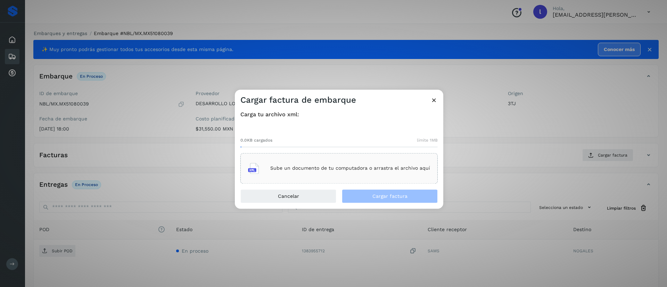
click at [340, 166] on p "Sube un documento de tu computadora o arrastra el archivo aquí" at bounding box center [350, 169] width 160 height 6
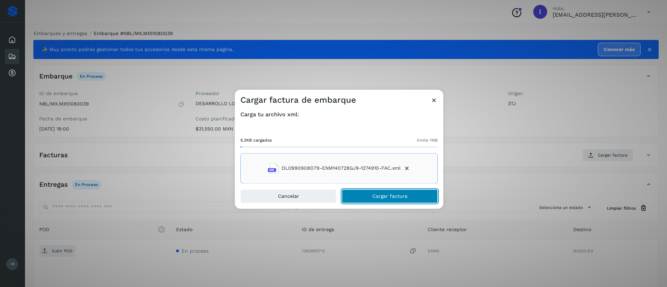
click at [369, 201] on button "Cargar factura" at bounding box center [390, 196] width 96 height 14
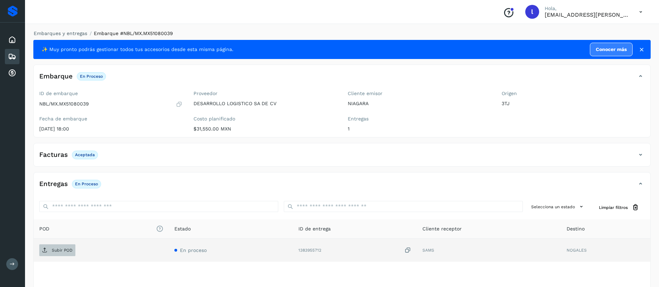
click at [56, 250] on p "Subir POD" at bounding box center [62, 250] width 21 height 5
click at [19, 55] on div "Embarques" at bounding box center [12, 56] width 15 height 15
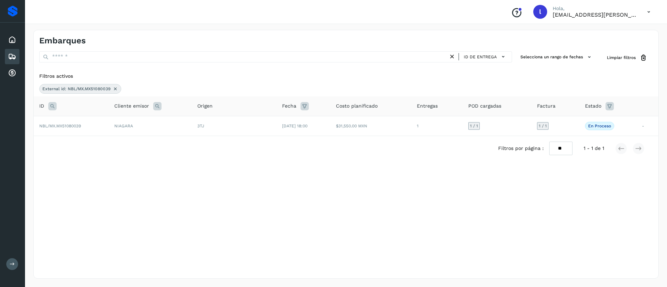
click at [116, 91] on icon at bounding box center [116, 89] width 6 height 6
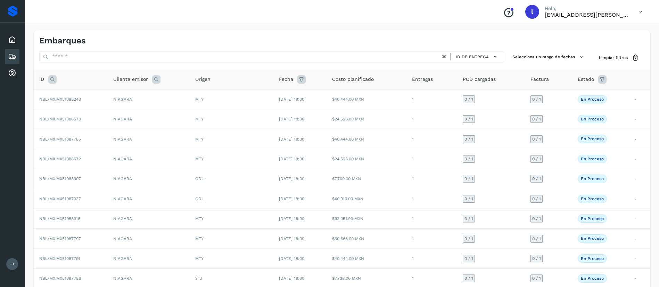
click at [53, 76] on icon at bounding box center [52, 79] width 8 height 8
click at [73, 92] on input "text" at bounding box center [98, 96] width 85 height 11
paste input "**********"
type input "**********"
click at [119, 115] on span "Buscar" at bounding box center [116, 114] width 14 height 6
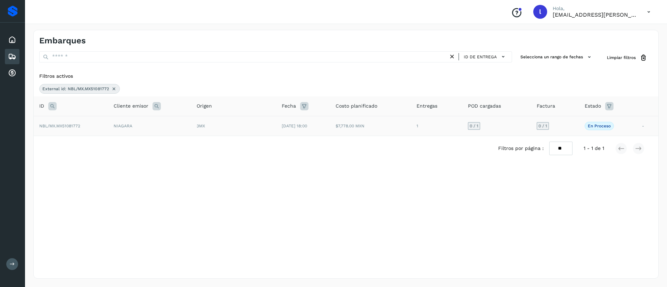
click at [316, 126] on td "[DATE] 18:00" at bounding box center [303, 126] width 54 height 20
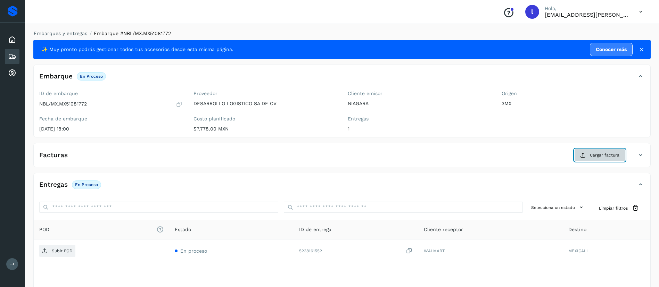
click at [590, 157] on button "Cargar factura" at bounding box center [600, 155] width 51 height 13
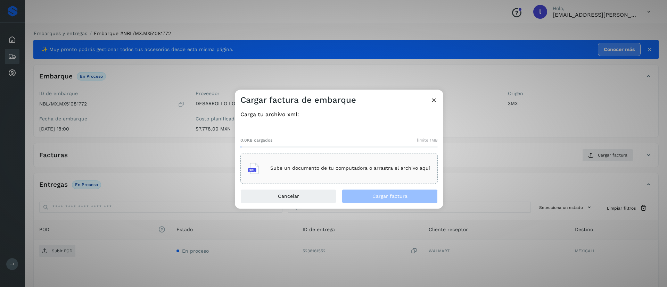
click at [310, 165] on div "Sube un documento de tu computadora o arrastra el archivo aquí" at bounding box center [339, 168] width 182 height 19
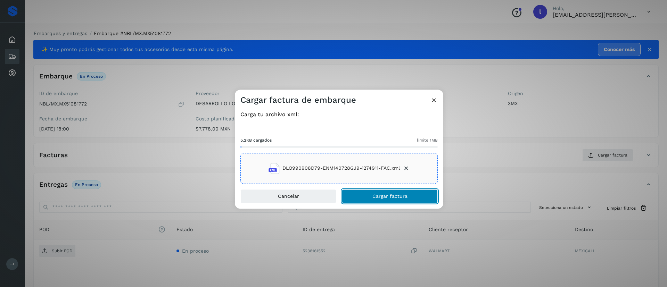
click at [385, 197] on span "Cargar factura" at bounding box center [390, 196] width 35 height 5
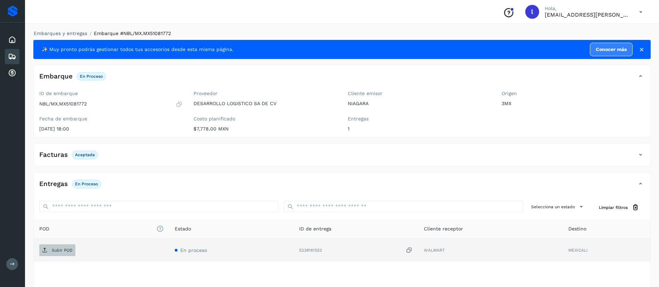
click at [52, 253] on p "Subir POD" at bounding box center [62, 250] width 21 height 5
click at [14, 53] on icon at bounding box center [12, 56] width 8 height 8
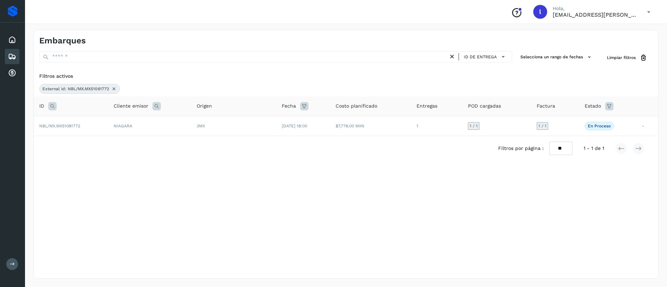
click at [114, 90] on icon at bounding box center [114, 89] width 6 height 6
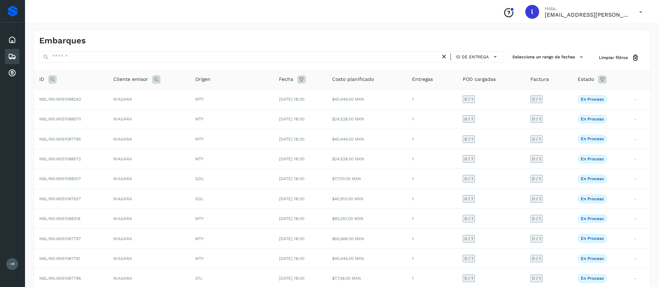
click at [52, 78] on icon at bounding box center [52, 79] width 8 height 8
click at [84, 93] on input "text" at bounding box center [98, 96] width 85 height 11
paste input "**********"
type input "**********"
click at [111, 114] on span "Buscar" at bounding box center [116, 114] width 14 height 6
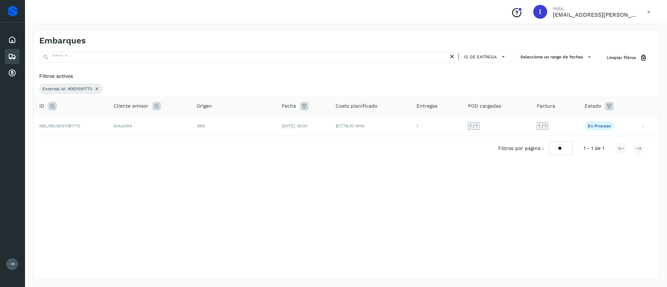
click at [95, 88] on icon at bounding box center [97, 89] width 6 height 6
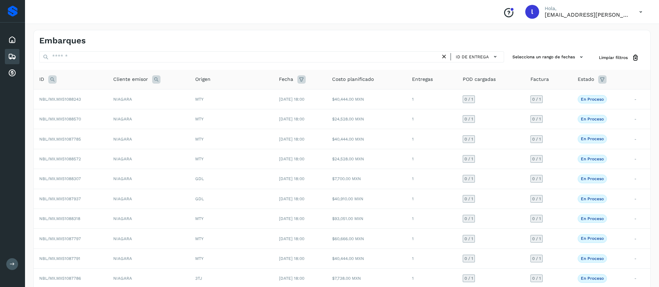
click at [50, 83] on icon at bounding box center [52, 79] width 8 height 8
click at [83, 93] on input "text" at bounding box center [98, 96] width 85 height 11
paste input "**********"
type input "**********"
click at [111, 112] on span "Buscar" at bounding box center [116, 114] width 14 height 6
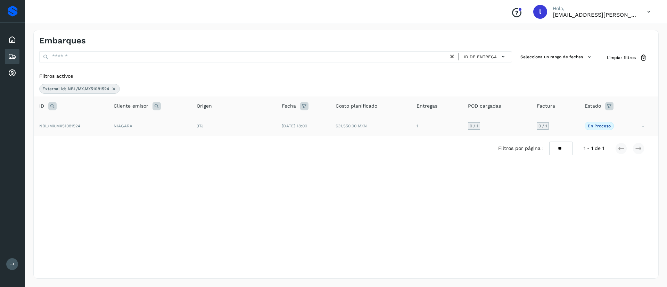
click at [327, 135] on td "[DATE] 18:00" at bounding box center [303, 126] width 54 height 20
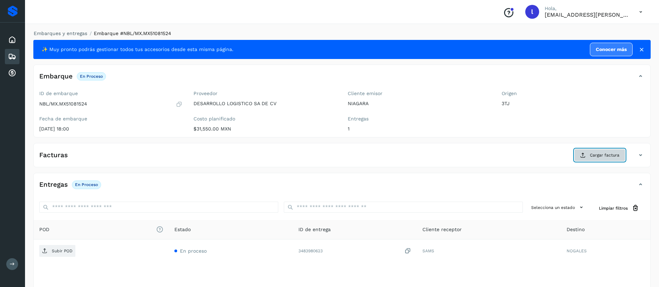
click at [576, 156] on button "Cargar factura" at bounding box center [600, 155] width 51 height 13
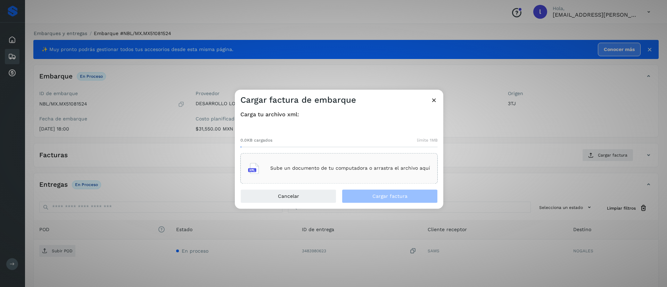
click at [340, 161] on div "Sube un documento de tu computadora o arrastra el archivo aquí" at bounding box center [339, 168] width 182 height 19
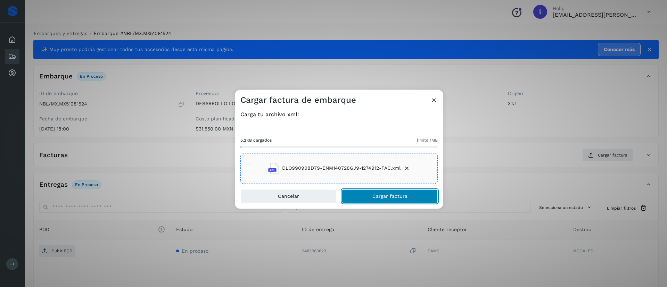
click at [377, 190] on button "Cargar factura" at bounding box center [390, 196] width 96 height 14
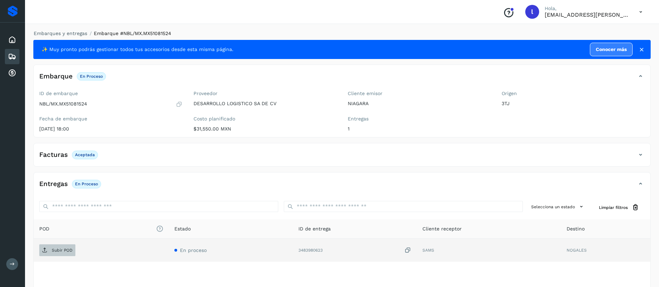
click at [55, 253] on span "Subir POD" at bounding box center [57, 250] width 36 height 11
click at [10, 60] on icon at bounding box center [12, 56] width 8 height 8
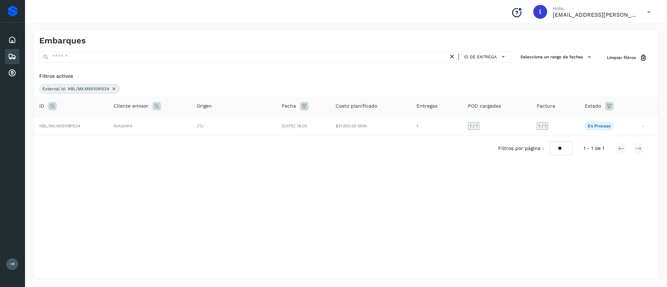
click at [114, 88] on icon at bounding box center [114, 89] width 6 height 6
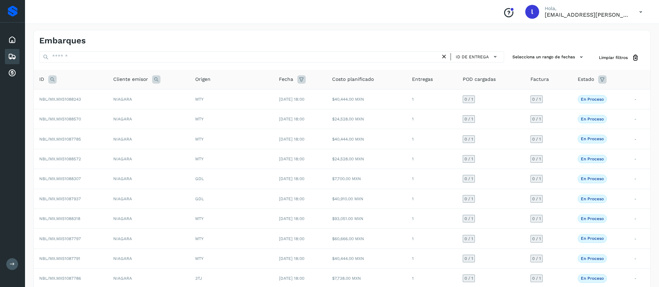
click at [48, 82] on icon at bounding box center [52, 79] width 8 height 8
click at [75, 97] on input "text" at bounding box center [98, 96] width 85 height 11
paste input "**********"
type input "**********"
click at [120, 116] on span "Buscar" at bounding box center [116, 114] width 14 height 6
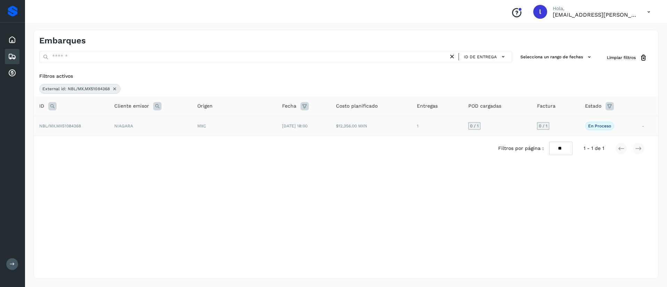
click at [369, 120] on td "$12,356.00 MXN" at bounding box center [371, 126] width 81 height 20
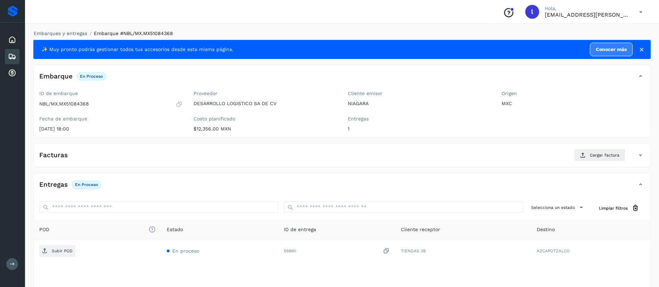
click at [591, 163] on div "Facturas Cargar factura" at bounding box center [342, 158] width 617 height 18
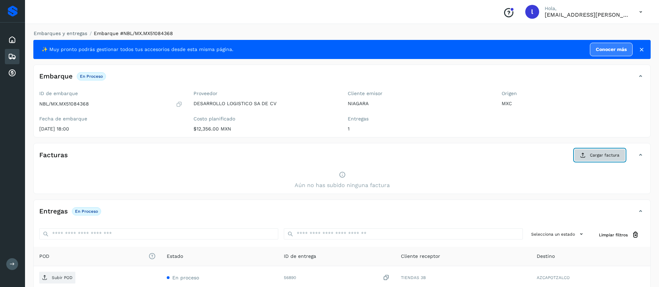
click at [606, 153] on span "Cargar factura" at bounding box center [605, 155] width 30 height 6
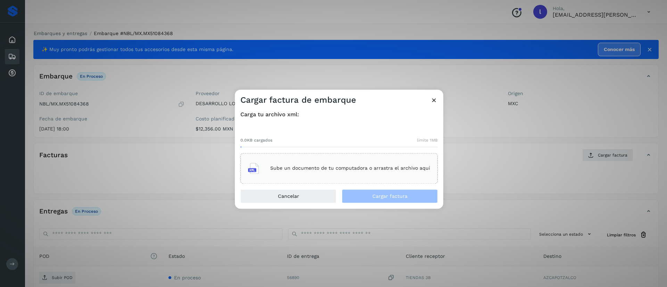
click at [306, 176] on div "Sube un documento de tu computadora o arrastra el archivo aquí" at bounding box center [339, 168] width 182 height 19
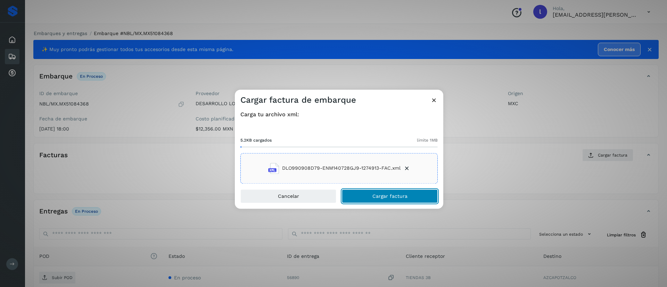
click at [374, 199] on button "Cargar factura" at bounding box center [390, 196] width 96 height 14
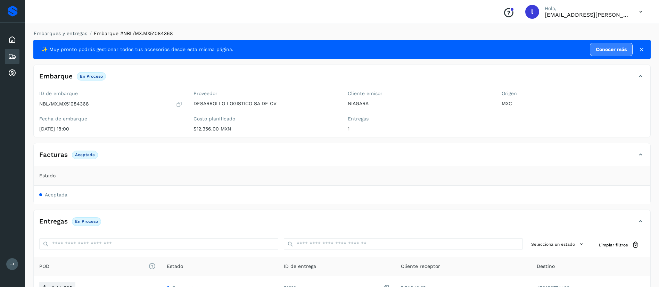
scroll to position [59, 0]
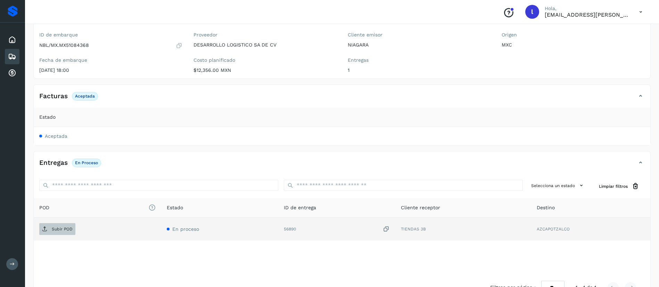
click at [65, 225] on span "Subir POD" at bounding box center [57, 229] width 36 height 11
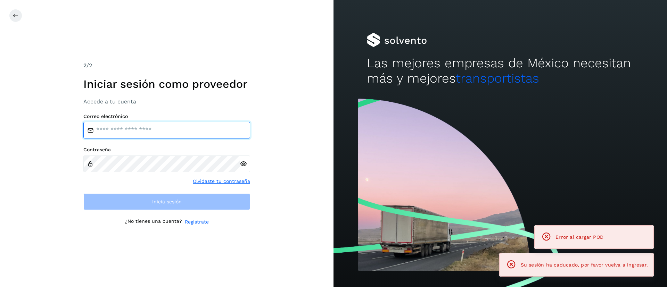
type input "**********"
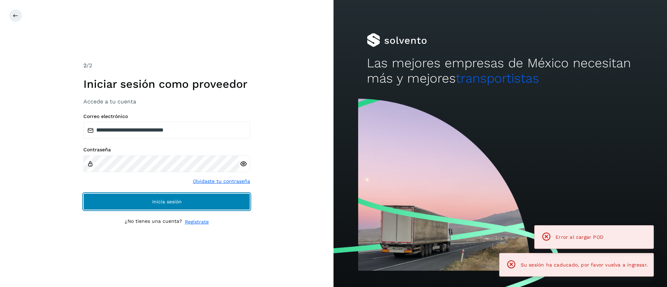
click at [180, 207] on button "Inicia sesión" at bounding box center [166, 202] width 167 height 17
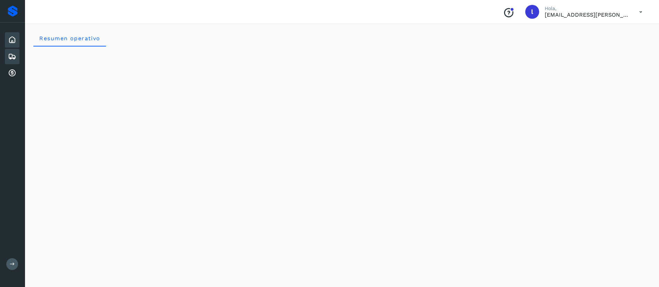
click at [11, 55] on icon at bounding box center [12, 56] width 8 height 8
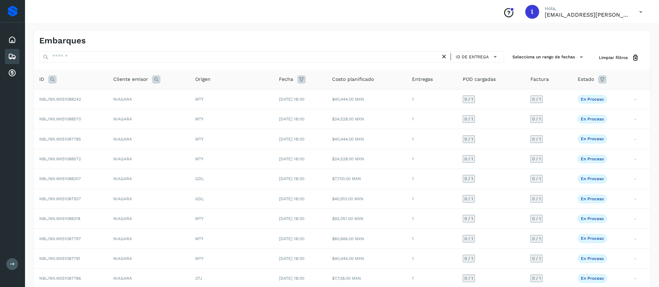
click at [54, 81] on icon at bounding box center [52, 79] width 8 height 8
click at [80, 96] on input "text" at bounding box center [98, 96] width 85 height 11
paste input "**********"
type input "**********"
click at [119, 114] on span "Buscar" at bounding box center [116, 114] width 14 height 6
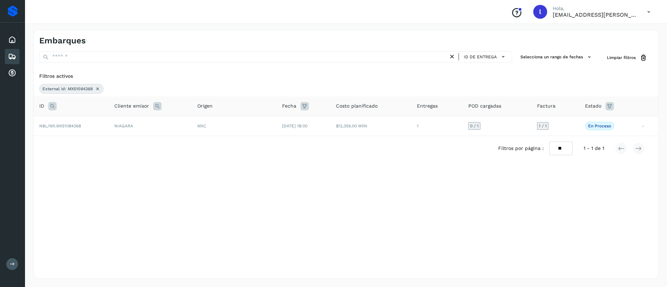
click at [382, 116] on th "Costo planificado" at bounding box center [371, 107] width 81 height 20
click at [332, 136] on div "Filtros por página : ** ** ** 1 - 1 de 1" at bounding box center [346, 148] width 625 height 25
click at [377, 125] on td "$12,356.00 MXN" at bounding box center [371, 126] width 81 height 20
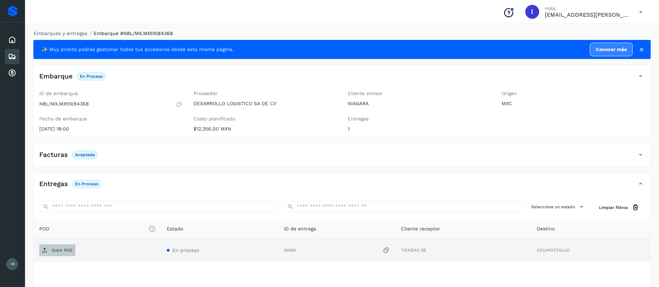
click at [59, 245] on button "Subir POD" at bounding box center [57, 251] width 36 height 12
click at [50, 252] on span "Subir POD" at bounding box center [57, 250] width 36 height 11
click at [14, 57] on icon at bounding box center [12, 56] width 8 height 8
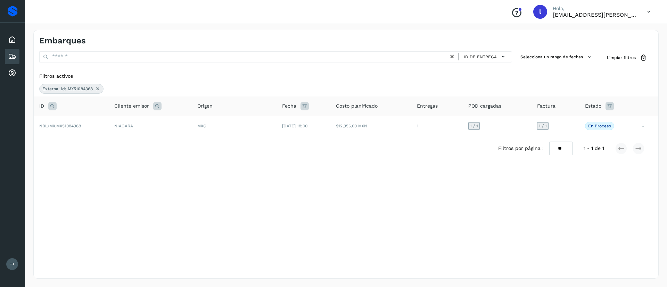
click at [99, 90] on icon at bounding box center [98, 89] width 6 height 6
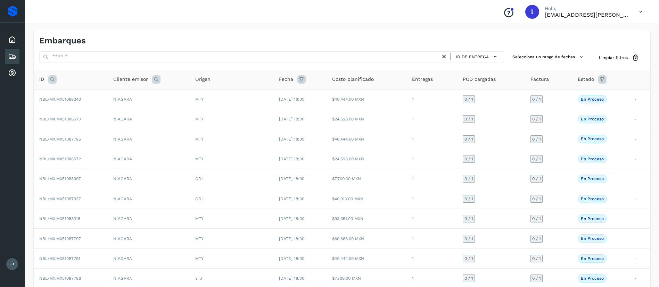
click at [51, 81] on icon at bounding box center [52, 79] width 8 height 8
click at [73, 98] on input "text" at bounding box center [98, 96] width 85 height 11
paste input "**********"
type input "**********"
click at [122, 113] on span "Buscar" at bounding box center [116, 114] width 14 height 6
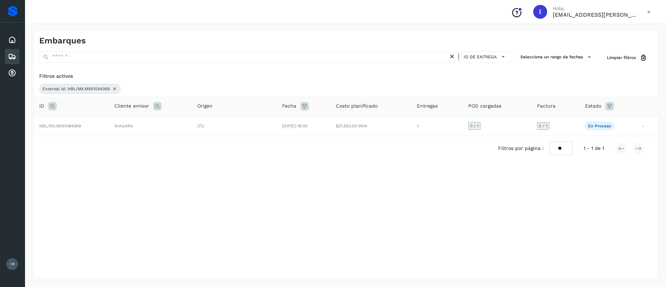
click at [242, 115] on th "Origen" at bounding box center [234, 107] width 85 height 20
click at [268, 125] on td "3TJ" at bounding box center [234, 126] width 85 height 20
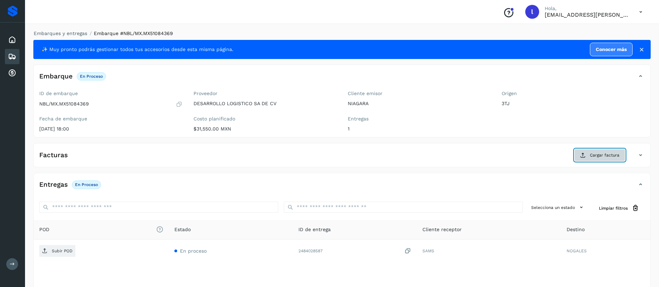
click at [587, 153] on button "Cargar factura" at bounding box center [600, 155] width 51 height 13
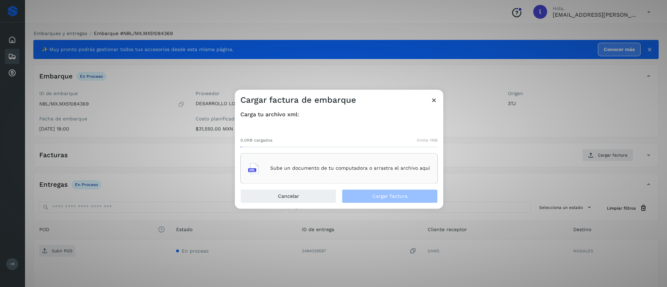
click at [318, 174] on div "Sube un documento de tu computadora o arrastra el archivo aquí" at bounding box center [339, 168] width 182 height 19
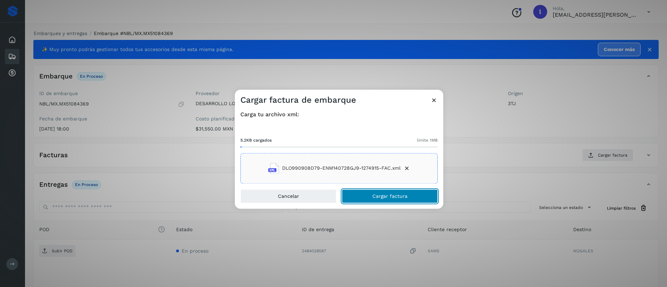
click at [373, 190] on button "Cargar factura" at bounding box center [390, 196] width 96 height 14
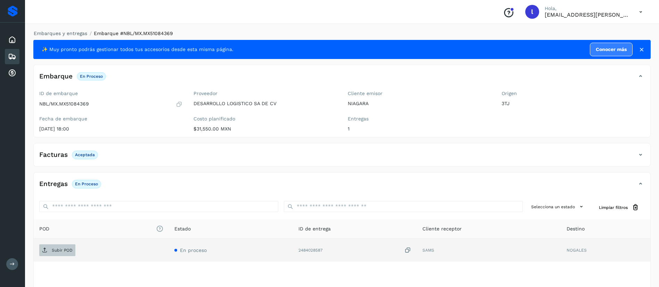
click at [46, 252] on icon at bounding box center [45, 251] width 6 height 6
click at [10, 55] on icon at bounding box center [12, 56] width 8 height 8
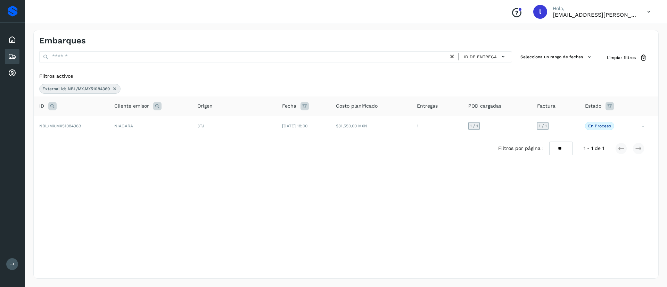
click at [114, 89] on icon at bounding box center [115, 89] width 6 height 6
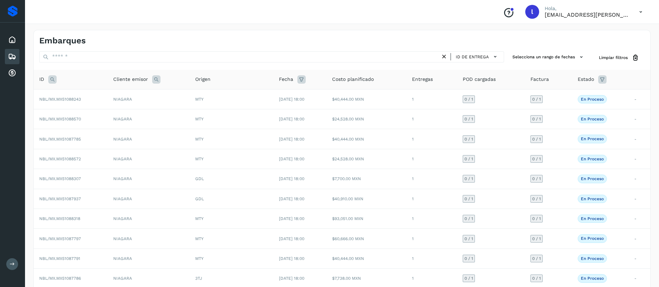
click at [48, 79] on div "ID" at bounding box center [70, 79] width 63 height 8
click at [53, 78] on icon at bounding box center [52, 79] width 8 height 8
click at [88, 98] on input "text" at bounding box center [98, 96] width 85 height 11
paste input "**********"
type input "**********"
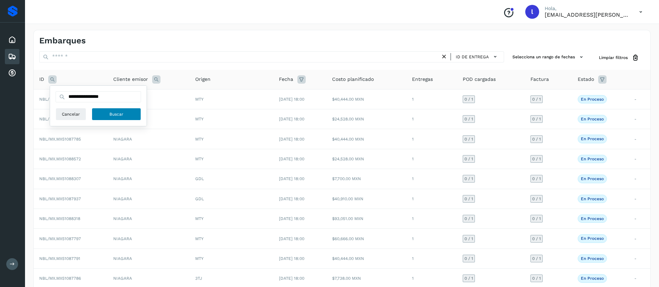
click at [110, 110] on button "Buscar" at bounding box center [116, 114] width 49 height 13
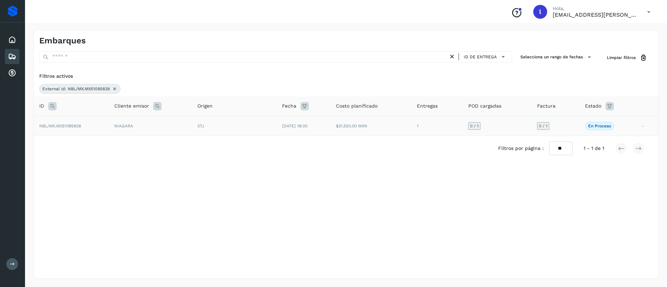
click at [271, 122] on td "3TJ" at bounding box center [234, 126] width 85 height 20
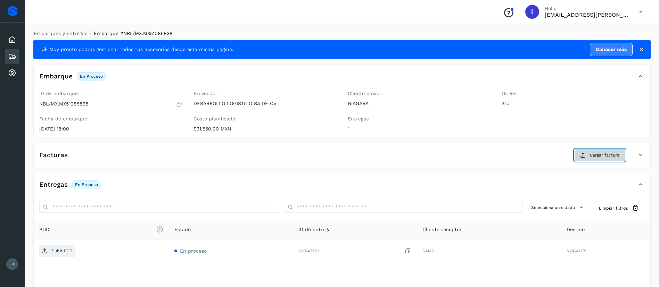
click at [618, 156] on span "Cargar factura" at bounding box center [605, 155] width 30 height 6
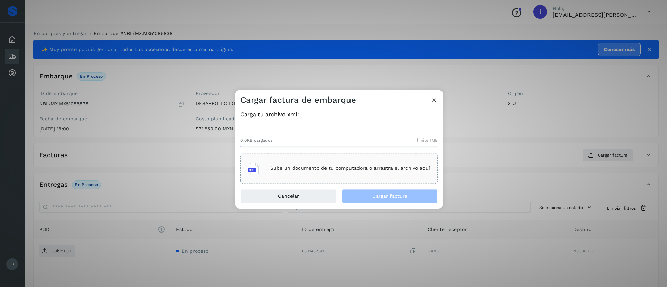
click at [301, 175] on div "Sube un documento de tu computadora o arrastra el archivo aquí" at bounding box center [339, 168] width 182 height 19
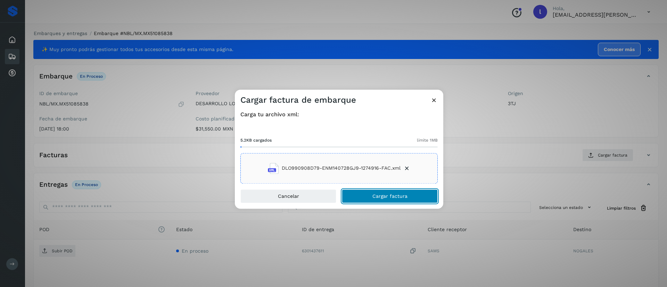
click at [374, 199] on button "Cargar factura" at bounding box center [390, 196] width 96 height 14
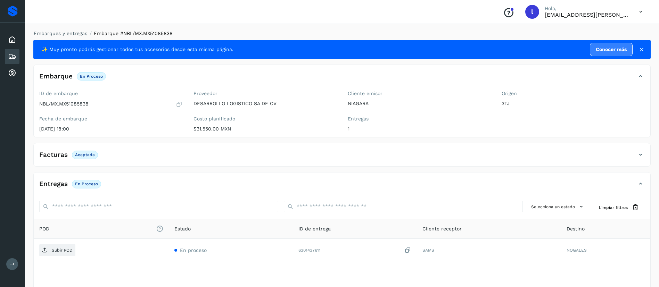
click at [325, 164] on div "Facturas Aceptada" at bounding box center [342, 157] width 617 height 17
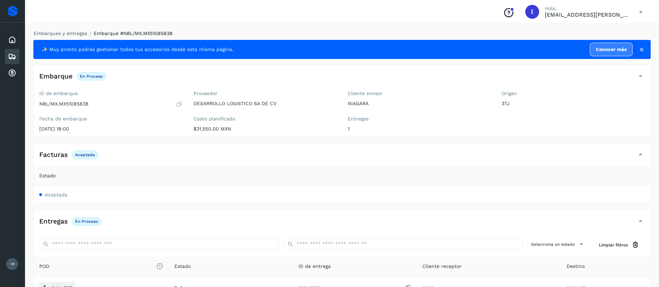
click at [399, 154] on div "Facturas Aceptada" at bounding box center [335, 155] width 603 height 12
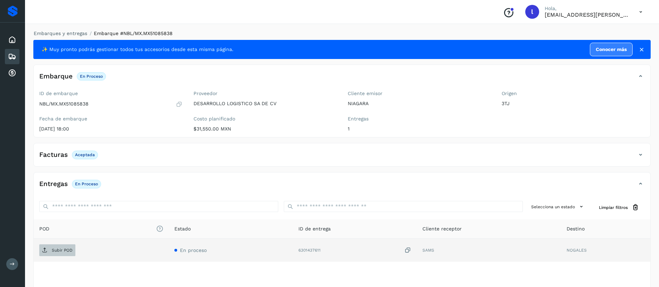
click at [50, 249] on span "Subir POD" at bounding box center [57, 250] width 36 height 11
click at [53, 246] on span "Subir POD" at bounding box center [57, 250] width 36 height 11
click at [9, 57] on icon at bounding box center [12, 56] width 8 height 8
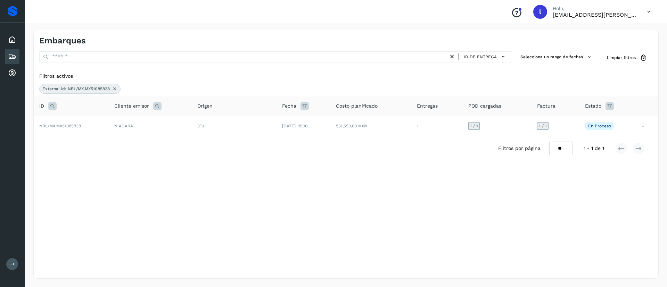
click at [114, 90] on icon at bounding box center [115, 89] width 6 height 6
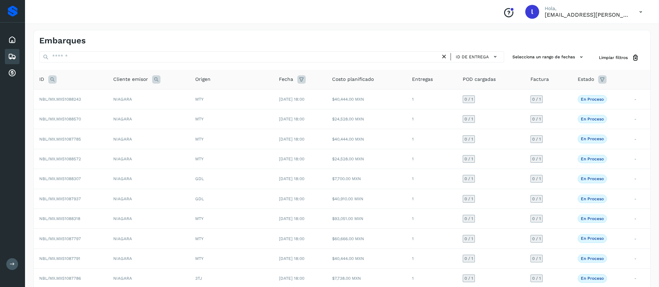
click at [53, 80] on icon at bounding box center [52, 79] width 8 height 8
click at [75, 95] on input "text" at bounding box center [98, 96] width 85 height 11
paste input "**********"
type input "**********"
click at [112, 115] on span "Buscar" at bounding box center [116, 114] width 14 height 6
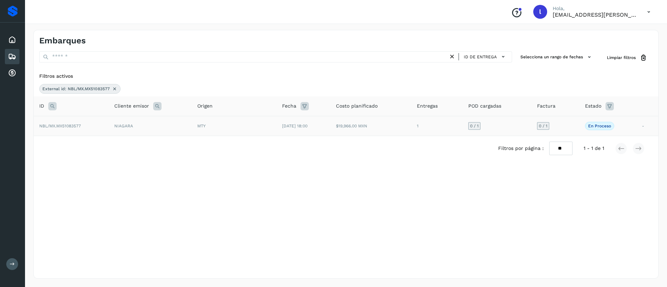
click at [312, 129] on td "[DATE] 18:00" at bounding box center [304, 126] width 54 height 20
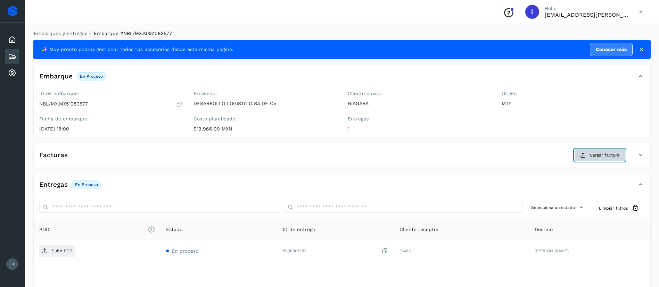
click at [605, 152] on span "Cargar factura" at bounding box center [605, 155] width 30 height 6
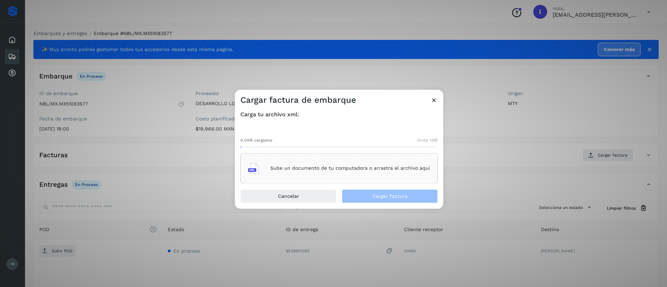
click at [319, 160] on div "Sube un documento de tu computadora o arrastra el archivo aquí" at bounding box center [339, 168] width 182 height 19
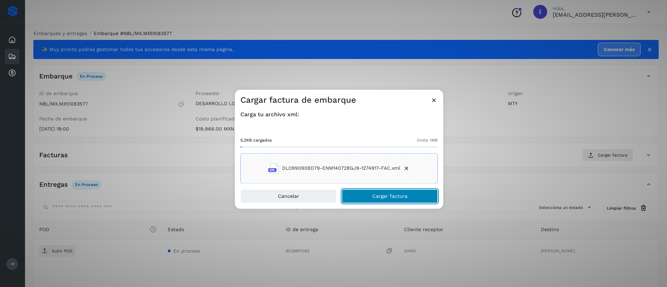
click at [371, 198] on button "Cargar factura" at bounding box center [390, 196] width 96 height 14
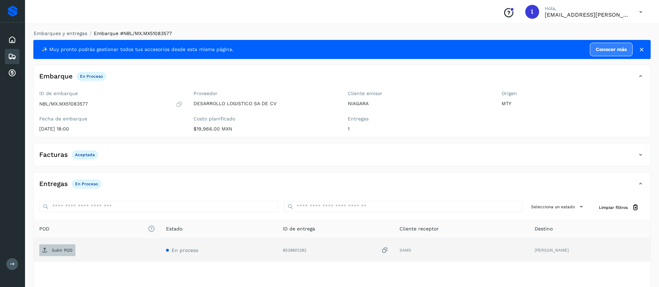
click at [55, 250] on p "Subir POD" at bounding box center [62, 250] width 21 height 5
click at [54, 255] on span "Subir POD" at bounding box center [57, 250] width 36 height 11
click at [9, 60] on icon at bounding box center [12, 56] width 8 height 8
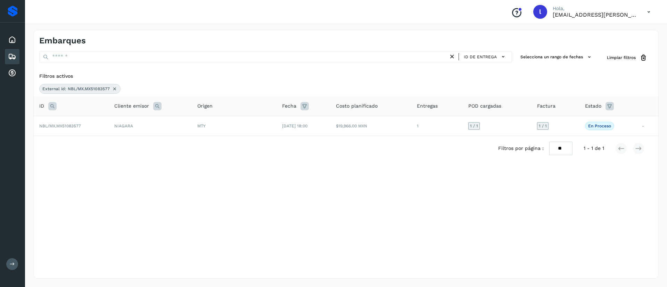
click at [116, 88] on icon at bounding box center [115, 89] width 6 height 6
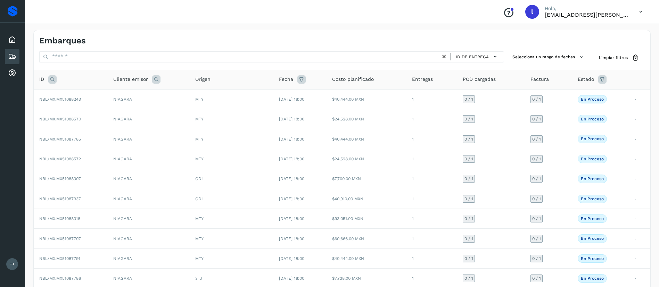
click at [50, 79] on icon at bounding box center [52, 79] width 8 height 8
click at [78, 98] on input "text" at bounding box center [98, 96] width 85 height 11
paste input "**********"
type input "**********"
click at [125, 113] on button "Buscar" at bounding box center [116, 114] width 49 height 13
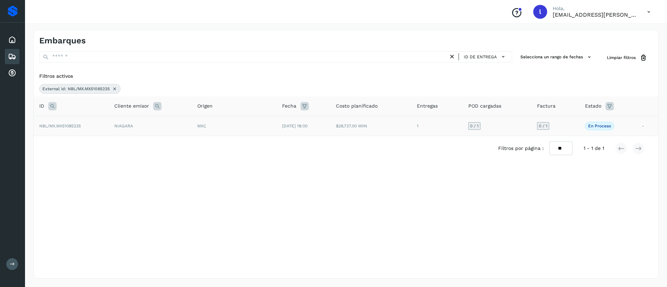
click at [387, 122] on td "$28,737.00 MXN" at bounding box center [371, 126] width 81 height 20
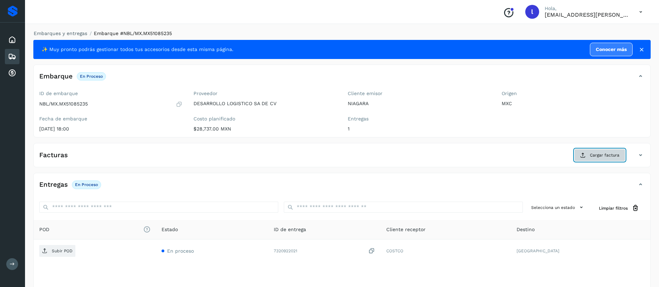
click at [600, 153] on span "Cargar factura" at bounding box center [605, 155] width 30 height 6
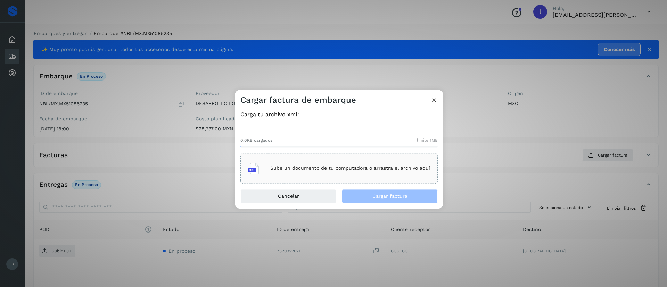
click at [319, 164] on div "Sube un documento de tu computadora o arrastra el archivo aquí" at bounding box center [339, 168] width 182 height 19
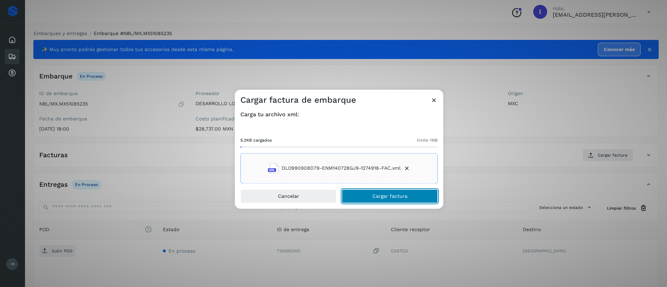
click at [376, 191] on button "Cargar factura" at bounding box center [390, 196] width 96 height 14
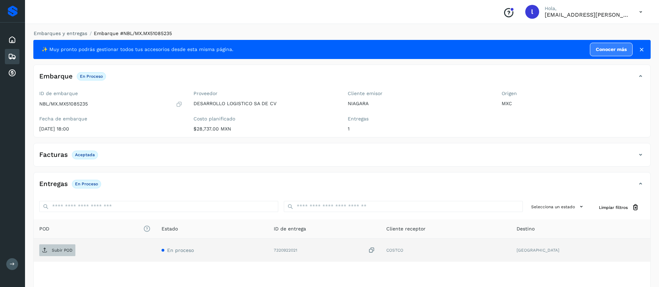
click at [52, 253] on span "Subir POD" at bounding box center [57, 250] width 36 height 11
click at [14, 58] on icon at bounding box center [12, 56] width 8 height 8
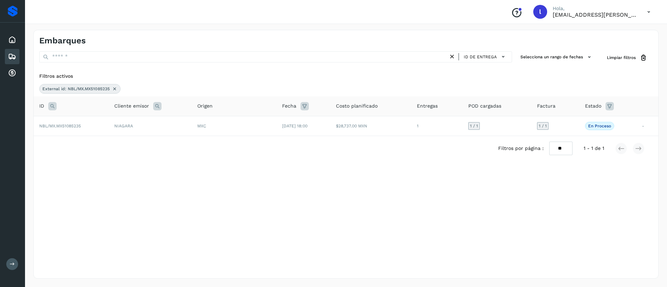
click at [113, 90] on icon at bounding box center [115, 89] width 6 height 6
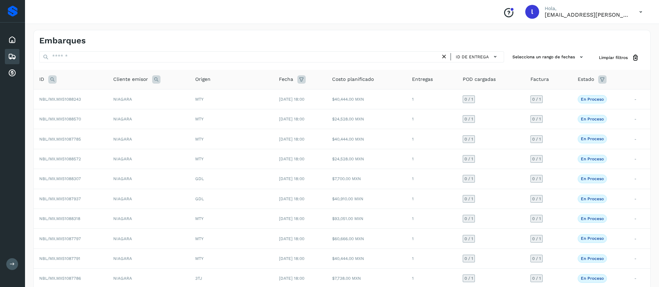
click at [53, 82] on icon at bounding box center [52, 79] width 8 height 8
click at [72, 100] on input "text" at bounding box center [98, 96] width 85 height 11
paste input "**********"
type input "**********"
click at [119, 114] on span "Buscar" at bounding box center [116, 114] width 14 height 6
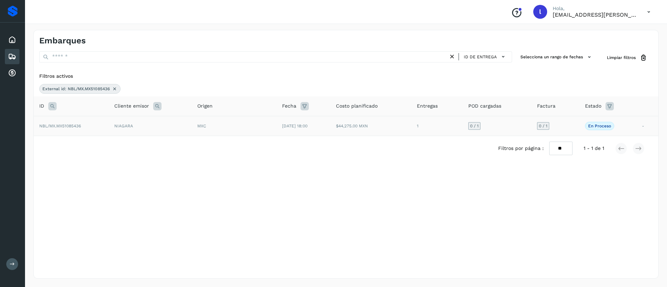
click at [308, 132] on td "[DATE] 18:00" at bounding box center [304, 126] width 54 height 20
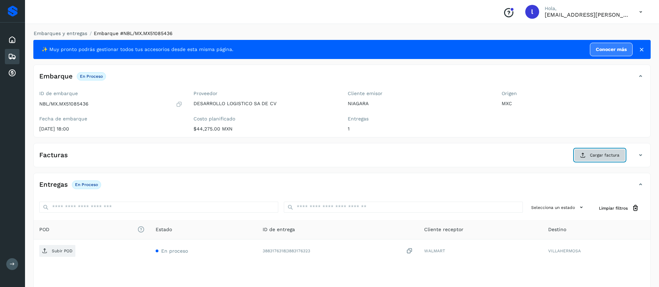
click at [582, 158] on icon at bounding box center [583, 156] width 6 height 6
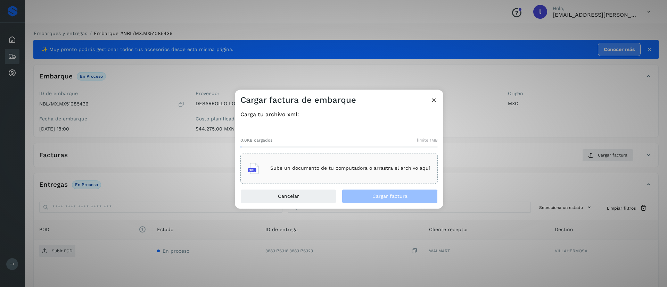
click at [306, 163] on div "Sube un documento de tu computadora o arrastra el archivo aquí" at bounding box center [339, 168] width 182 height 19
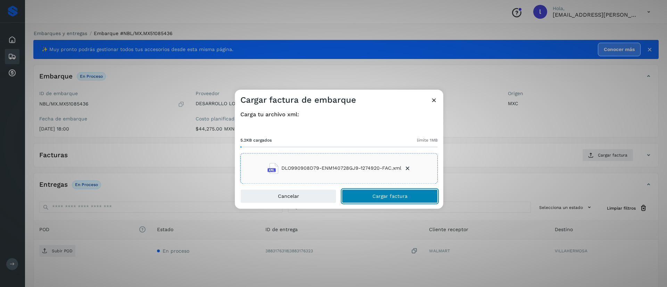
click at [376, 199] on button "Cargar factura" at bounding box center [390, 196] width 96 height 14
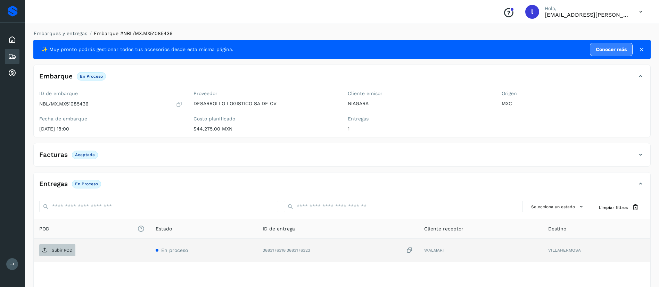
click at [56, 248] on p "Subir POD" at bounding box center [62, 250] width 21 height 5
click at [15, 57] on icon at bounding box center [12, 56] width 8 height 8
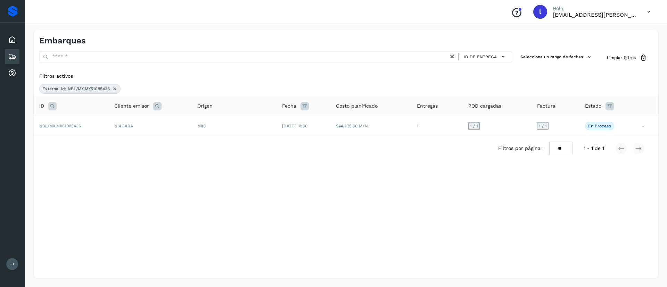
click at [112, 88] on div "External id: NBL/MX.MX51085436" at bounding box center [79, 89] width 81 height 10
click at [113, 88] on icon at bounding box center [115, 89] width 6 height 6
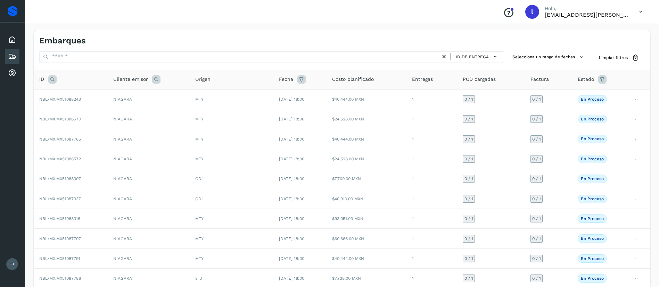
click at [52, 79] on icon at bounding box center [52, 79] width 8 height 8
click at [74, 95] on input "text" at bounding box center [98, 96] width 85 height 11
paste input "**********"
type input "**********"
click at [125, 113] on button "Buscar" at bounding box center [116, 114] width 49 height 13
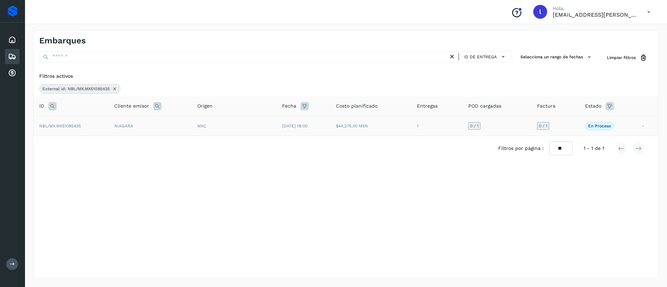
click at [306, 124] on span "[DATE] 18:00" at bounding box center [294, 126] width 25 height 5
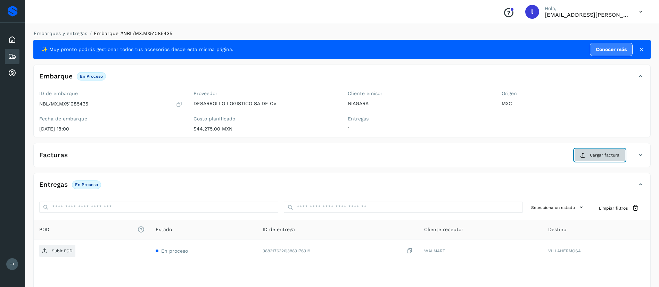
click at [594, 153] on span "Cargar factura" at bounding box center [605, 155] width 30 height 6
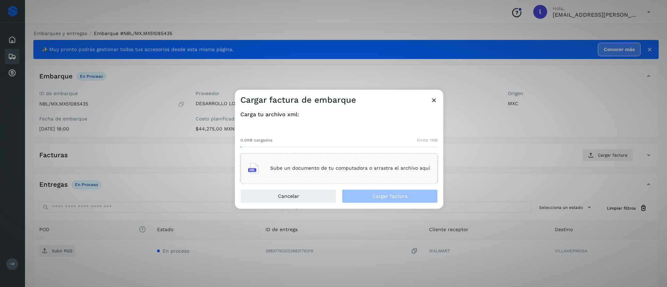
click at [325, 167] on p "Sube un documento de tu computadora o arrastra el archivo aquí" at bounding box center [350, 169] width 160 height 6
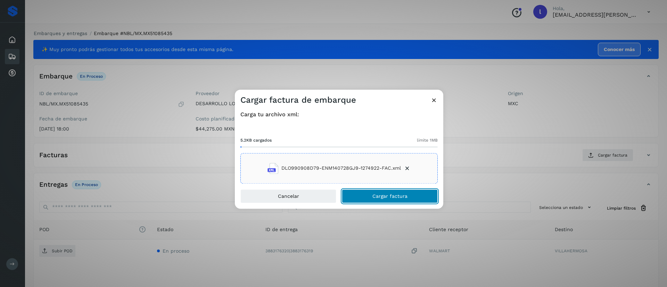
click at [376, 197] on span "Cargar factura" at bounding box center [390, 196] width 35 height 5
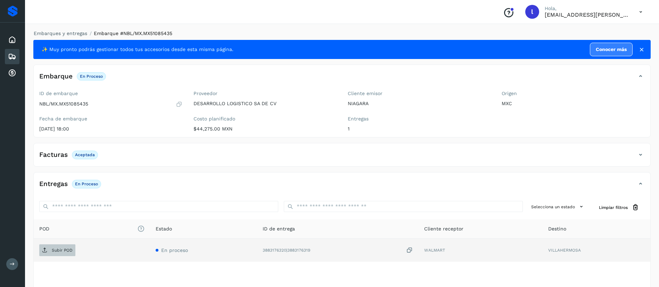
click at [54, 250] on p "Subir POD" at bounding box center [62, 250] width 21 height 5
click at [13, 58] on icon at bounding box center [12, 56] width 8 height 8
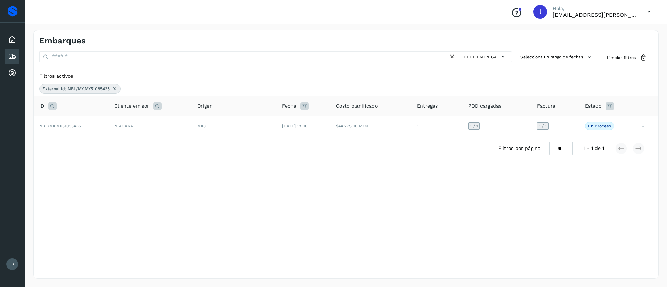
click at [116, 91] on icon at bounding box center [115, 89] width 6 height 6
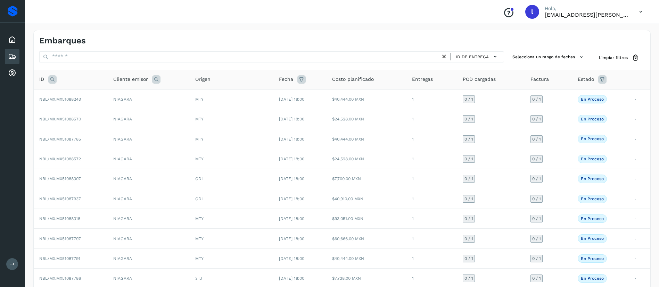
click at [55, 80] on icon at bounding box center [52, 79] width 8 height 8
click at [82, 97] on input "text" at bounding box center [98, 96] width 85 height 11
paste input "**********"
type input "**********"
click at [112, 118] on button "Buscar" at bounding box center [116, 114] width 49 height 13
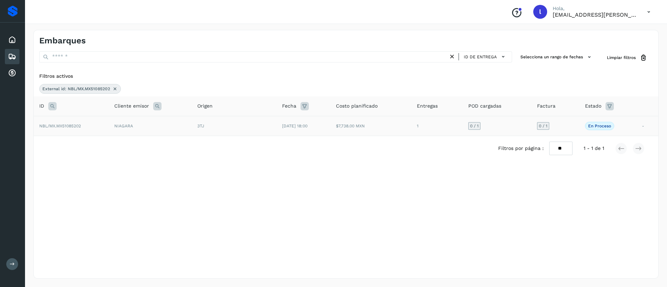
click at [363, 124] on td "$7,738.00 MXN" at bounding box center [371, 126] width 81 height 20
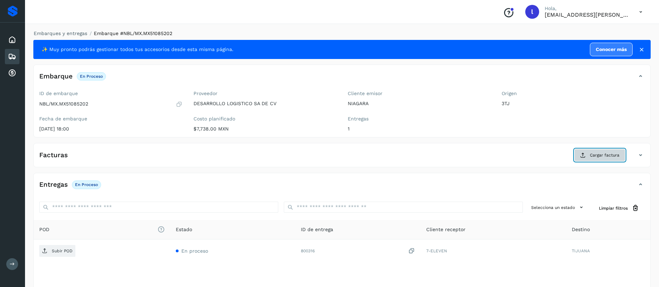
click at [597, 154] on span "Cargar factura" at bounding box center [605, 155] width 30 height 6
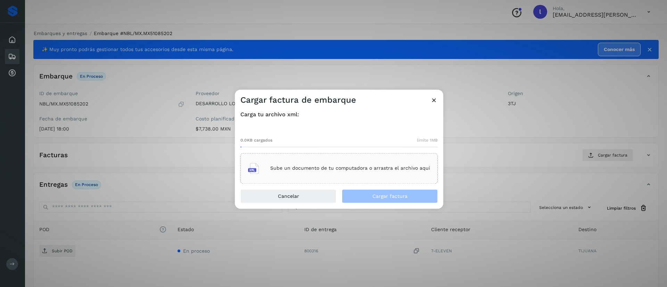
click at [307, 163] on div "Sube un documento de tu computadora o arrastra el archivo aquí" at bounding box center [339, 168] width 182 height 19
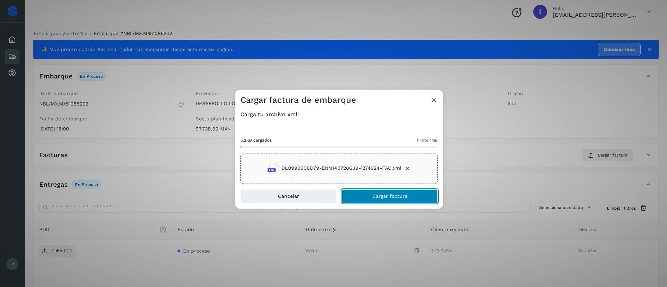
click at [385, 194] on span "Cargar factura" at bounding box center [390, 196] width 35 height 5
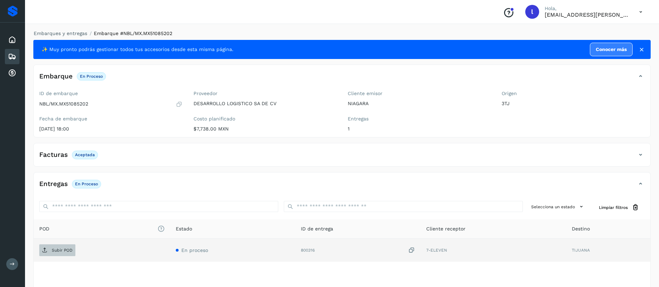
click at [50, 251] on span "Subir POD" at bounding box center [57, 250] width 36 height 11
click at [6, 58] on div "Embarques" at bounding box center [12, 56] width 15 height 15
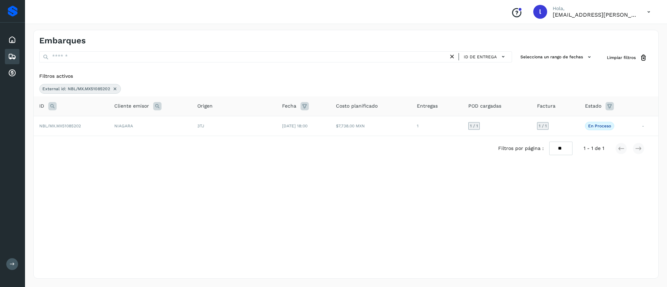
click at [114, 88] on icon at bounding box center [115, 89] width 6 height 6
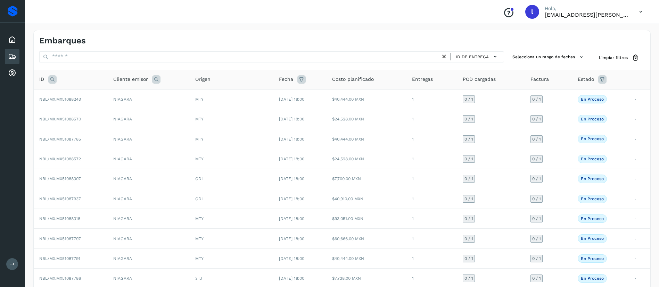
click at [51, 80] on icon at bounding box center [52, 79] width 8 height 8
click at [88, 100] on input "text" at bounding box center [98, 96] width 85 height 11
paste input "**********"
type input "**********"
click at [113, 117] on span "Buscar" at bounding box center [116, 114] width 14 height 6
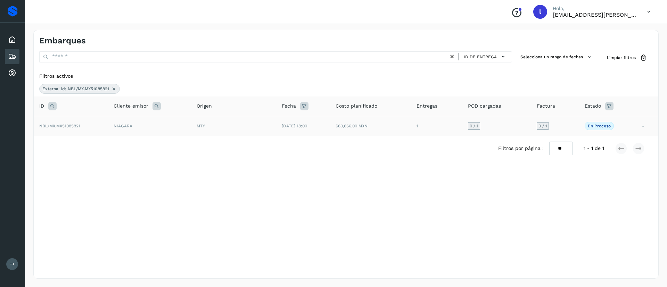
click at [377, 123] on td "$60,666.00 MXN" at bounding box center [370, 126] width 81 height 20
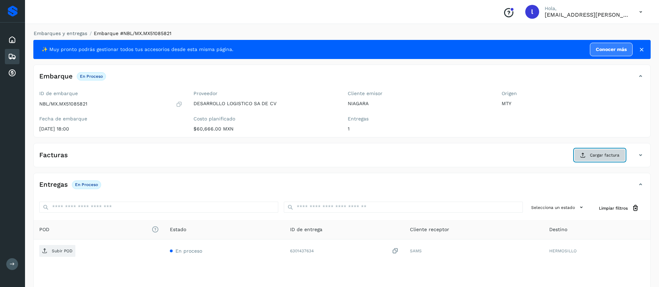
click at [594, 154] on span "Cargar factura" at bounding box center [605, 155] width 30 height 6
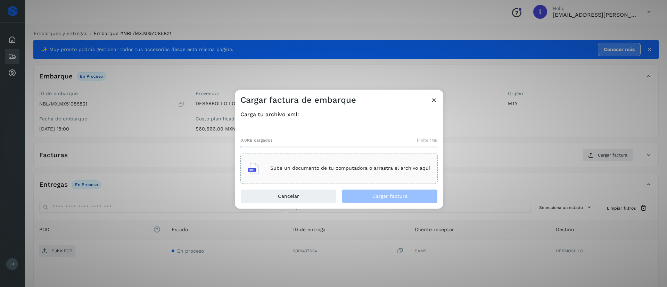
click at [330, 163] on div "Sube un documento de tu computadora o arrastra el archivo aquí" at bounding box center [339, 168] width 182 height 19
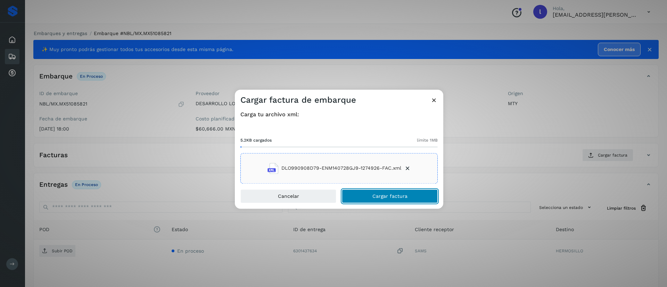
click at [396, 197] on span "Cargar factura" at bounding box center [390, 196] width 35 height 5
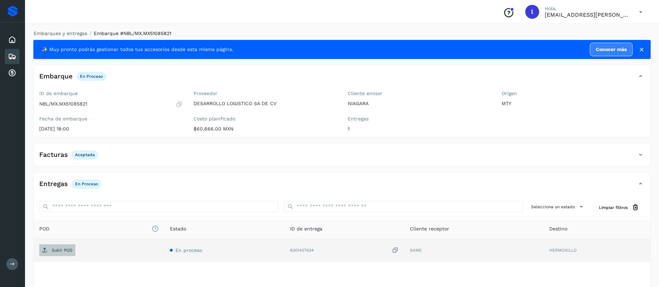
click at [54, 255] on span "Subir POD" at bounding box center [57, 250] width 36 height 11
click at [12, 58] on icon at bounding box center [12, 56] width 8 height 8
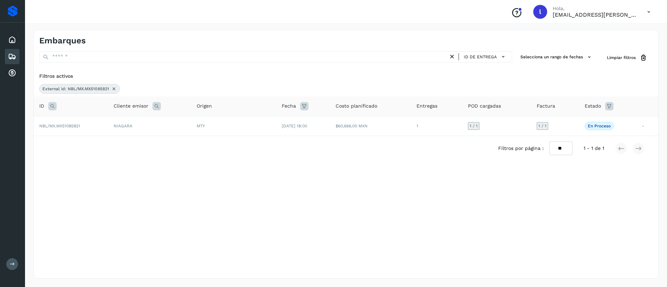
click at [114, 87] on icon at bounding box center [114, 89] width 6 height 6
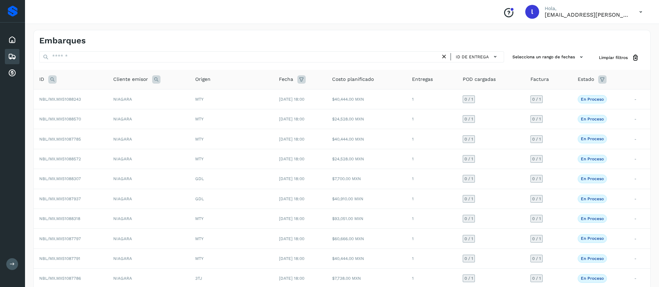
click at [55, 80] on icon at bounding box center [52, 79] width 8 height 8
click at [73, 99] on input "text" at bounding box center [98, 96] width 85 height 11
paste input "**********"
type input "**********"
click at [122, 114] on span "Buscar" at bounding box center [116, 114] width 14 height 6
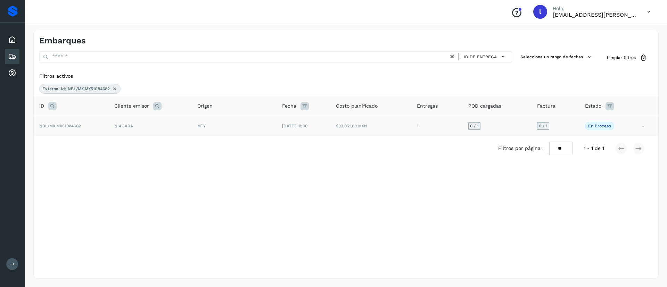
click at [367, 128] on td "$93,051.00 MXN" at bounding box center [371, 126] width 81 height 20
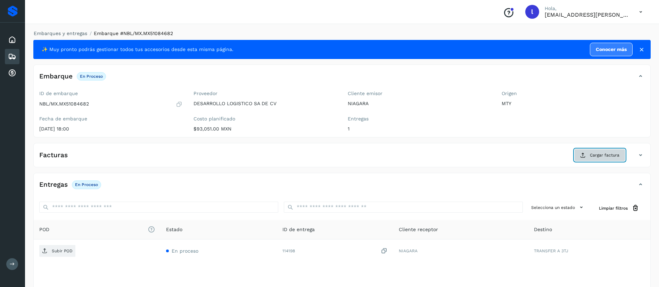
click at [582, 158] on icon at bounding box center [583, 156] width 6 height 6
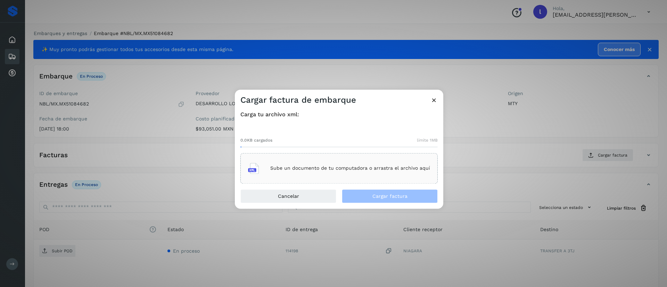
click at [309, 164] on div "Sube un documento de tu computadora o arrastra el archivo aquí" at bounding box center [339, 168] width 182 height 19
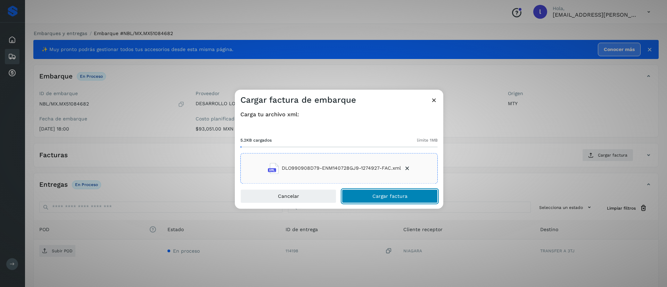
click at [376, 192] on button "Cargar factura" at bounding box center [390, 196] width 96 height 14
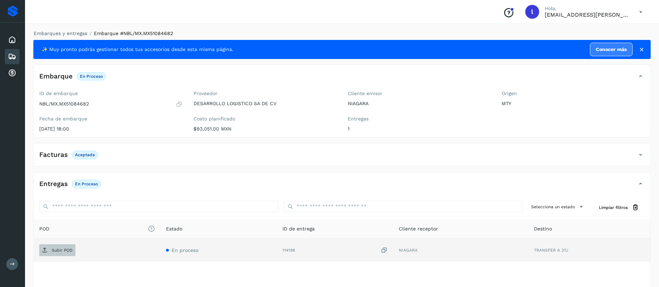
click at [64, 250] on p "Subir POD" at bounding box center [62, 250] width 21 height 5
click at [6, 55] on div "Embarques" at bounding box center [12, 56] width 15 height 15
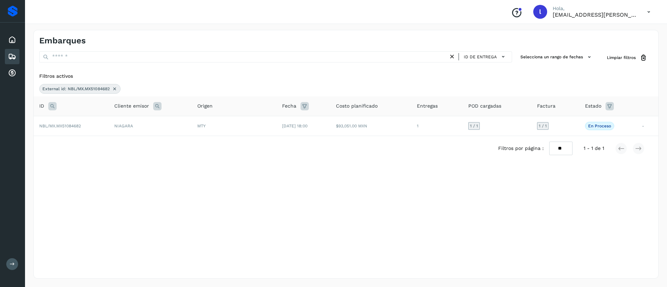
click at [114, 90] on icon at bounding box center [115, 89] width 6 height 6
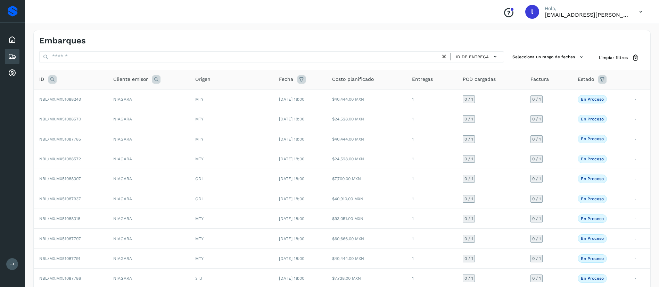
click at [52, 80] on icon at bounding box center [52, 79] width 8 height 8
click at [92, 102] on input "text" at bounding box center [98, 96] width 85 height 11
paste input "**********"
type input "**********"
click at [118, 117] on span "Buscar" at bounding box center [116, 114] width 14 height 6
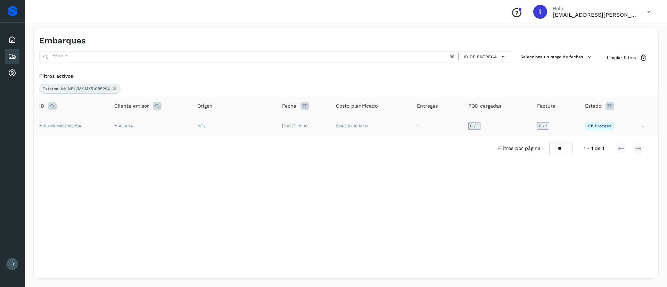
click at [325, 124] on td "[DATE] 18:00" at bounding box center [304, 126] width 54 height 20
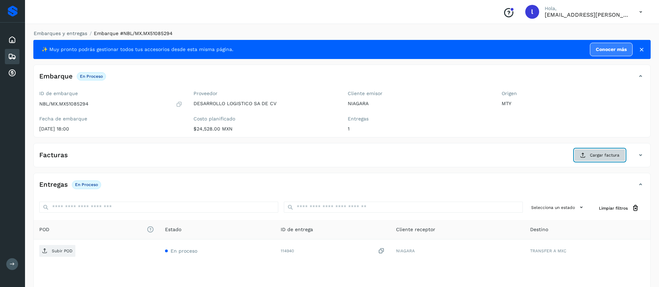
click at [598, 156] on span "Cargar factura" at bounding box center [605, 155] width 30 height 6
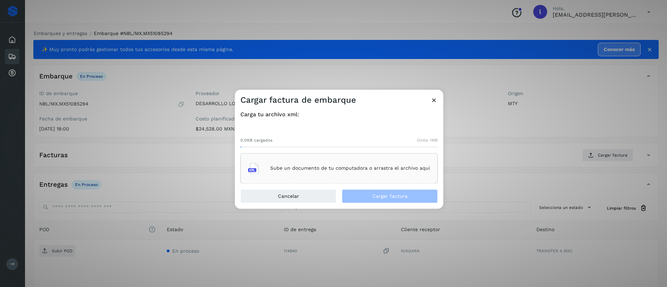
click at [323, 161] on div "Sube un documento de tu computadora o arrastra el archivo aquí" at bounding box center [339, 168] width 182 height 19
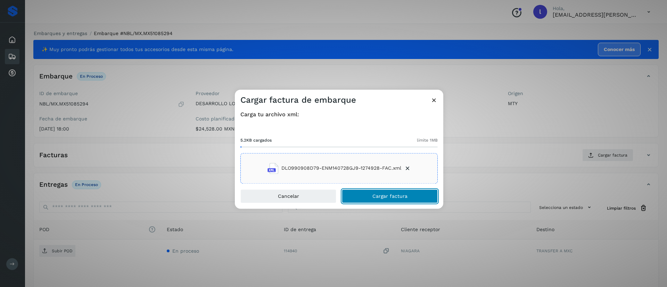
click at [380, 198] on span "Cargar factura" at bounding box center [390, 196] width 35 height 5
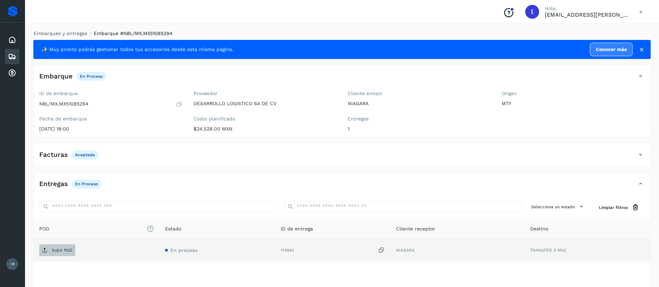
click at [52, 253] on span "Subir POD" at bounding box center [57, 250] width 36 height 11
click at [15, 59] on icon at bounding box center [12, 56] width 8 height 8
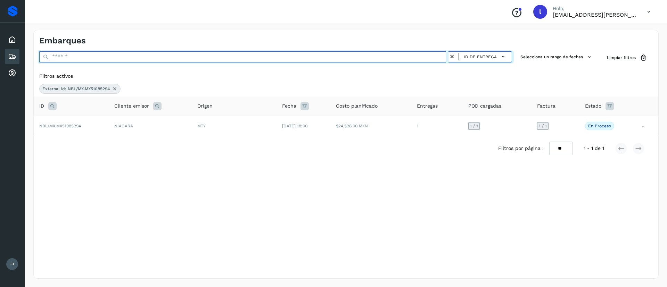
click at [111, 57] on input "text" at bounding box center [243, 56] width 409 height 11
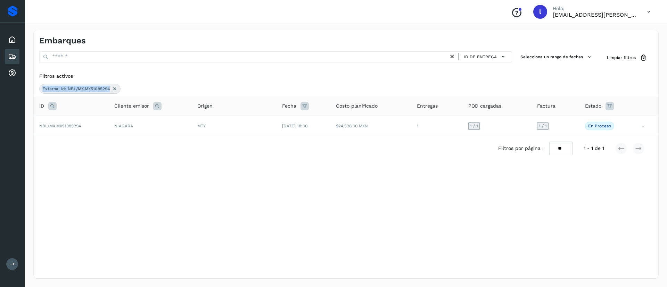
drag, startPoint x: 230, startPoint y: 78, endPoint x: 116, endPoint y: 88, distance: 114.2
click at [116, 88] on div "Filtros activos External id: NBL/MX.MX51085294" at bounding box center [346, 83] width 625 height 27
click at [116, 88] on icon at bounding box center [115, 89] width 6 height 6
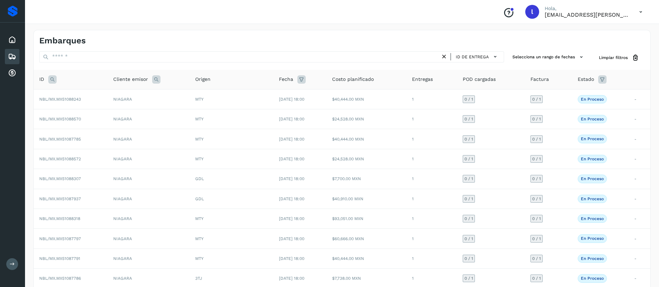
click at [49, 77] on icon at bounding box center [52, 79] width 8 height 8
click at [74, 96] on input "text" at bounding box center [98, 96] width 85 height 11
paste input "**********"
type input "**********"
click at [117, 114] on span "Buscar" at bounding box center [116, 114] width 14 height 6
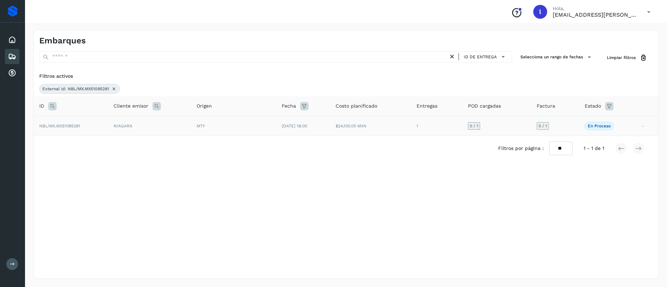
click at [388, 118] on td "$24,100.00 MXN" at bounding box center [370, 126] width 81 height 20
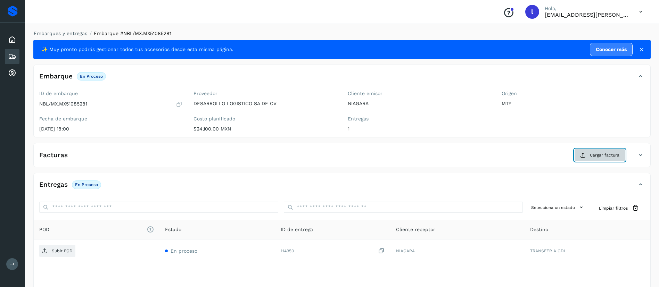
click at [590, 161] on button "Cargar factura" at bounding box center [600, 155] width 51 height 13
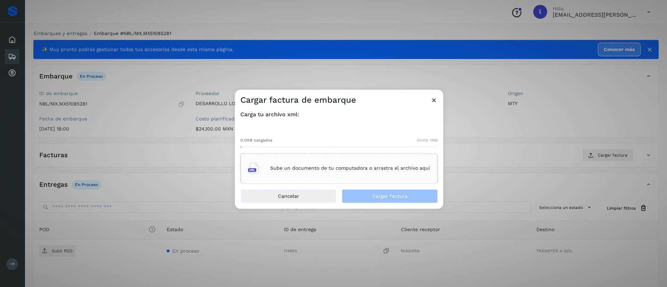
click at [335, 174] on div "Sube un documento de tu computadora o arrastra el archivo aquí" at bounding box center [339, 168] width 182 height 19
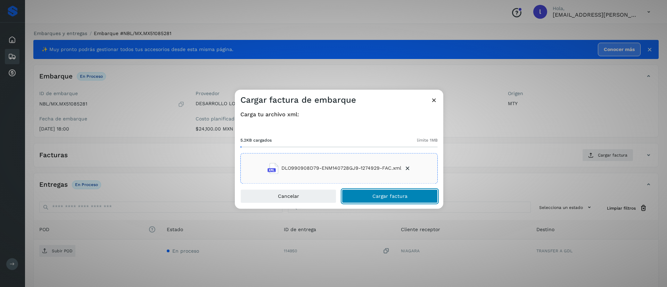
click at [377, 193] on button "Cargar factura" at bounding box center [390, 196] width 96 height 14
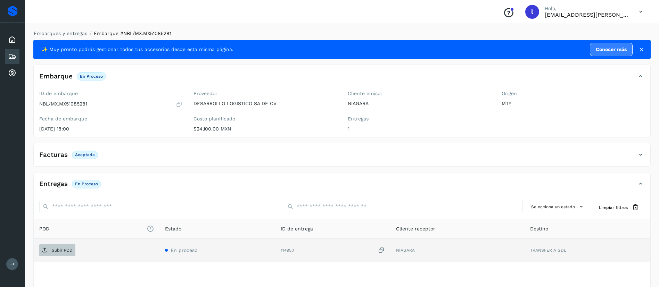
click at [57, 250] on p "Subir POD" at bounding box center [62, 250] width 21 height 5
click at [13, 54] on icon at bounding box center [12, 56] width 8 height 8
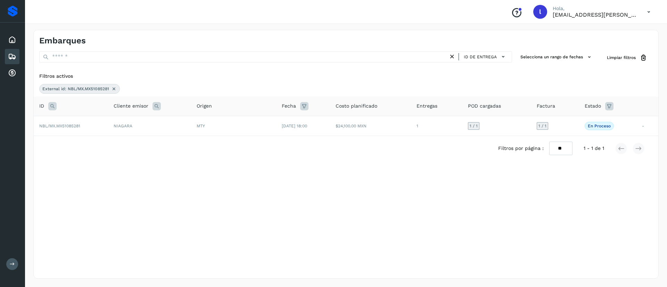
click at [52, 107] on icon at bounding box center [52, 106] width 8 height 8
drag, startPoint x: 131, startPoint y: 126, endPoint x: 22, endPoint y: 122, distance: 109.9
click at [22, 122] on div "**********" at bounding box center [333, 143] width 667 height 287
paste input "text"
type input "**********"
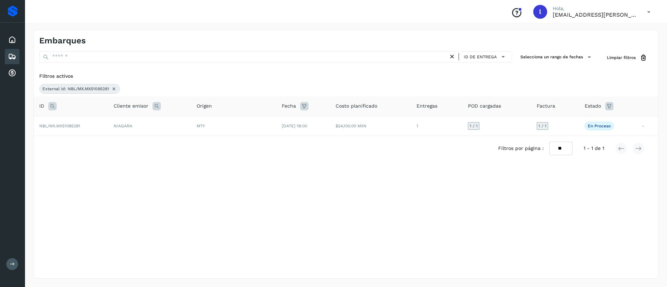
click at [51, 104] on icon at bounding box center [52, 106] width 8 height 8
drag, startPoint x: 126, startPoint y: 122, endPoint x: 110, endPoint y: 122, distance: 15.6
click at [110, 122] on input "**********" at bounding box center [98, 123] width 85 height 11
click at [116, 90] on icon at bounding box center [114, 89] width 6 height 6
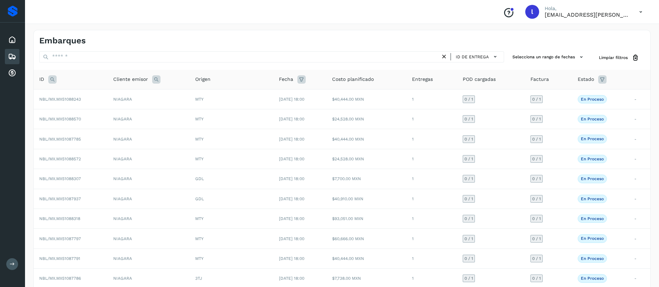
click at [50, 77] on icon at bounding box center [52, 79] width 8 height 8
click at [97, 98] on input "text" at bounding box center [98, 96] width 85 height 11
paste input "**********"
type input "**********"
click at [115, 113] on span "Buscar" at bounding box center [116, 114] width 14 height 6
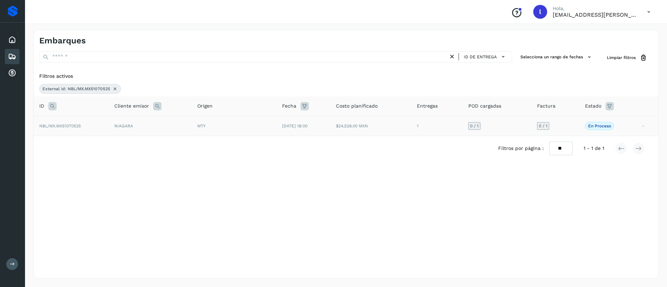
click at [325, 127] on td "[DATE] 18:00" at bounding box center [304, 126] width 54 height 20
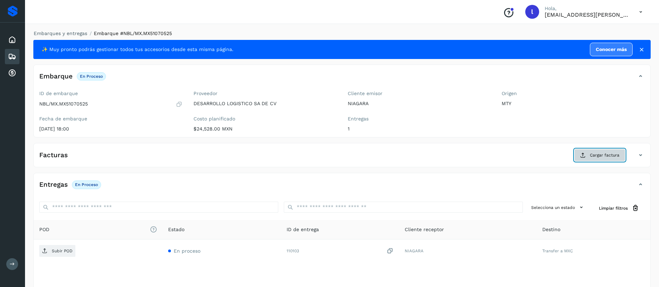
click at [606, 158] on span "Cargar factura" at bounding box center [605, 155] width 30 height 6
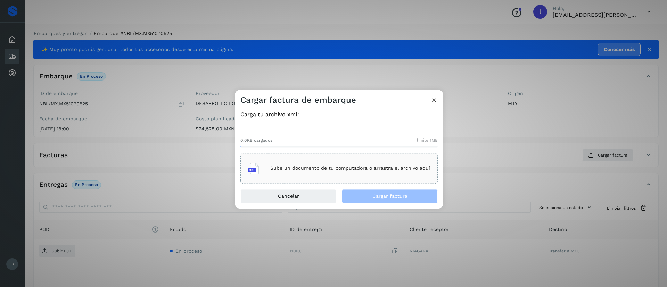
click at [326, 170] on p "Sube un documento de tu computadora o arrastra el archivo aquí" at bounding box center [350, 169] width 160 height 6
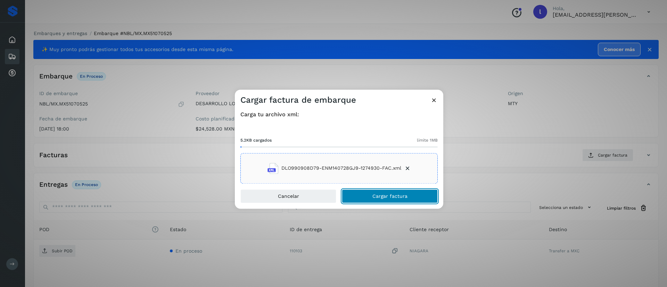
click at [389, 195] on span "Cargar factura" at bounding box center [390, 196] width 35 height 5
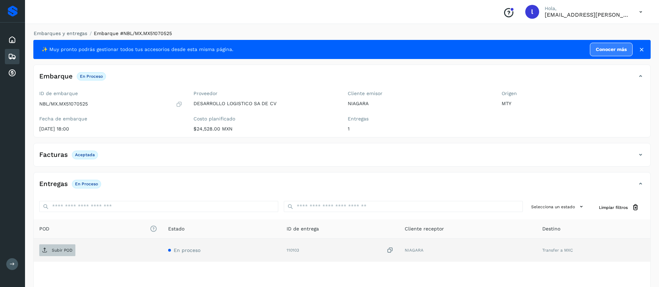
click at [57, 245] on span "Subir POD" at bounding box center [57, 250] width 36 height 11
click at [13, 59] on icon at bounding box center [12, 56] width 8 height 8
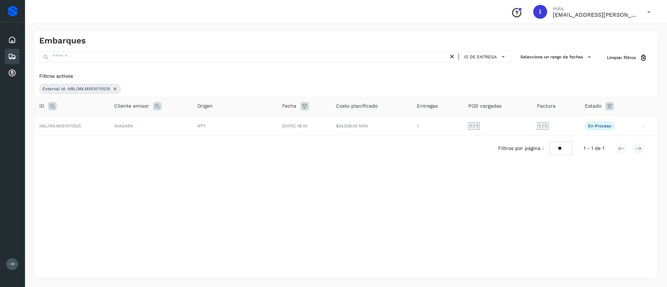
click at [114, 90] on icon at bounding box center [115, 89] width 6 height 6
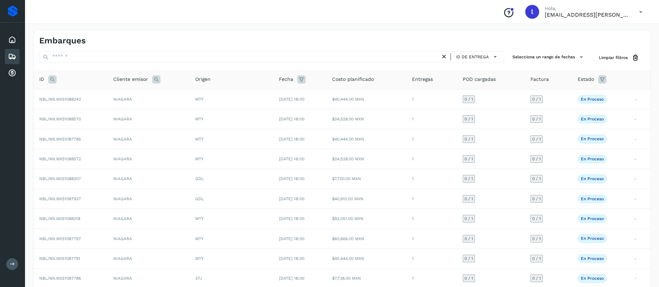
click at [50, 80] on icon at bounding box center [52, 79] width 8 height 8
click at [77, 99] on input "text" at bounding box center [98, 96] width 85 height 11
paste input "**********"
type input "**********"
click at [117, 113] on span "Buscar" at bounding box center [116, 114] width 14 height 6
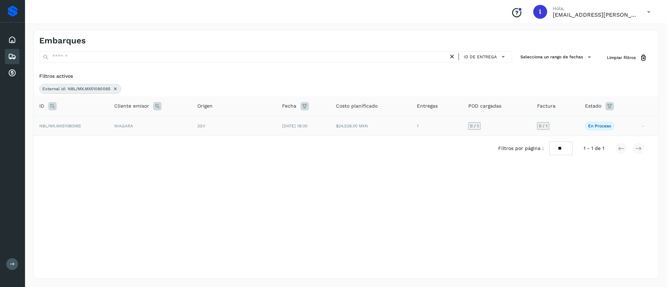
click at [309, 133] on td "[DATE] 18:00" at bounding box center [304, 126] width 54 height 20
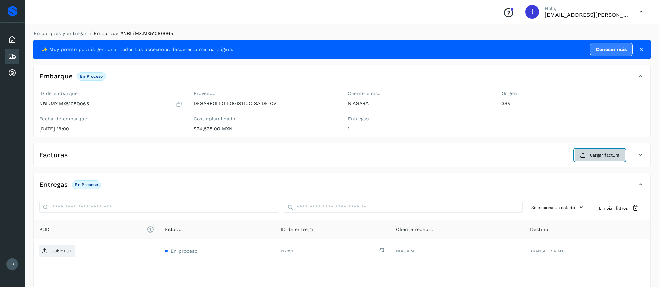
click at [597, 154] on span "Cargar factura" at bounding box center [605, 155] width 30 height 6
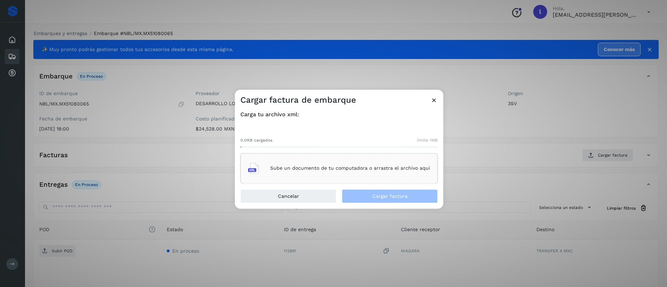
click at [307, 163] on div "Sube un documento de tu computadora o arrastra el archivo aquí" at bounding box center [339, 168] width 182 height 19
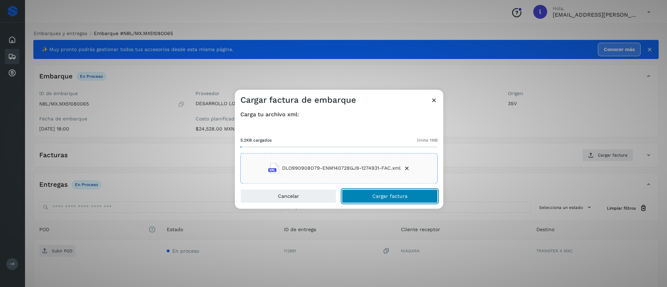
click at [377, 196] on span "Cargar factura" at bounding box center [390, 196] width 35 height 5
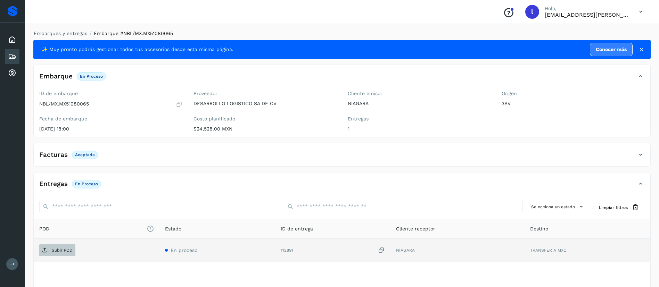
click at [60, 252] on p "Subir POD" at bounding box center [62, 250] width 21 height 5
click at [6, 55] on div "Embarques" at bounding box center [12, 56] width 15 height 15
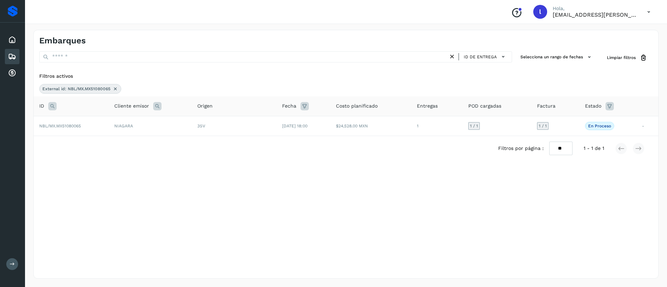
click at [116, 89] on icon at bounding box center [116, 89] width 6 height 6
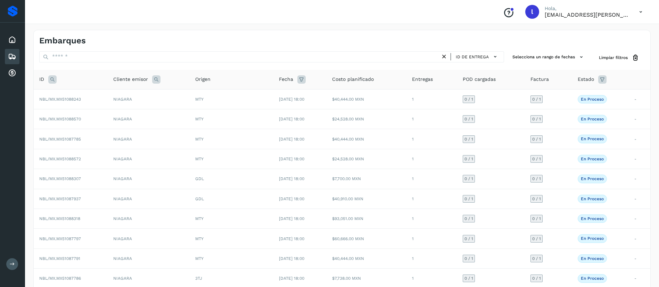
click at [52, 80] on icon at bounding box center [52, 79] width 8 height 8
click at [72, 101] on input "text" at bounding box center [98, 96] width 85 height 11
paste input "**********"
type input "**********"
click at [116, 118] on button "Buscar" at bounding box center [116, 114] width 49 height 13
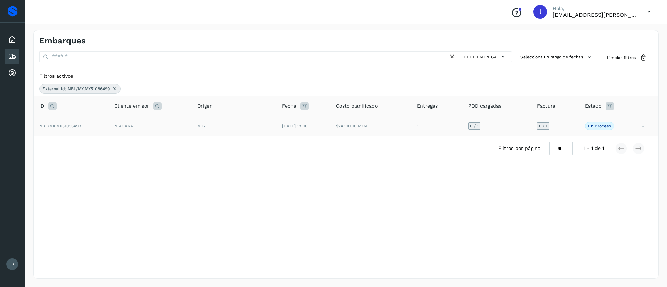
click at [316, 129] on td "[DATE] 18:00" at bounding box center [304, 126] width 54 height 20
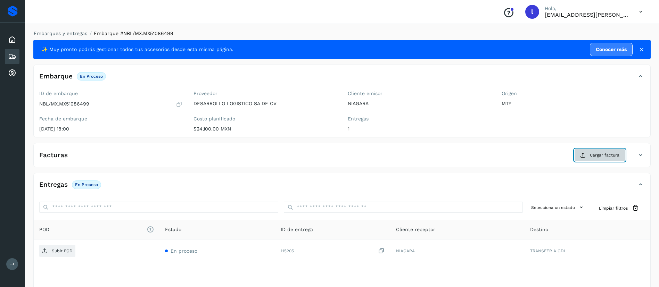
click at [578, 157] on button "Cargar factura" at bounding box center [600, 155] width 51 height 13
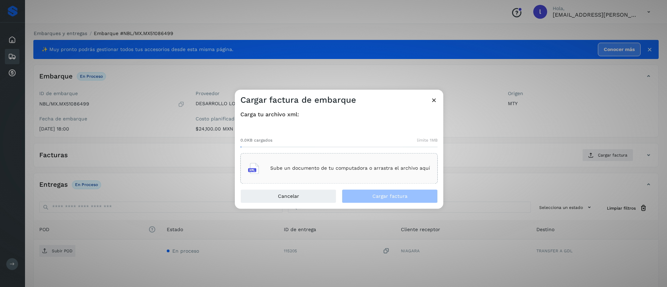
click at [375, 163] on div "Sube un documento de tu computadora o arrastra el archivo aquí" at bounding box center [339, 168] width 182 height 19
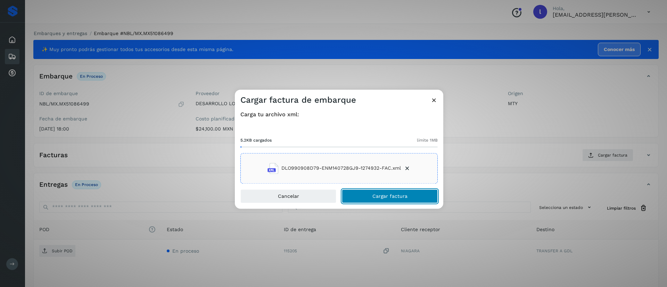
click at [377, 201] on button "Cargar factura" at bounding box center [390, 196] width 96 height 14
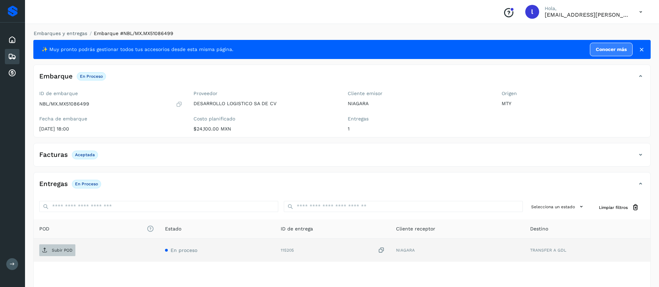
click at [46, 252] on icon at bounding box center [45, 251] width 6 height 6
click at [9, 41] on icon at bounding box center [12, 40] width 8 height 8
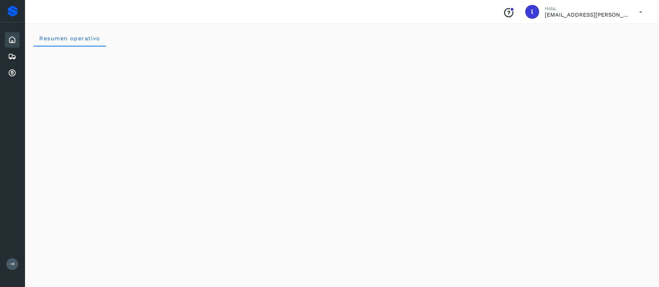
click at [640, 15] on icon at bounding box center [641, 12] width 14 height 14
click at [601, 32] on div "Cerrar sesión" at bounding box center [606, 31] width 83 height 13
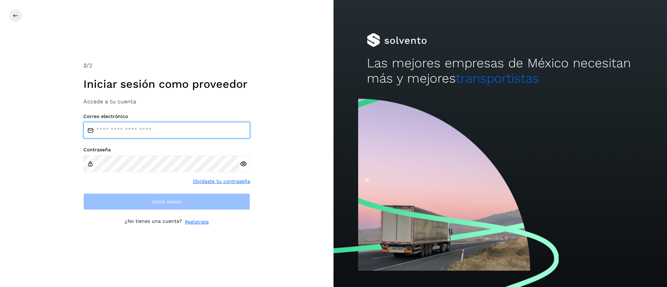
type input "**********"
